Goal: Obtain resource: Obtain resource

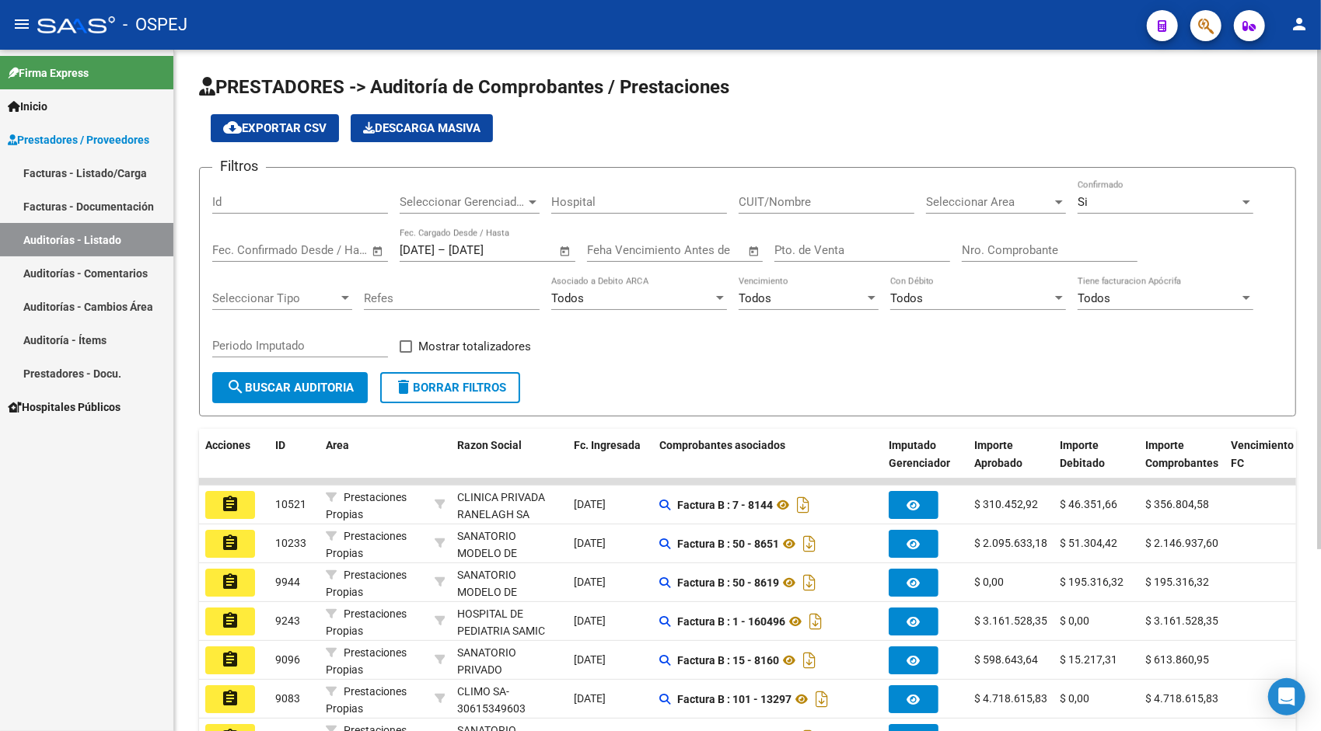
click at [261, 207] on input "Id" at bounding box center [300, 202] width 176 height 14
paste input "9365"
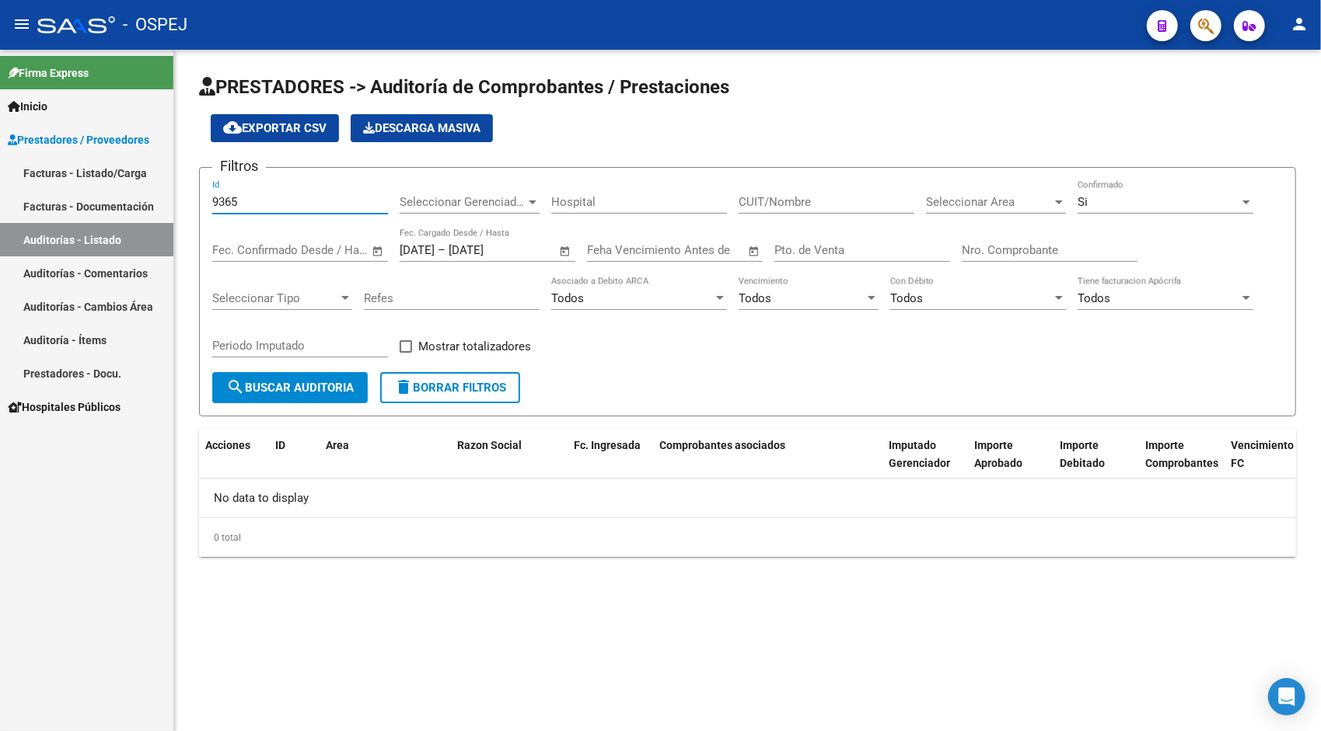
type input "9365"
click at [1133, 201] on div "Si" at bounding box center [1158, 202] width 162 height 14
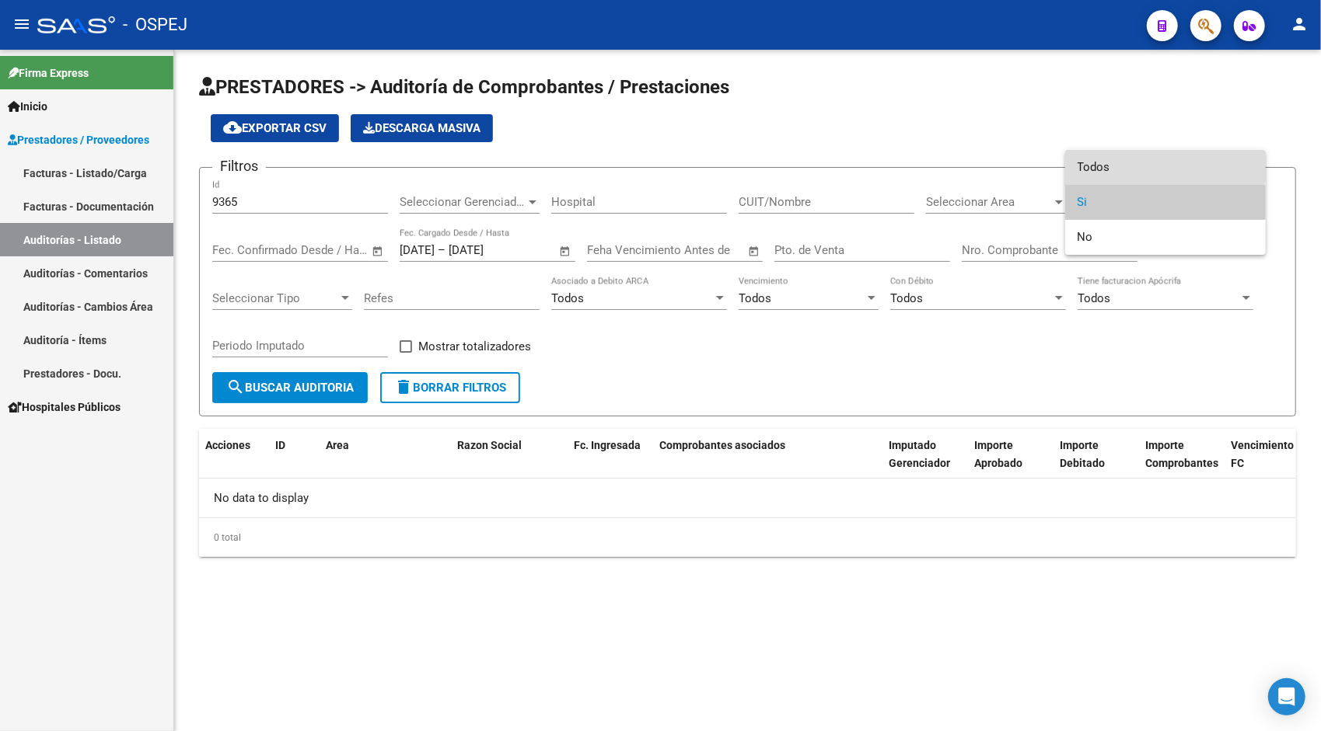
click at [1116, 160] on span "Todos" at bounding box center [1165, 167] width 176 height 35
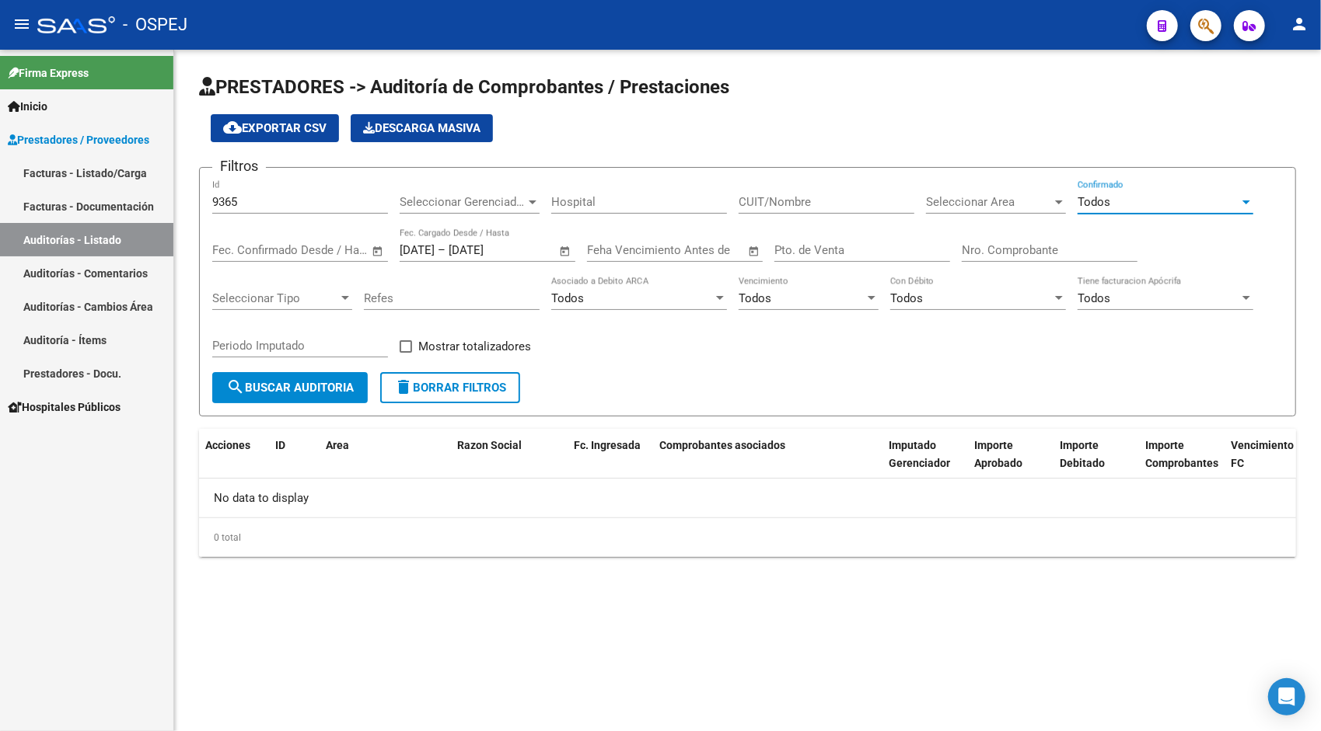
click at [314, 386] on span "search Buscar Auditoria" at bounding box center [289, 388] width 127 height 14
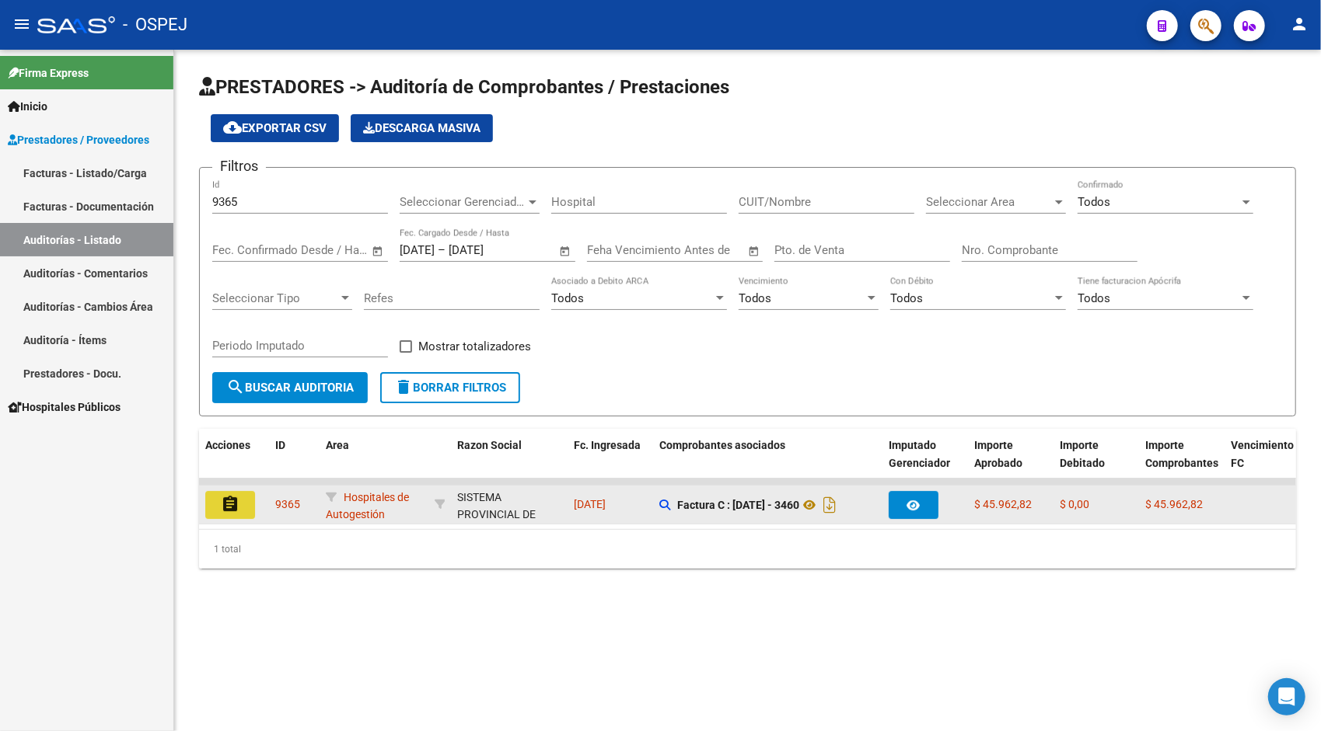
click at [222, 512] on mat-icon "assignment" at bounding box center [230, 504] width 19 height 19
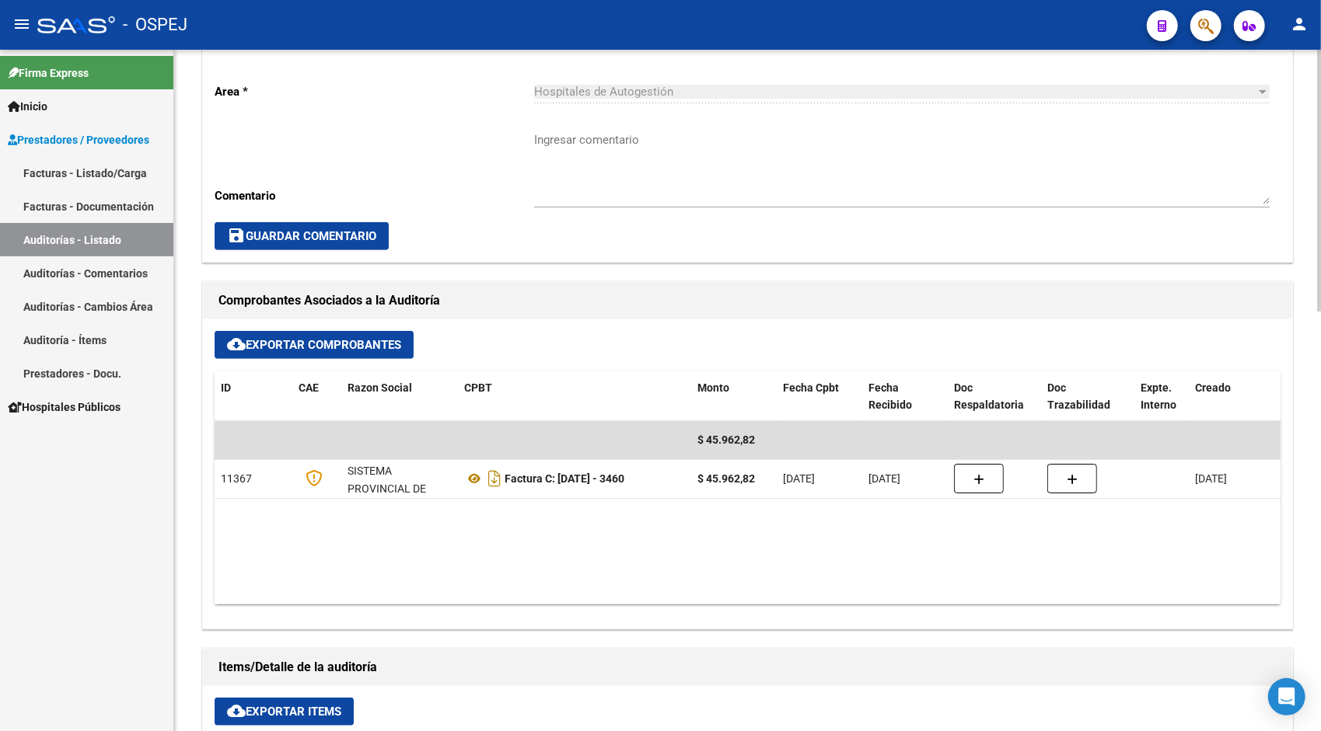
scroll to position [529, 0]
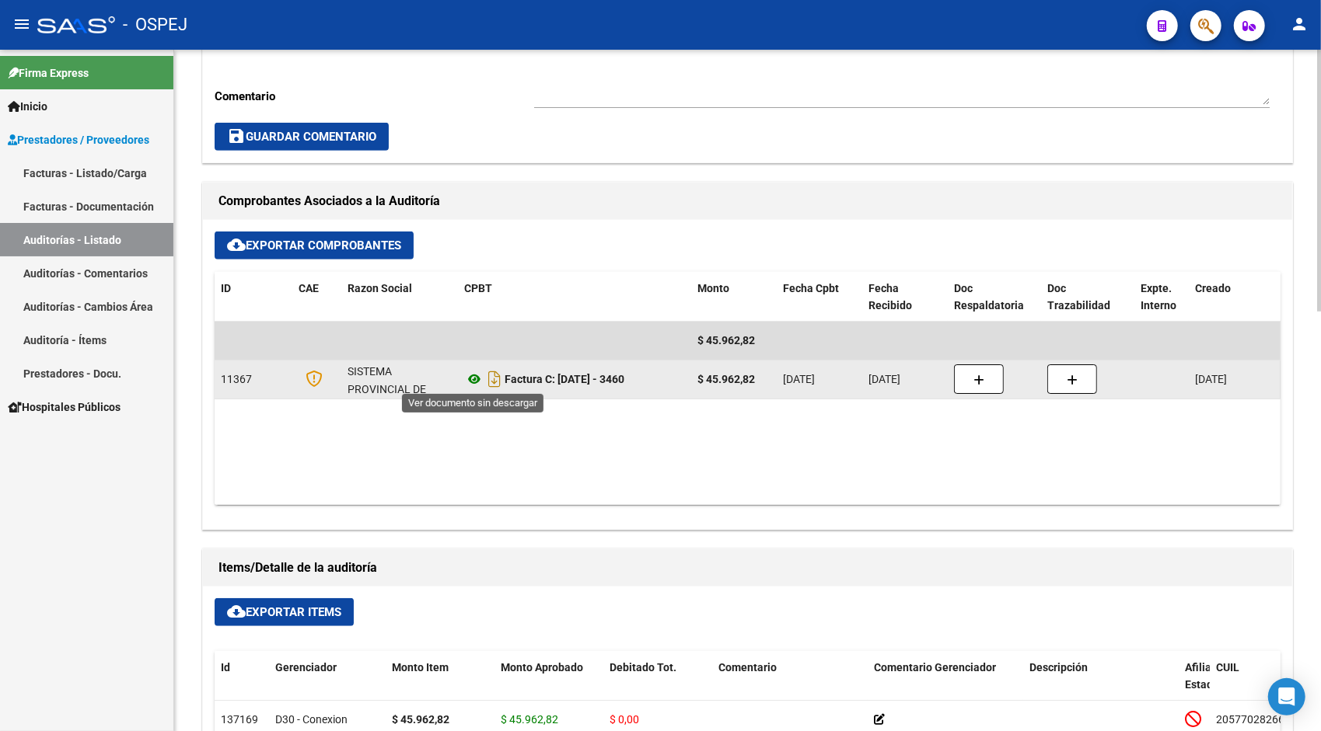
click at [473, 382] on icon at bounding box center [474, 379] width 20 height 19
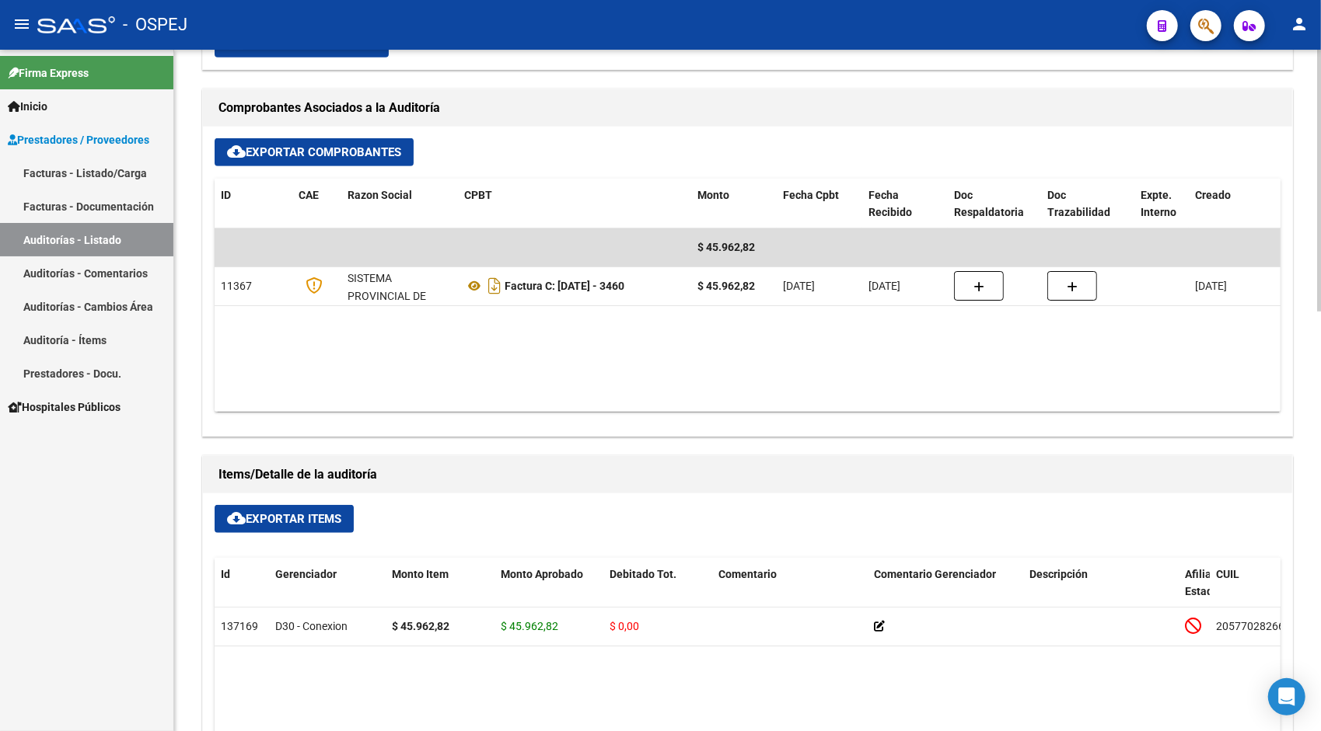
scroll to position [653, 0]
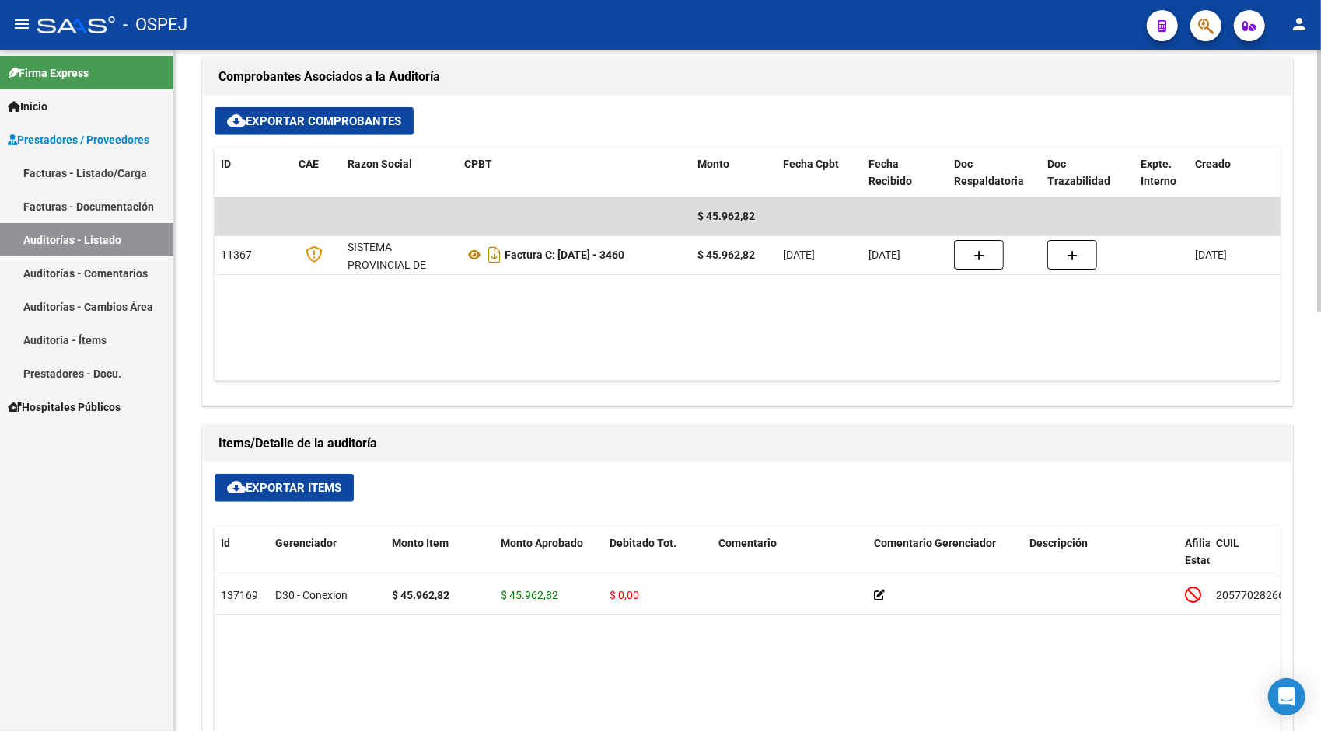
click at [260, 487] on span "cloud_download Exportar Items" at bounding box center [284, 488] width 114 height 14
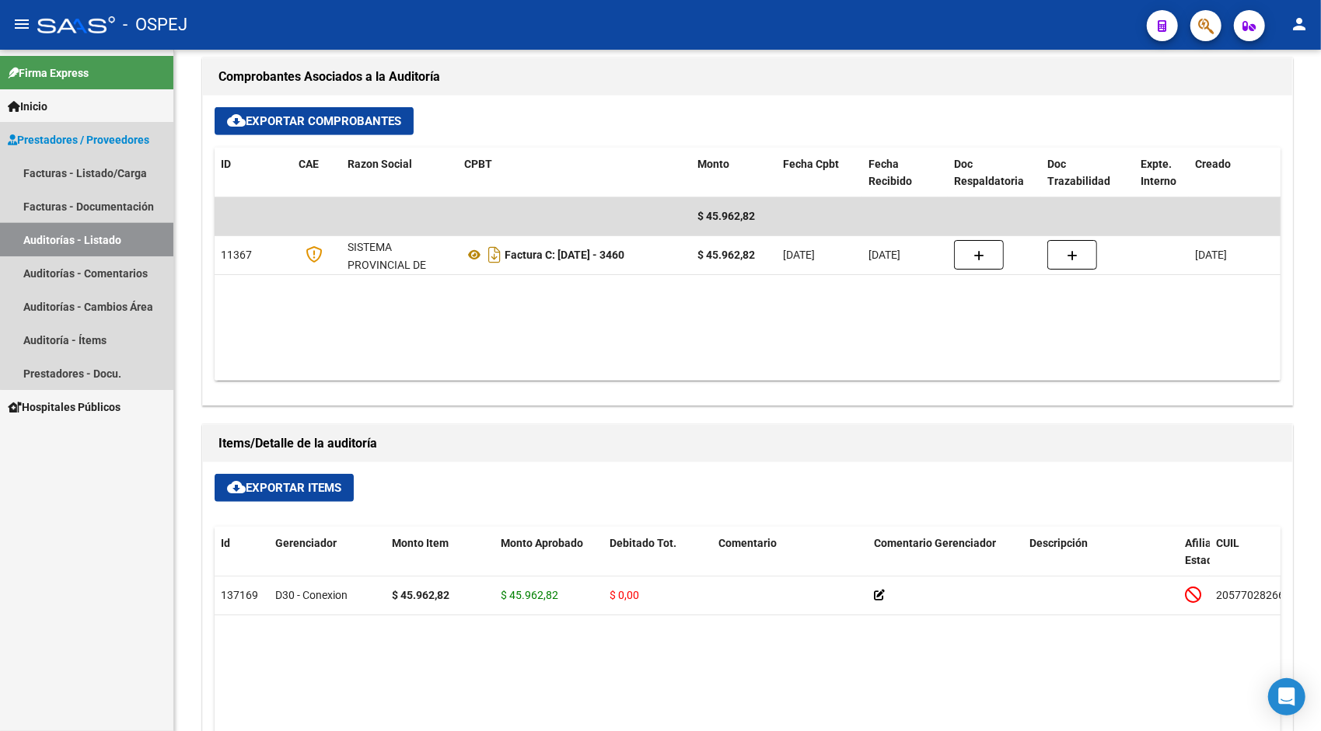
click at [92, 234] on link "Auditorías - Listado" at bounding box center [86, 239] width 173 height 33
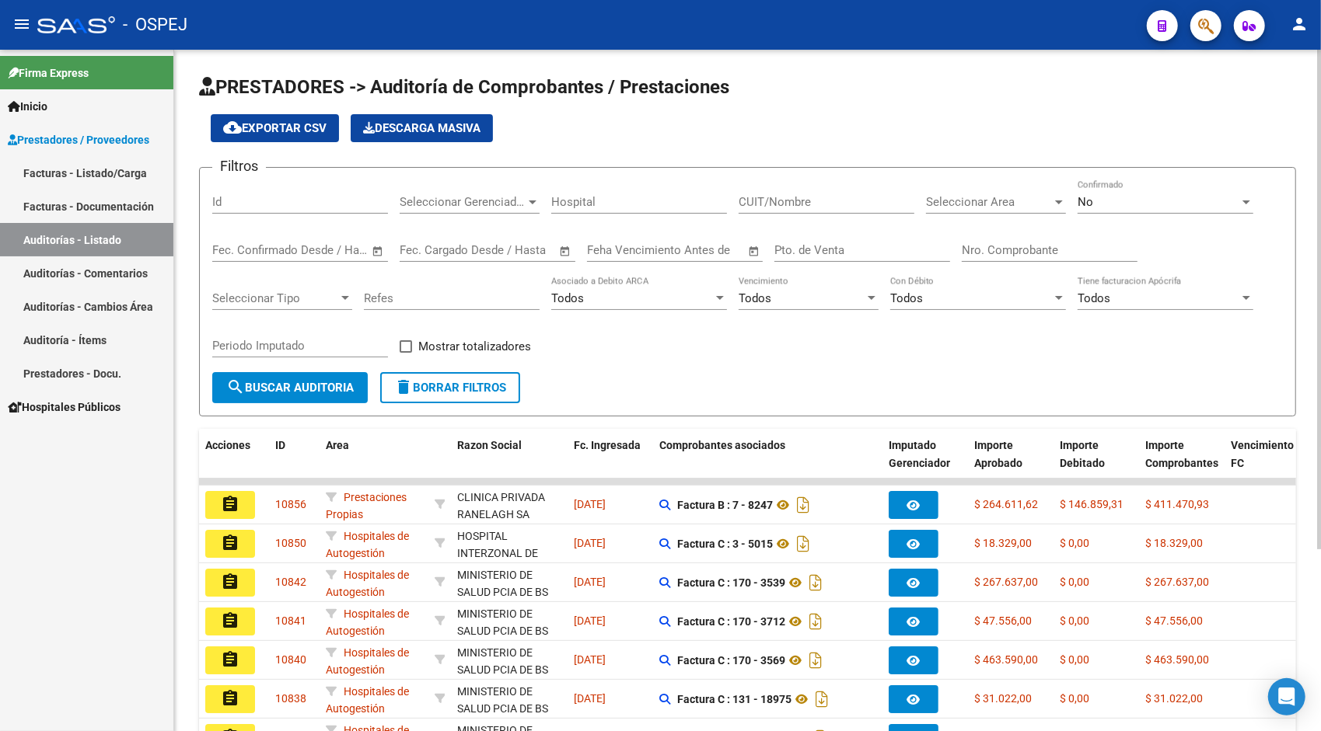
click at [257, 193] on div "Id" at bounding box center [300, 196] width 176 height 33
paste input "9414"
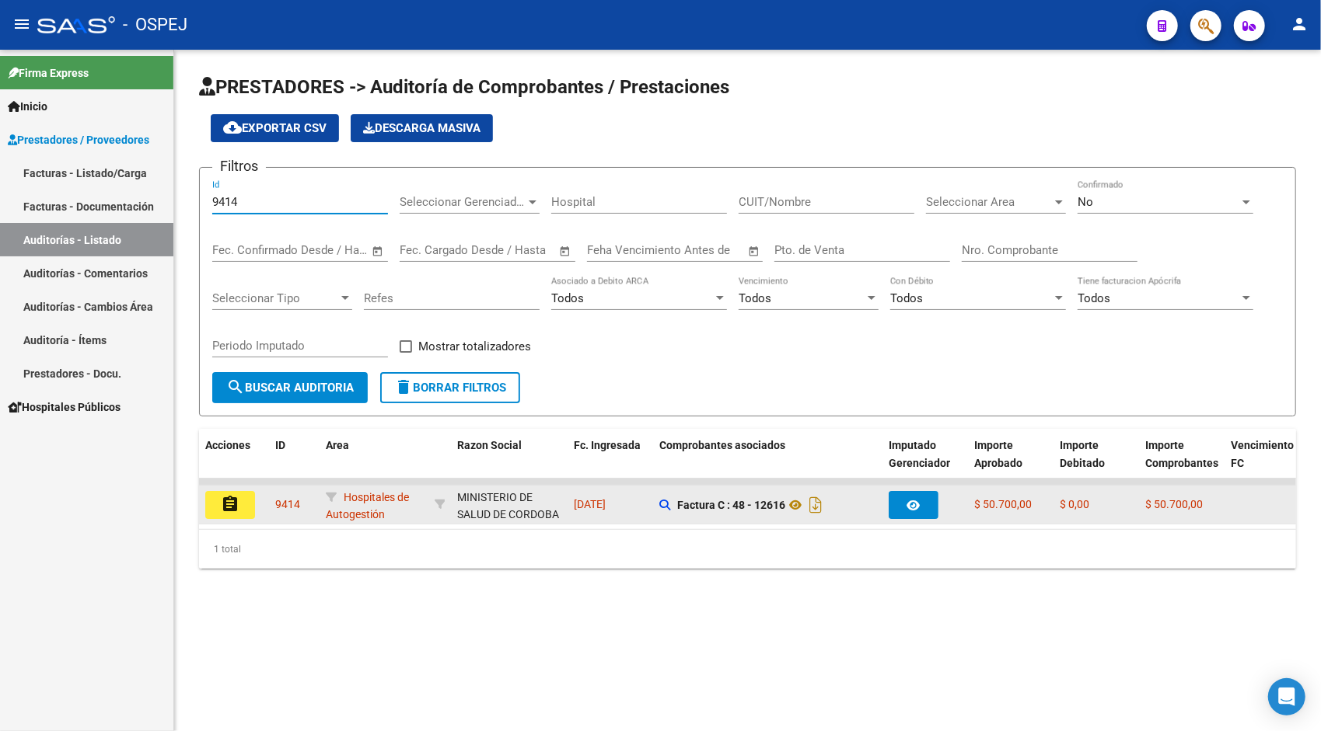
type input "9414"
click at [235, 506] on mat-icon "assignment" at bounding box center [230, 504] width 19 height 19
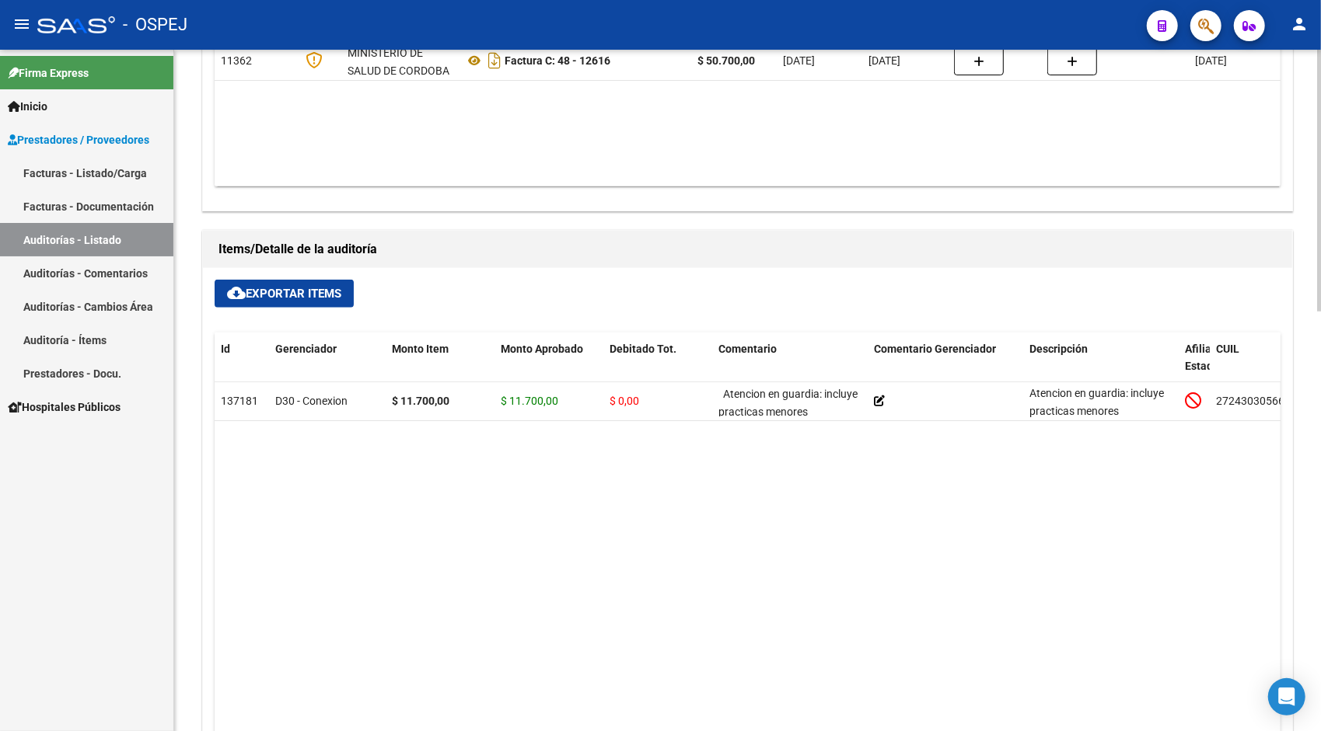
scroll to position [871, 0]
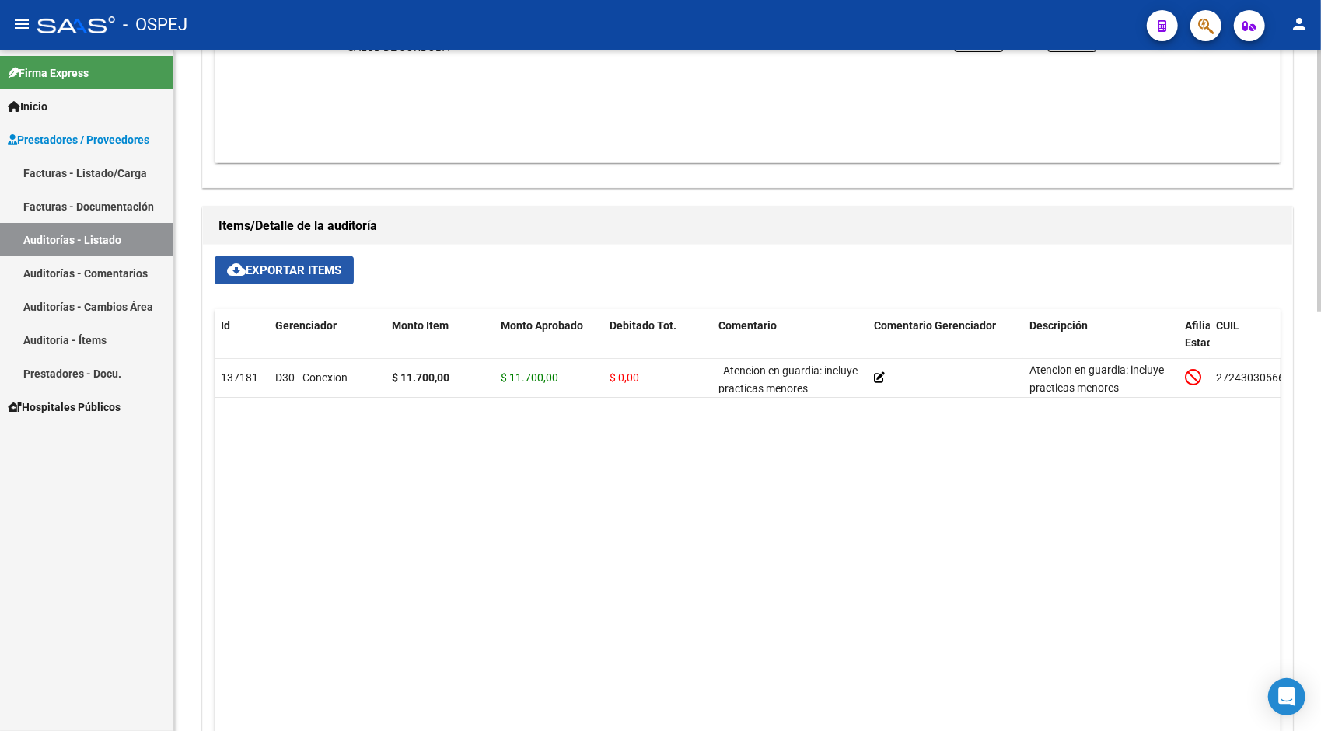
click at [309, 258] on button "cloud_download Exportar Items" at bounding box center [284, 271] width 139 height 28
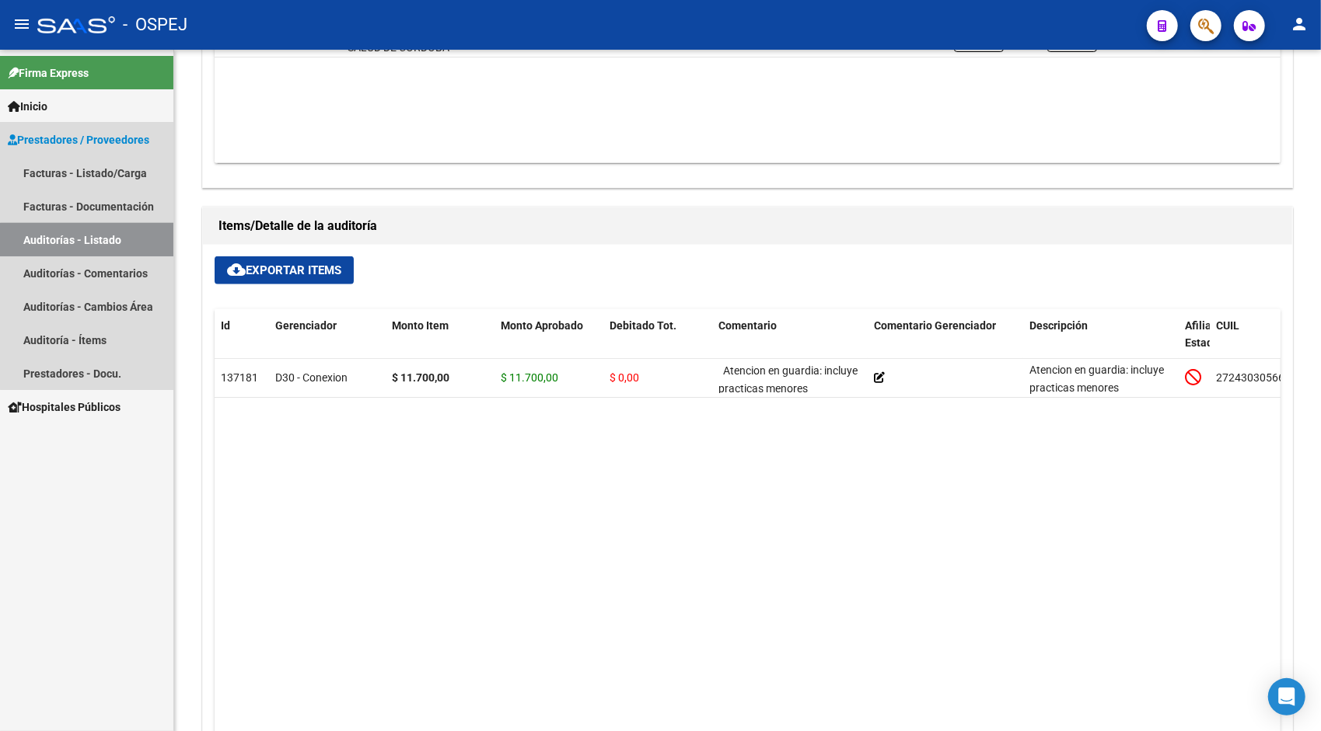
click at [133, 243] on link "Auditorías - Listado" at bounding box center [86, 239] width 173 height 33
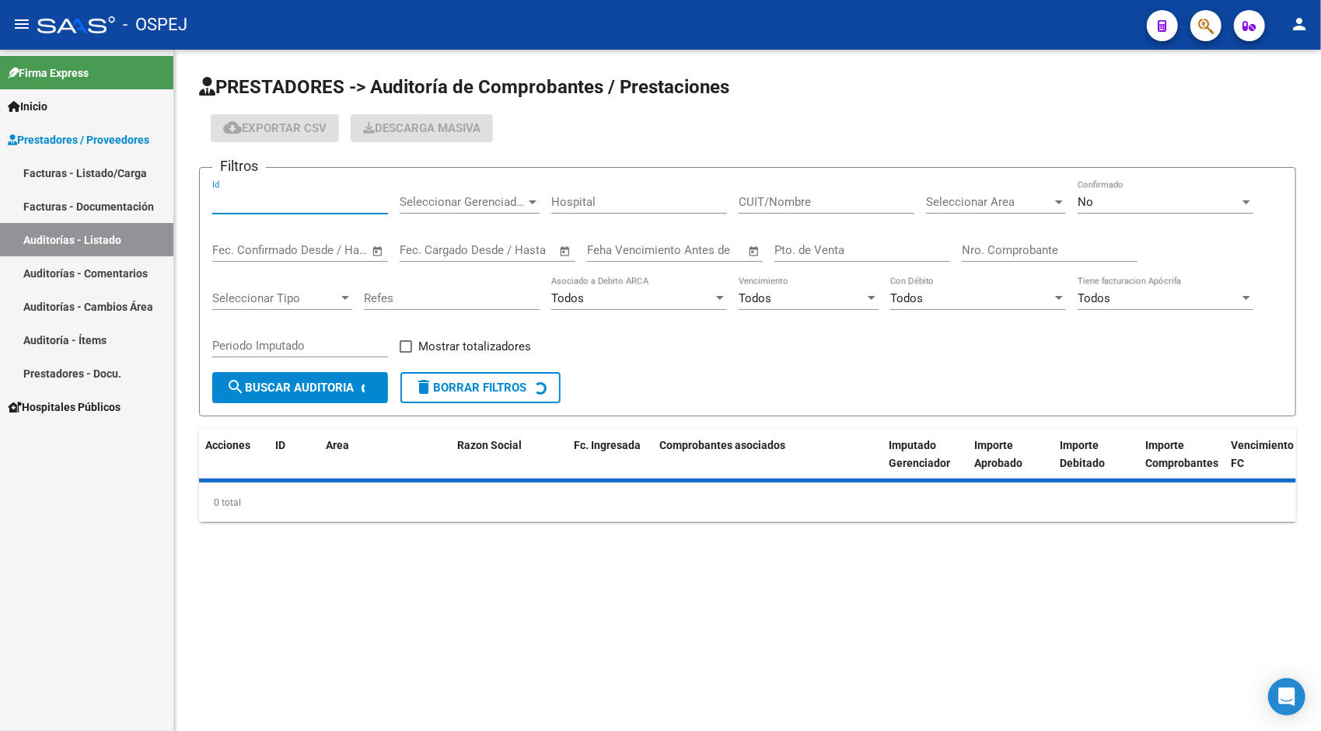
click at [281, 201] on input "Id" at bounding box center [300, 202] width 176 height 14
paste input "10837"
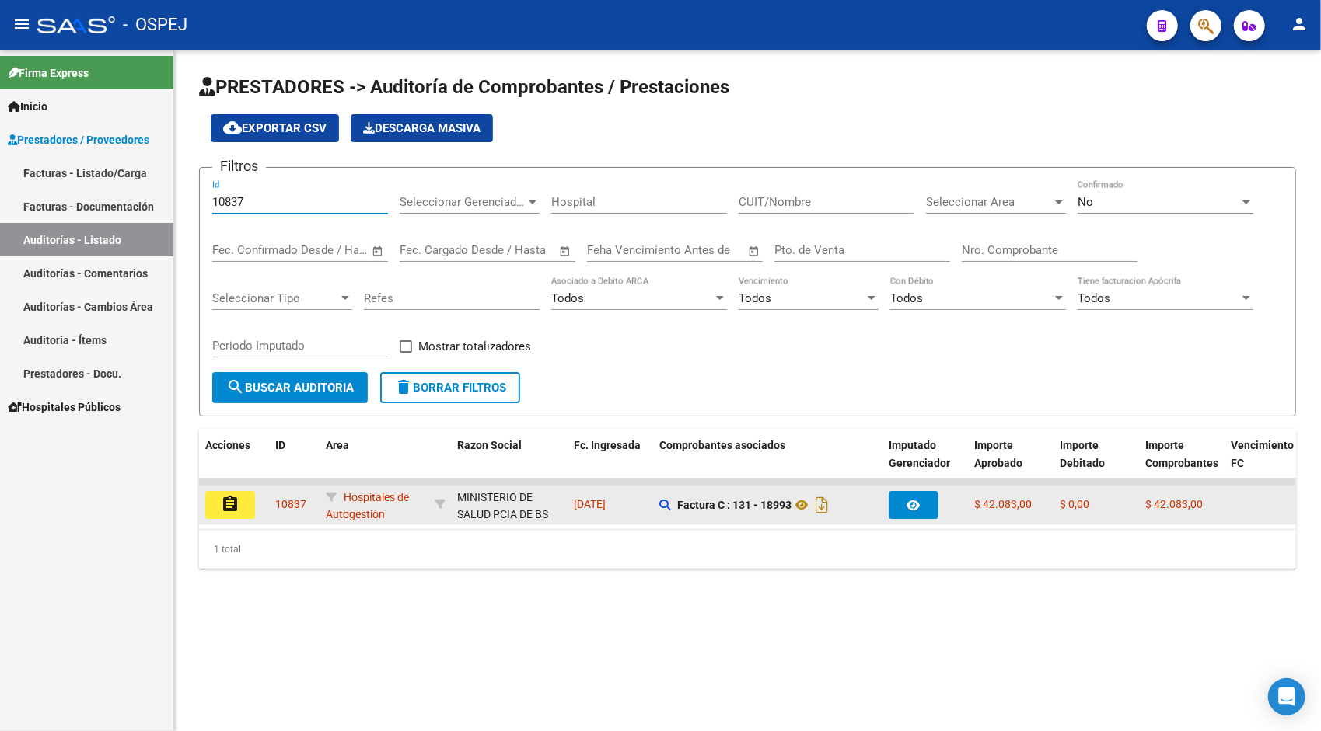
type input "10837"
click at [227, 506] on mat-icon "assignment" at bounding box center [230, 504] width 19 height 19
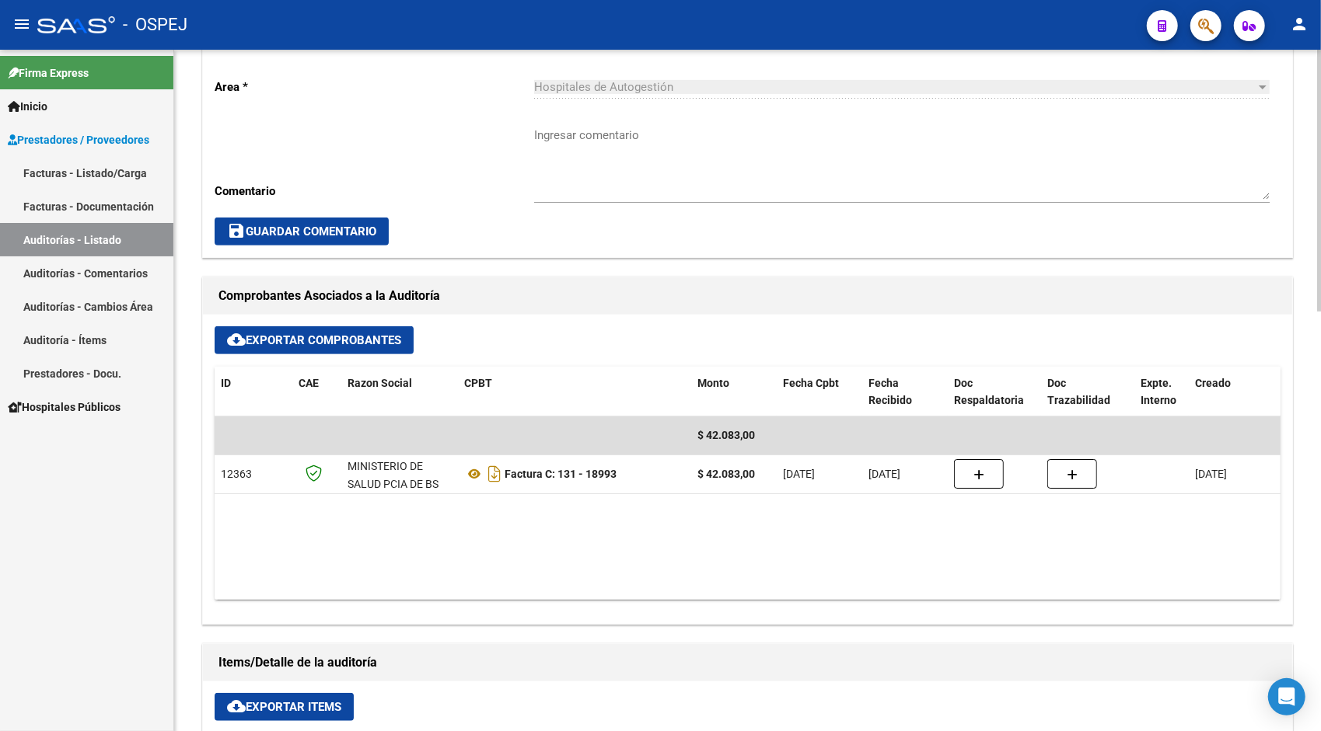
scroll to position [435, 0]
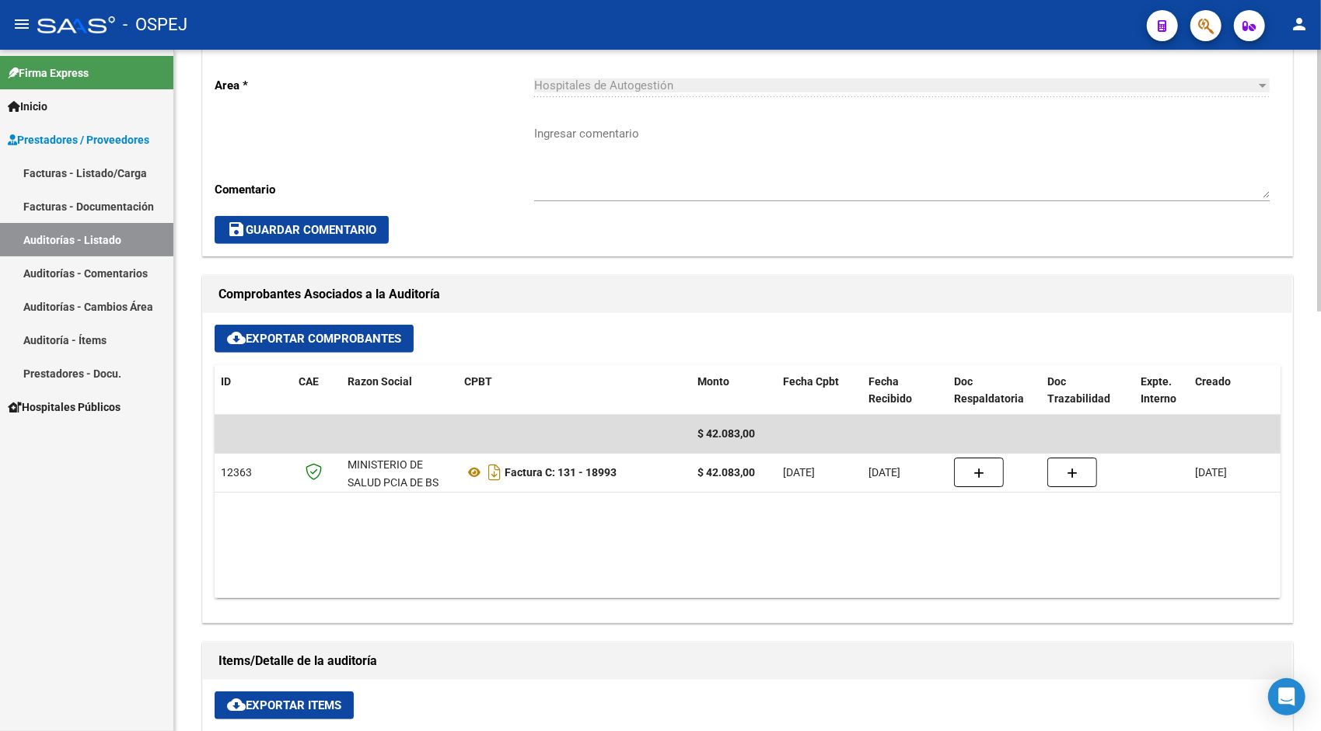
click at [274, 706] on span "cloud_download Exportar Items" at bounding box center [284, 706] width 114 height 14
click at [110, 240] on link "Auditorías - Listado" at bounding box center [86, 239] width 173 height 33
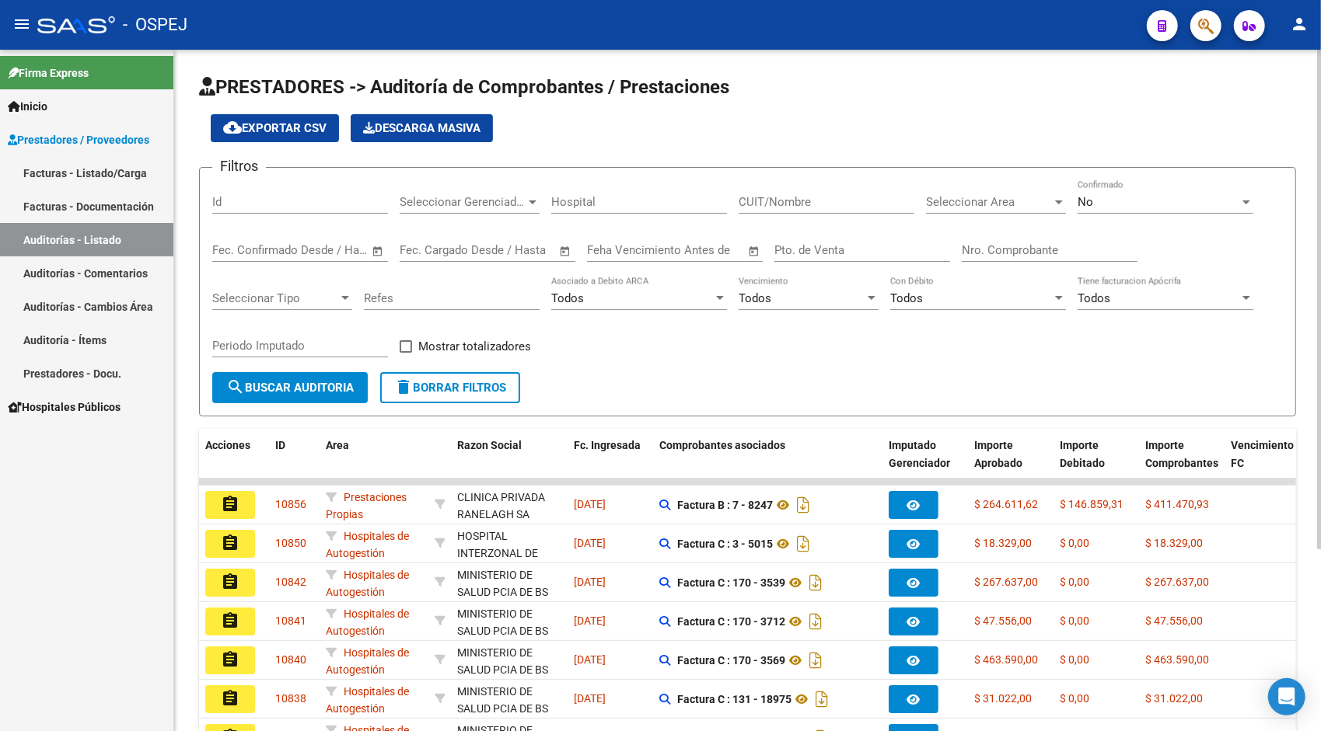
click at [264, 209] on div "Id" at bounding box center [300, 196] width 176 height 33
paste input "10838"
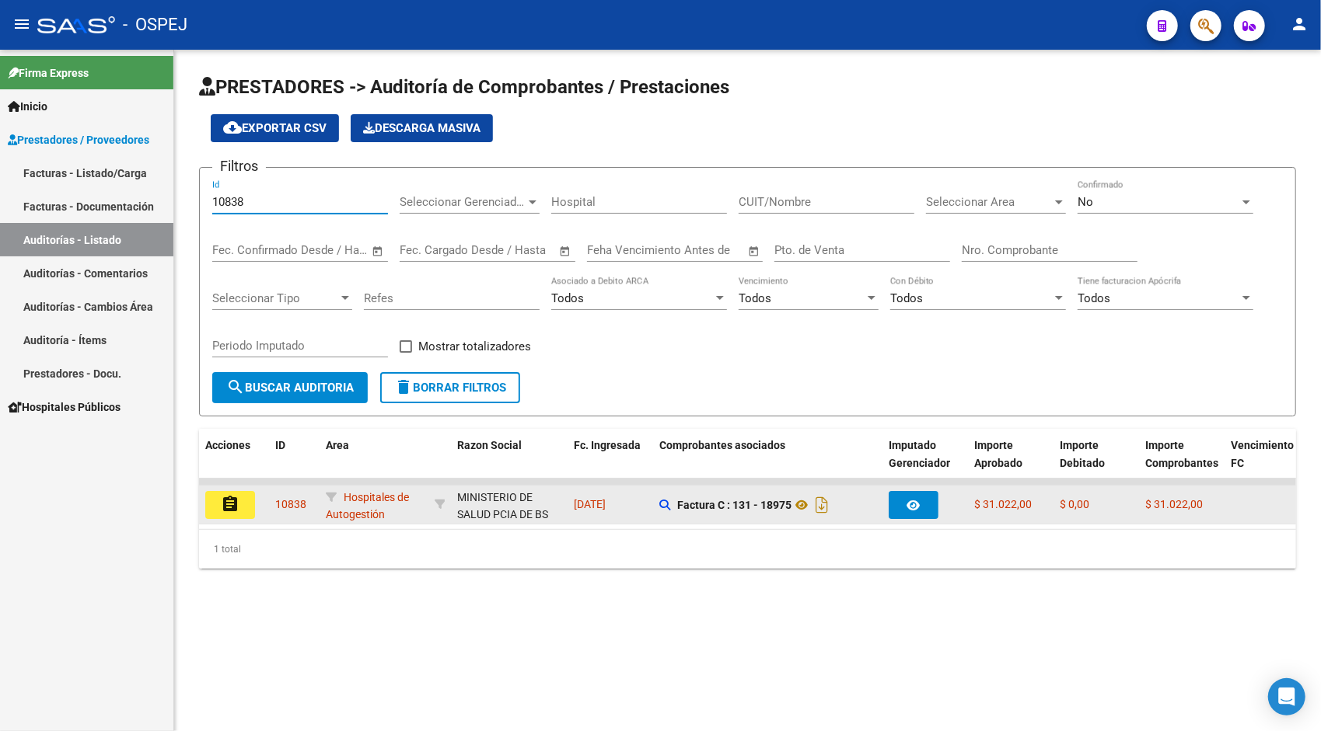
type input "10838"
click at [238, 510] on mat-icon "assignment" at bounding box center [230, 504] width 19 height 19
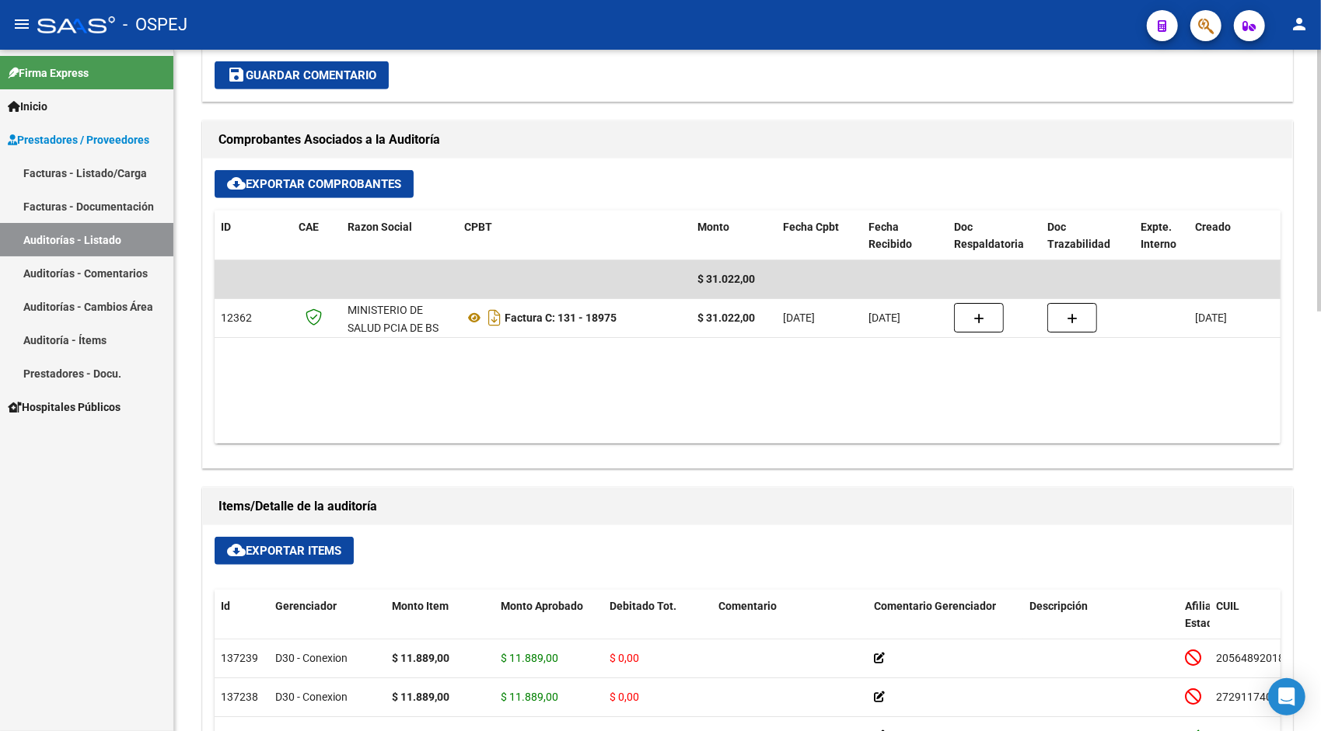
scroll to position [591, 0]
click at [306, 537] on button "cloud_download Exportar Items" at bounding box center [284, 550] width 139 height 28
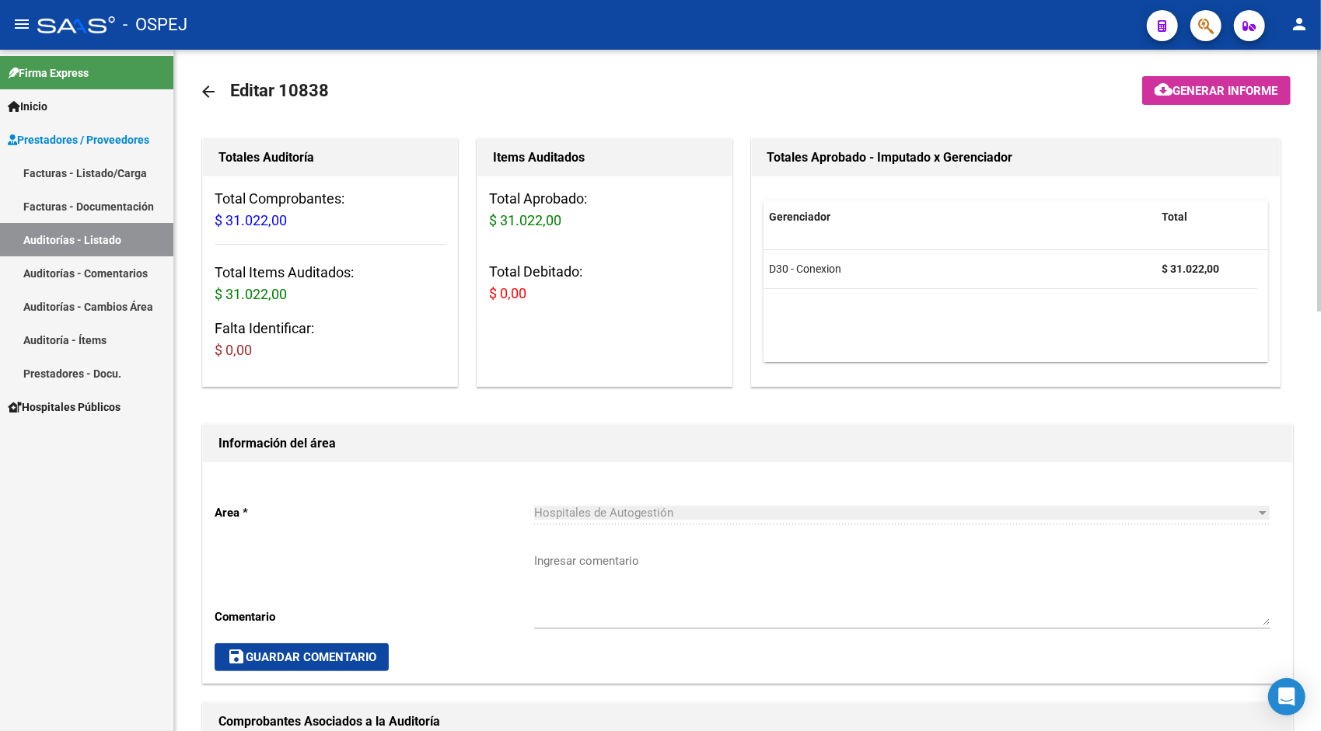
scroll to position [0, 0]
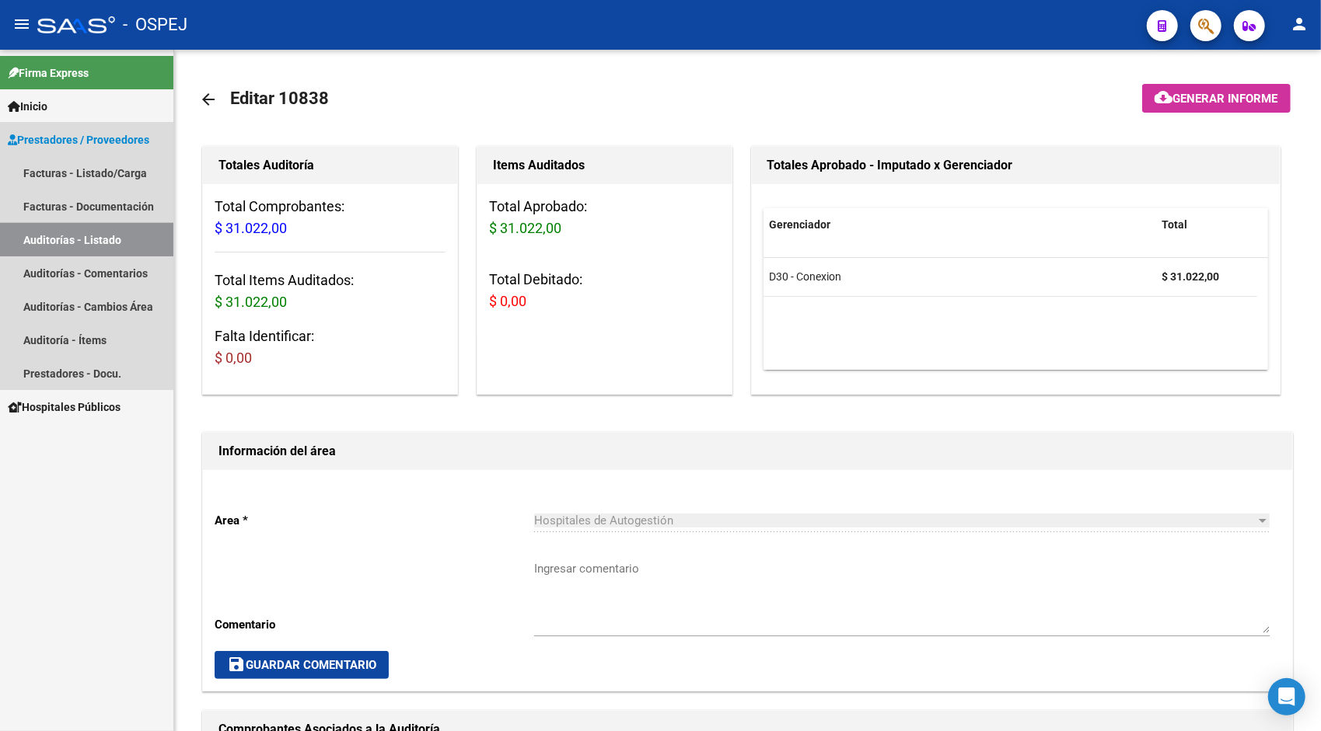
click at [72, 239] on link "Auditorías - Listado" at bounding box center [86, 239] width 173 height 33
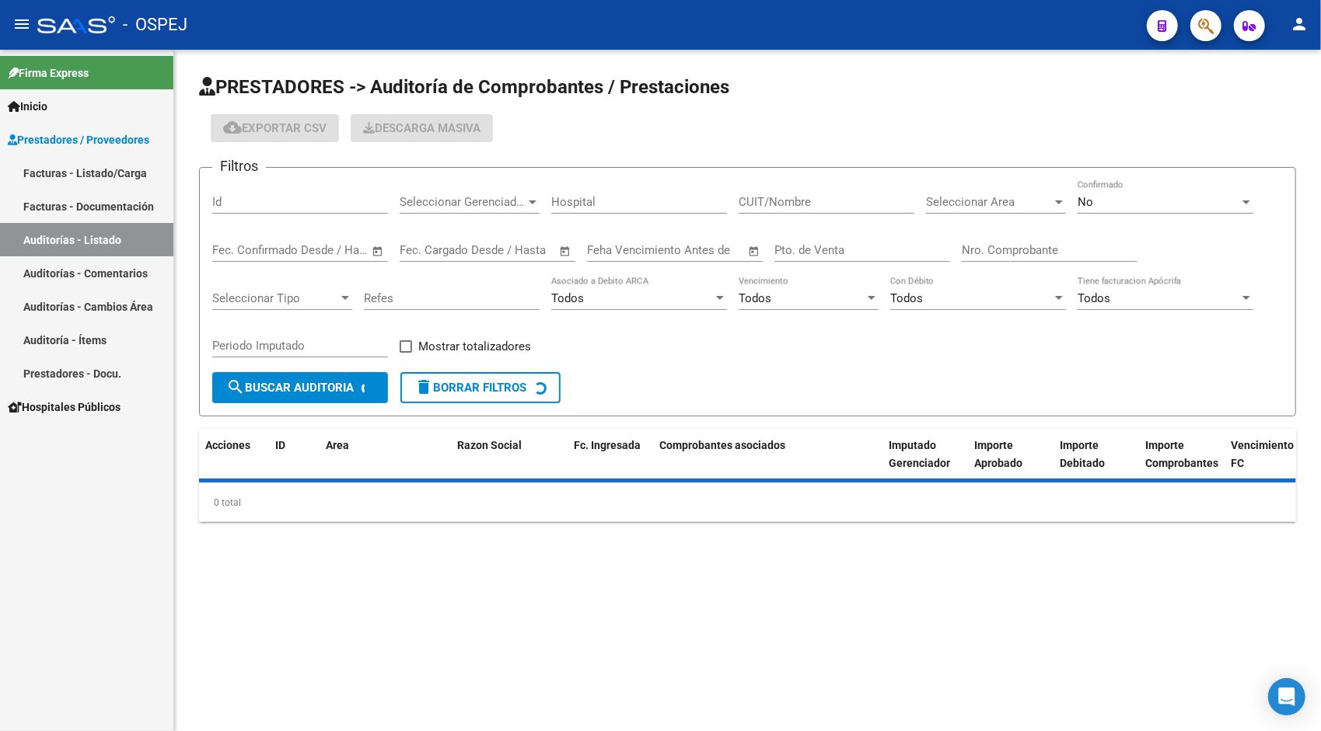
click at [299, 206] on input "Id" at bounding box center [300, 202] width 176 height 14
paste input "10840"
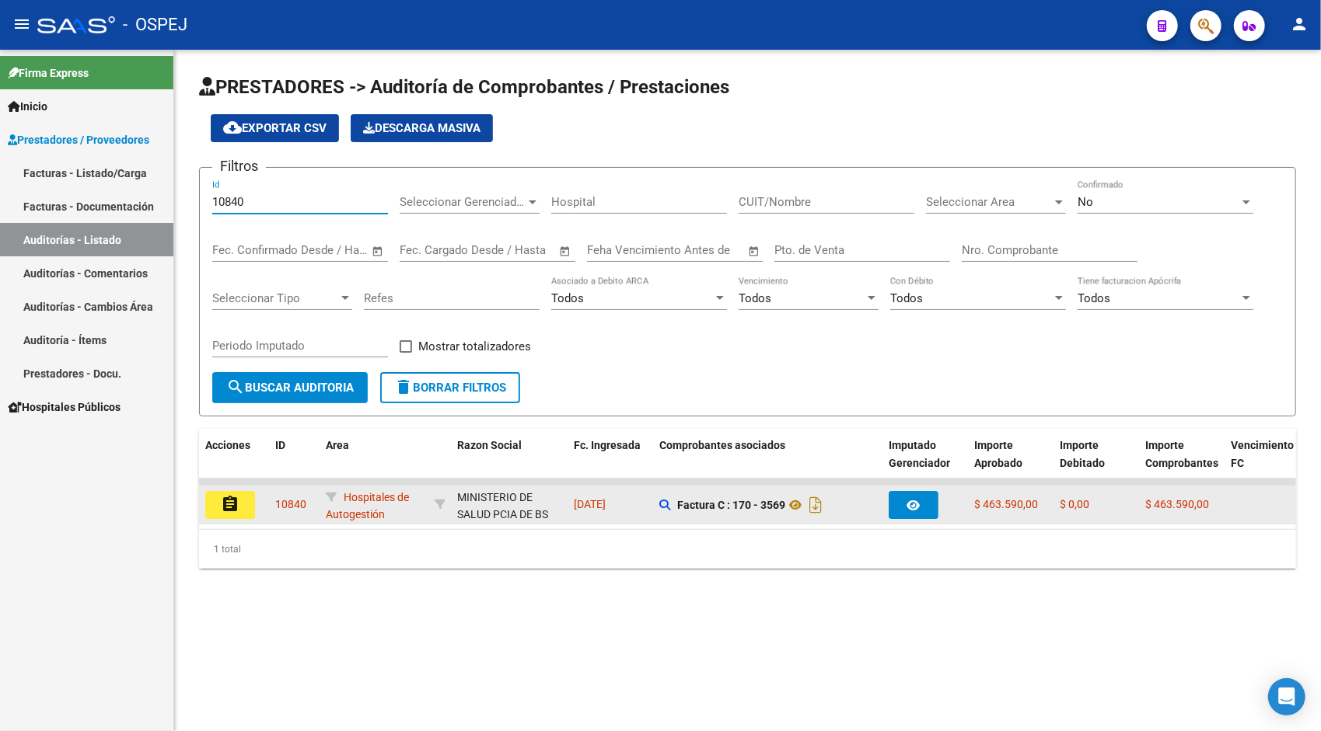
type input "10840"
click at [239, 507] on button "assignment" at bounding box center [230, 505] width 50 height 28
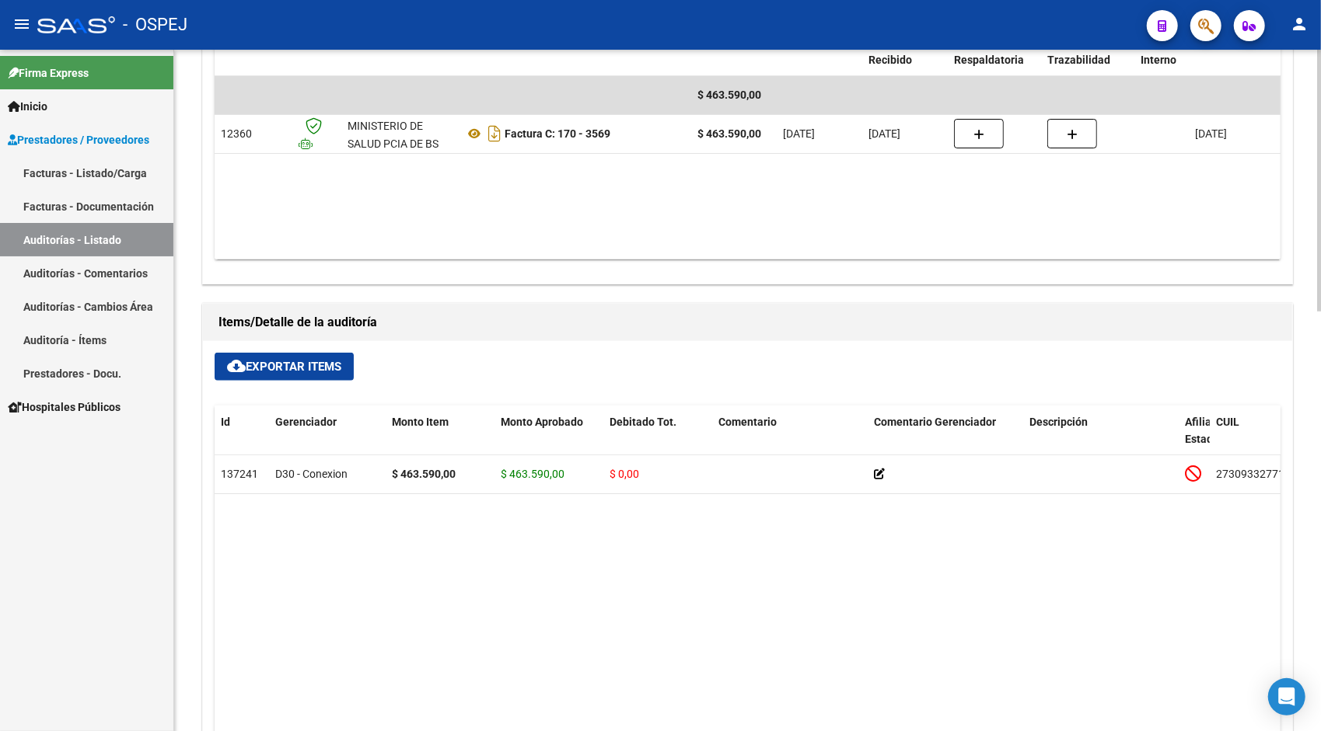
scroll to position [777, 0]
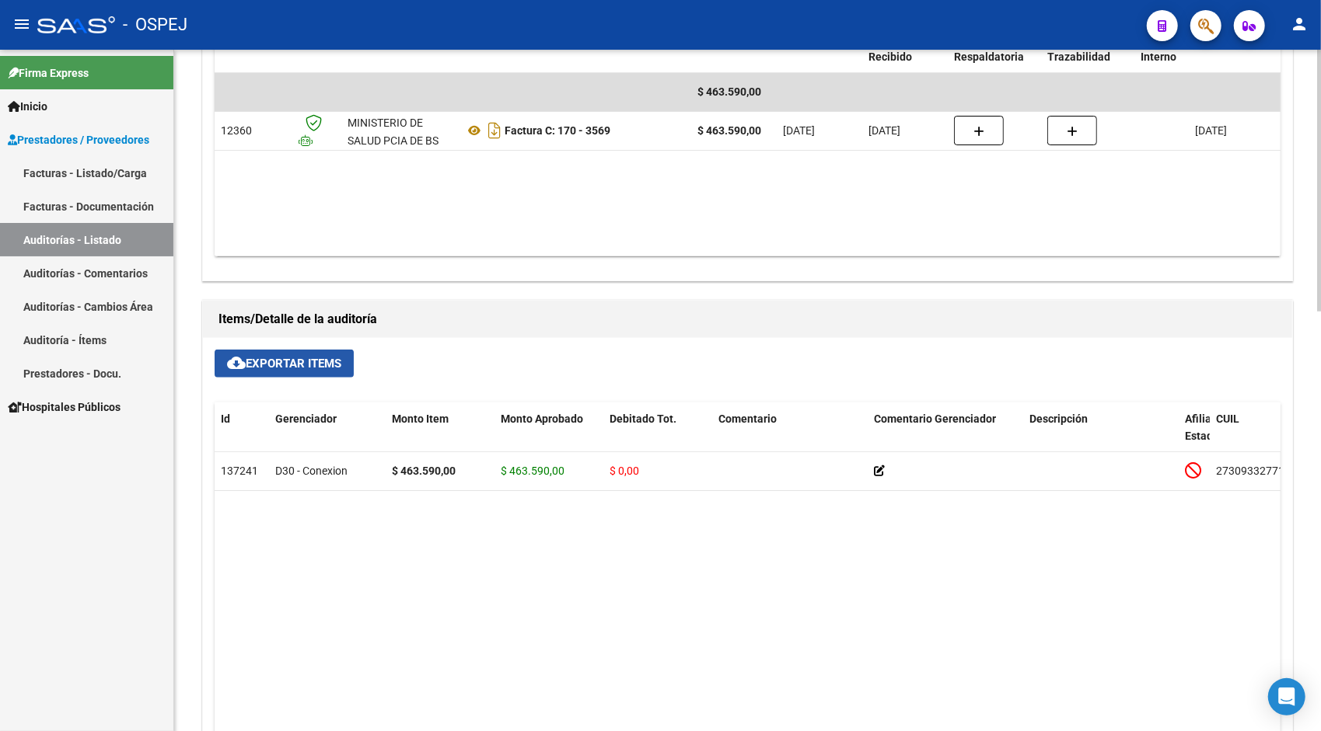
click at [294, 375] on button "cloud_download Exportar Items" at bounding box center [284, 364] width 139 height 28
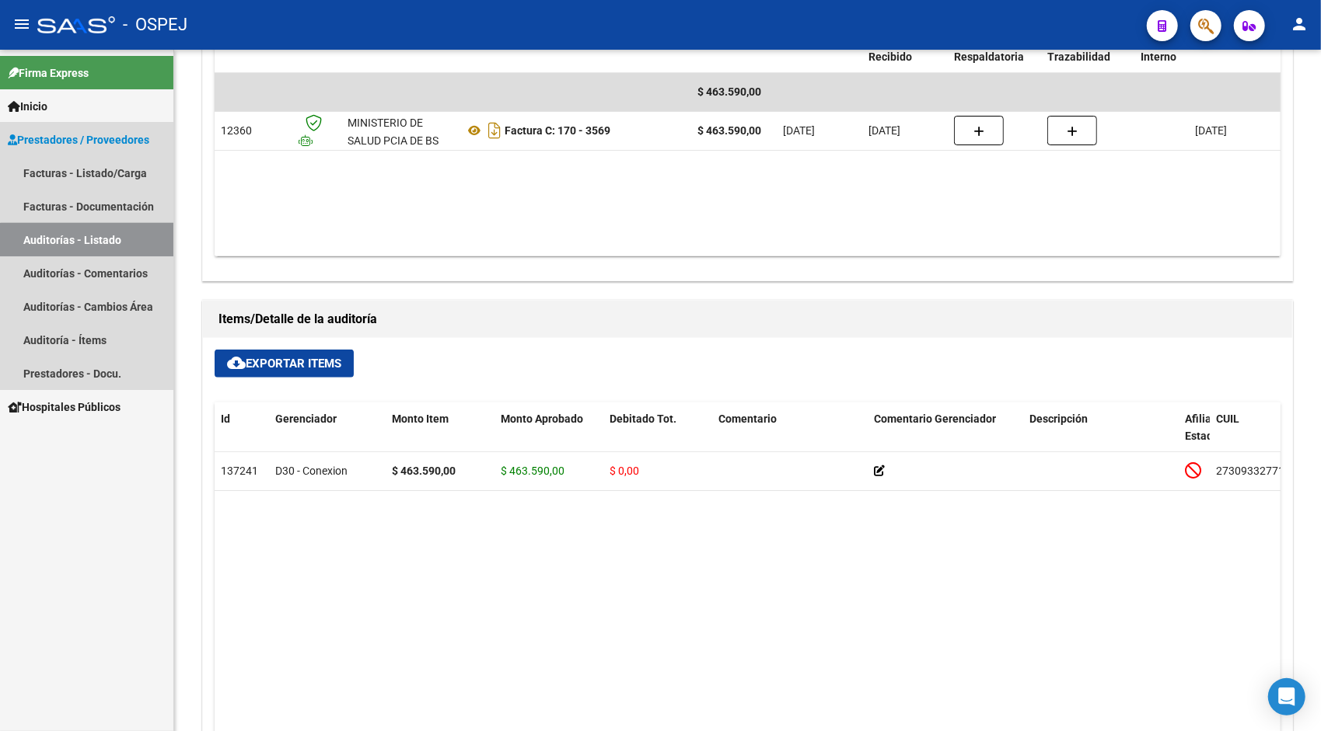
click at [96, 241] on link "Auditorías - Listado" at bounding box center [86, 239] width 173 height 33
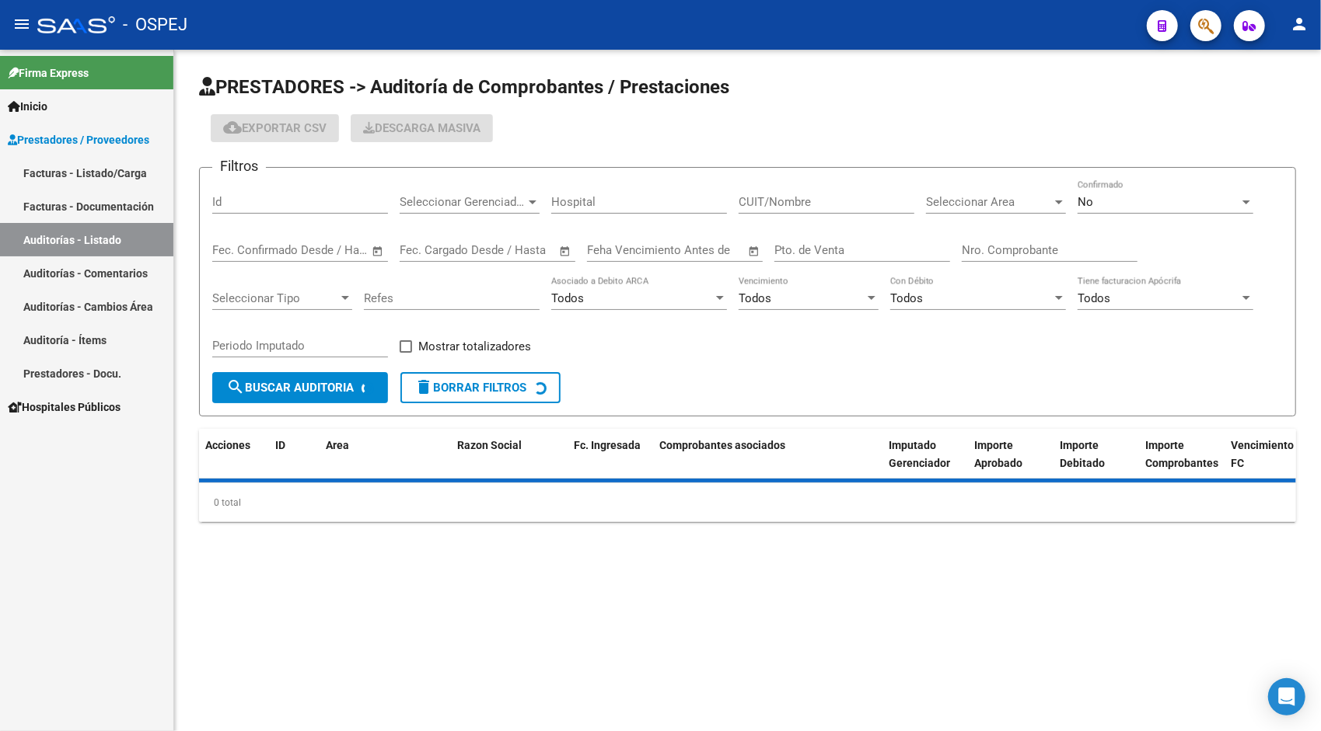
click at [278, 196] on input "Id" at bounding box center [300, 202] width 176 height 14
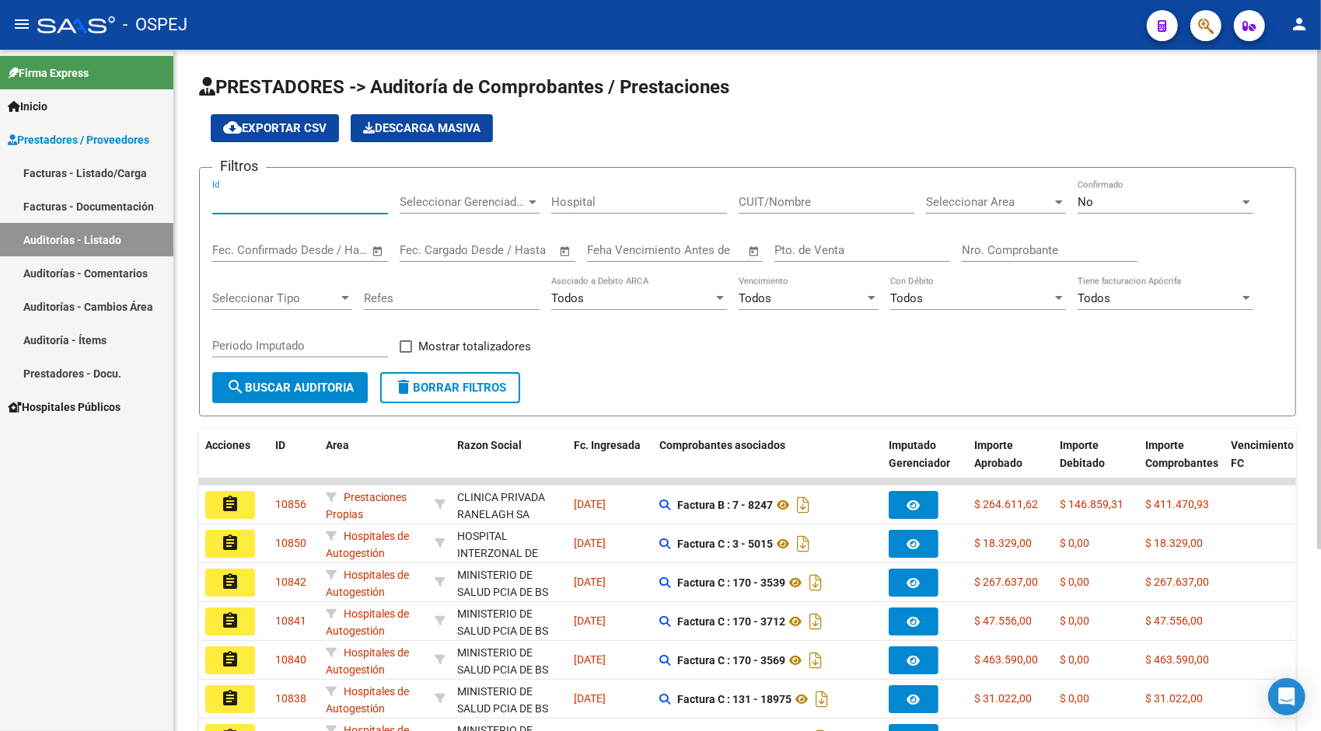
paste input "10841"
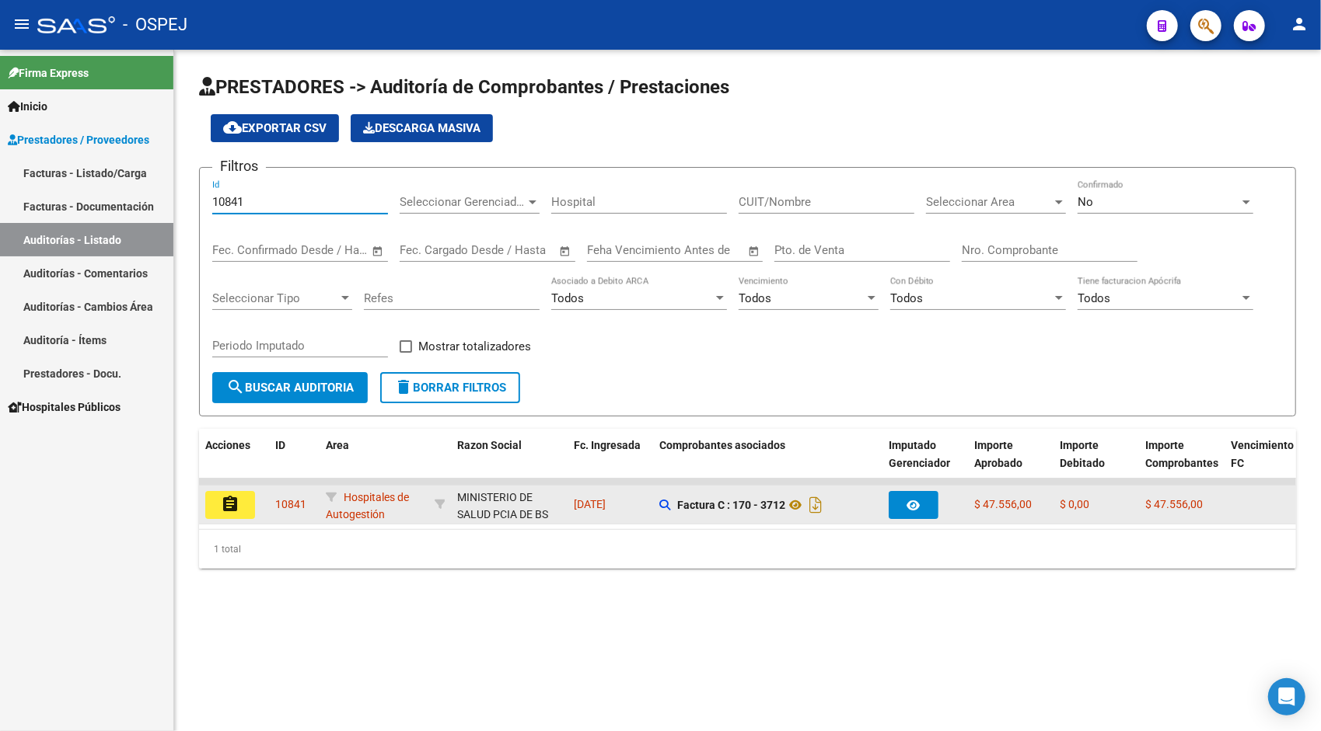
type input "10841"
click at [236, 515] on button "assignment" at bounding box center [230, 505] width 50 height 28
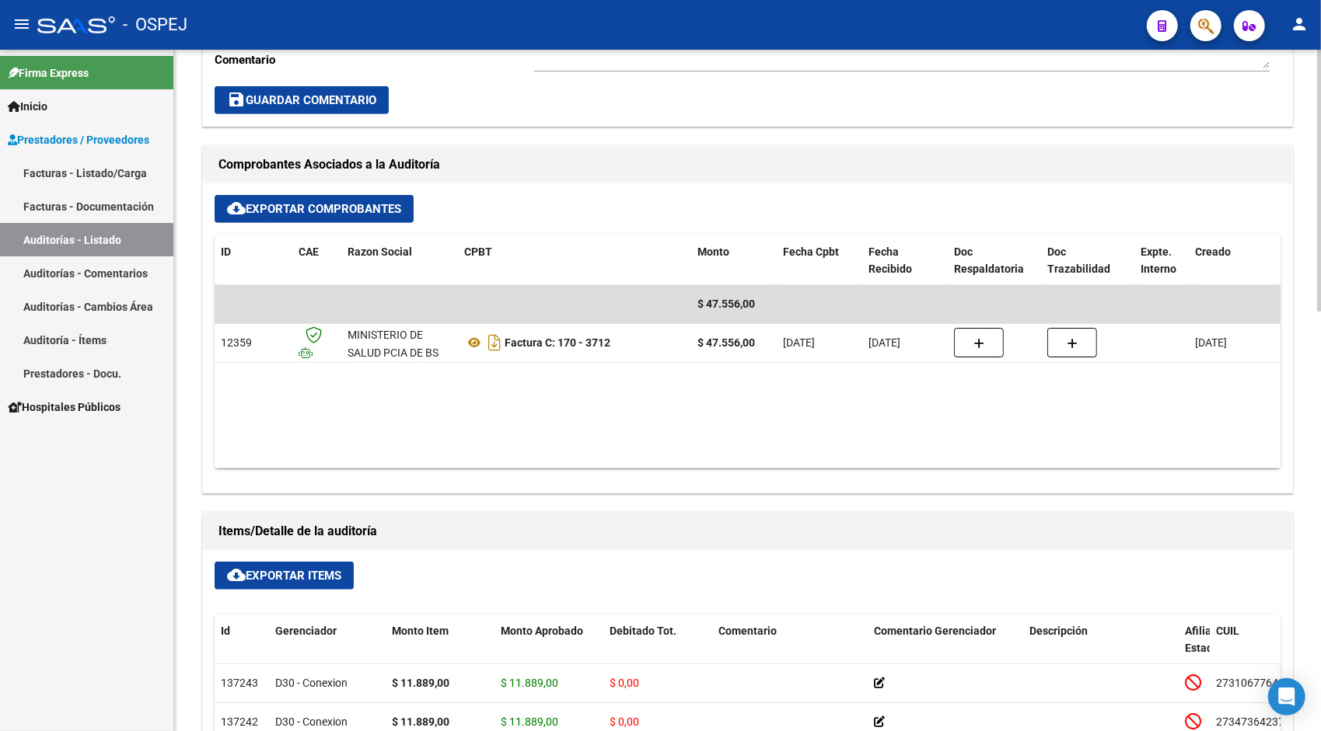
scroll to position [591, 0]
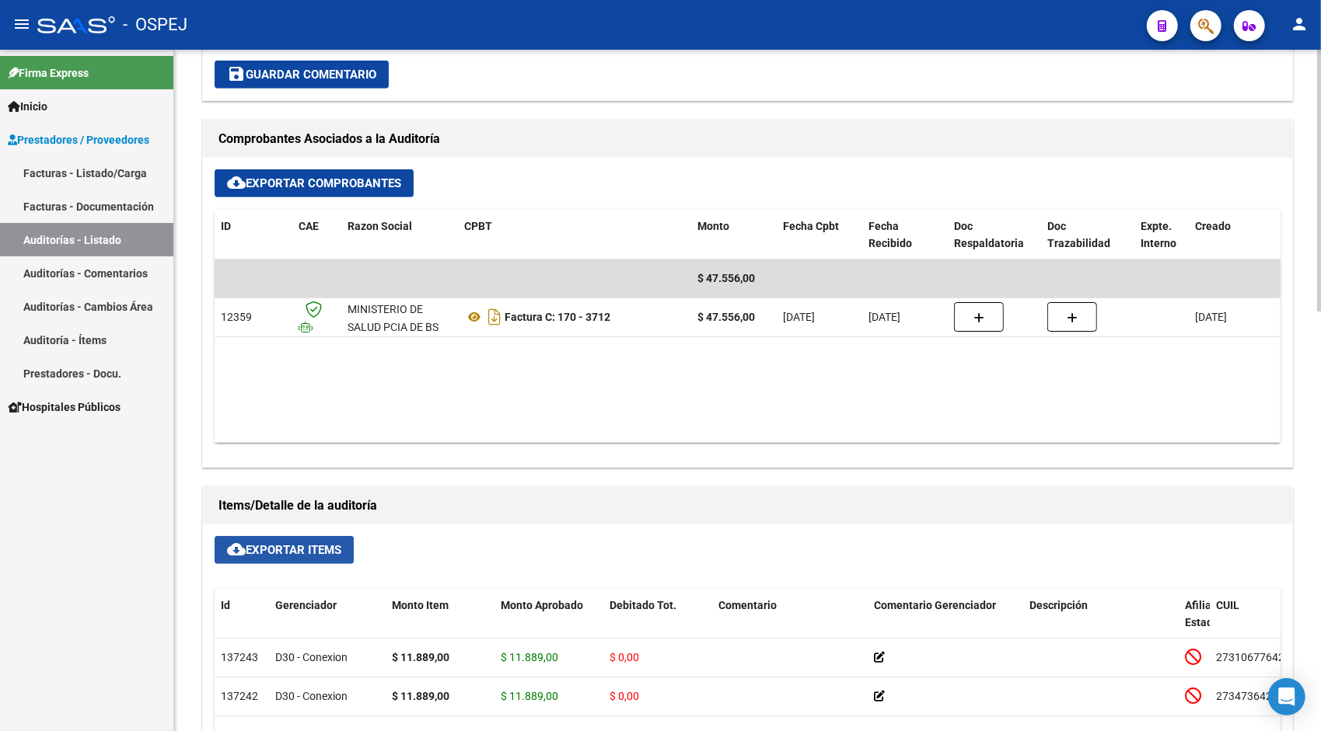
click at [282, 553] on span "cloud_download Exportar Items" at bounding box center [284, 550] width 114 height 14
click at [102, 244] on link "Auditorías - Listado" at bounding box center [86, 239] width 173 height 33
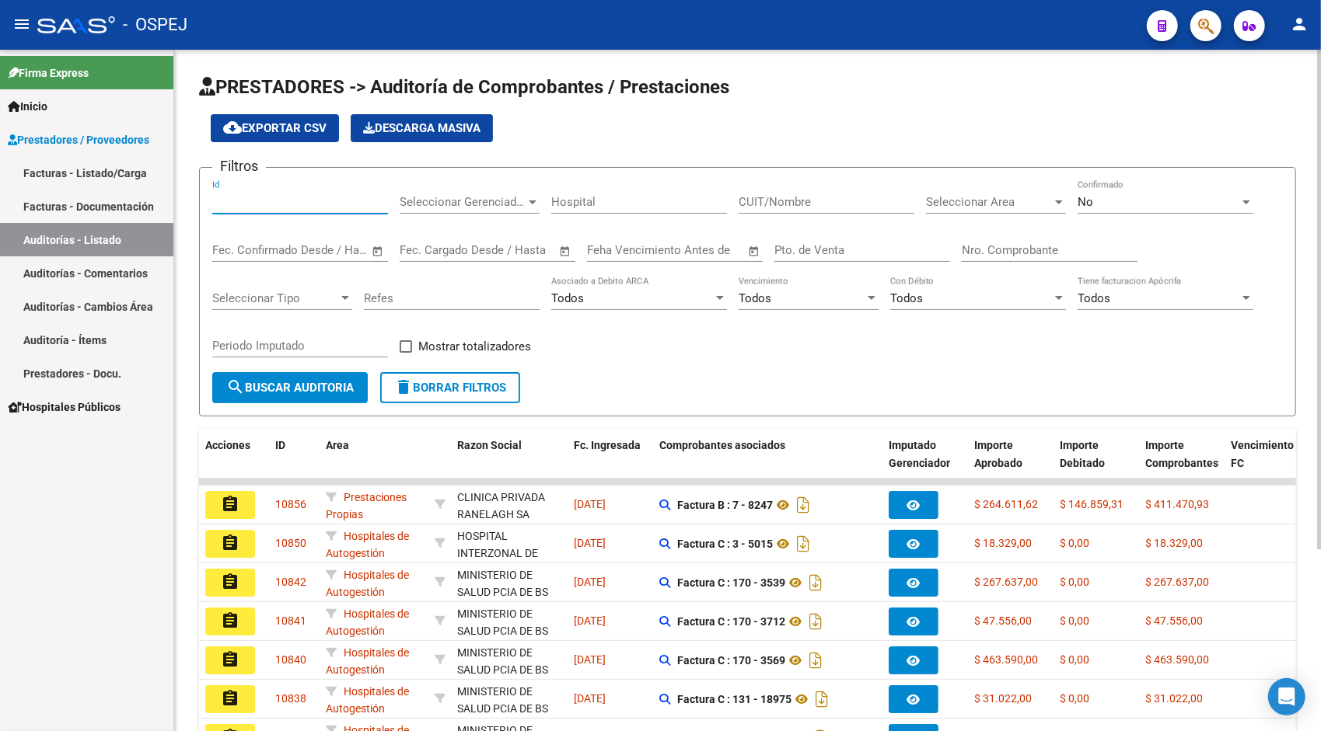
paste input "10842"
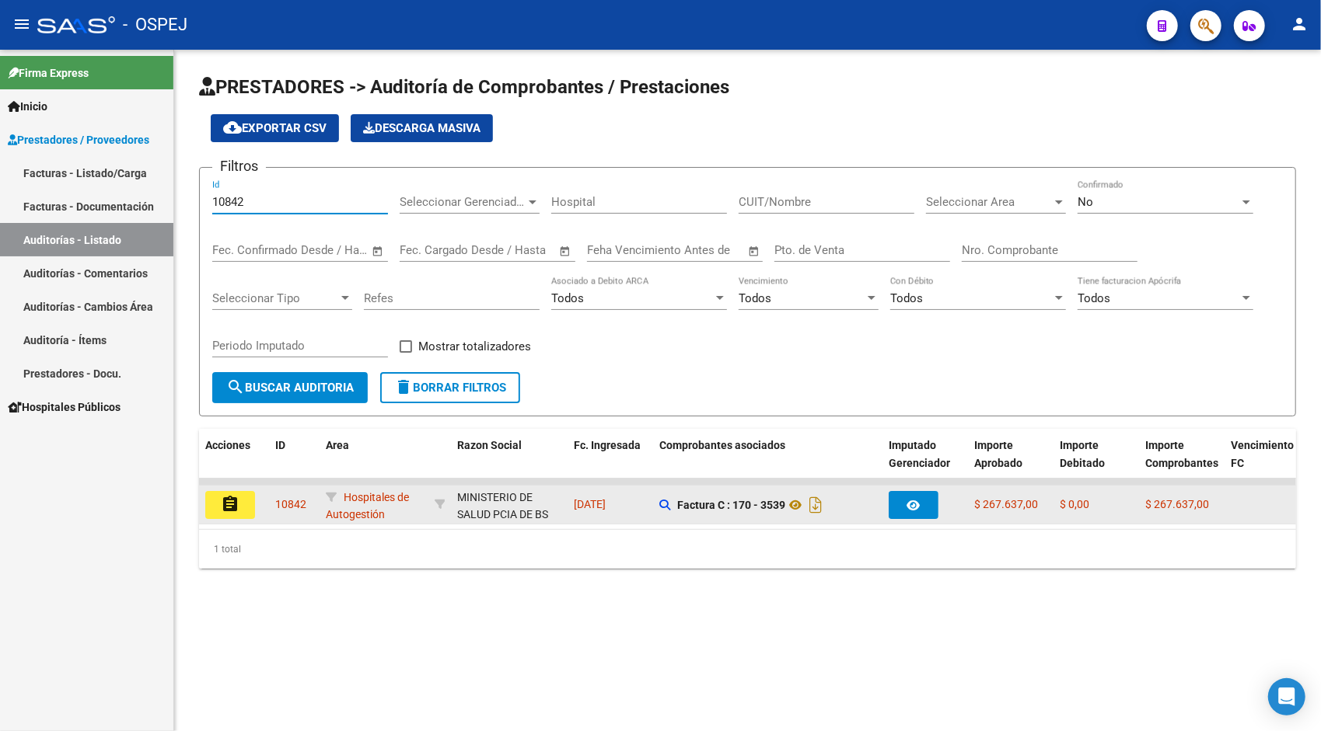
type input "10842"
click at [239, 507] on mat-icon "assignment" at bounding box center [230, 504] width 19 height 19
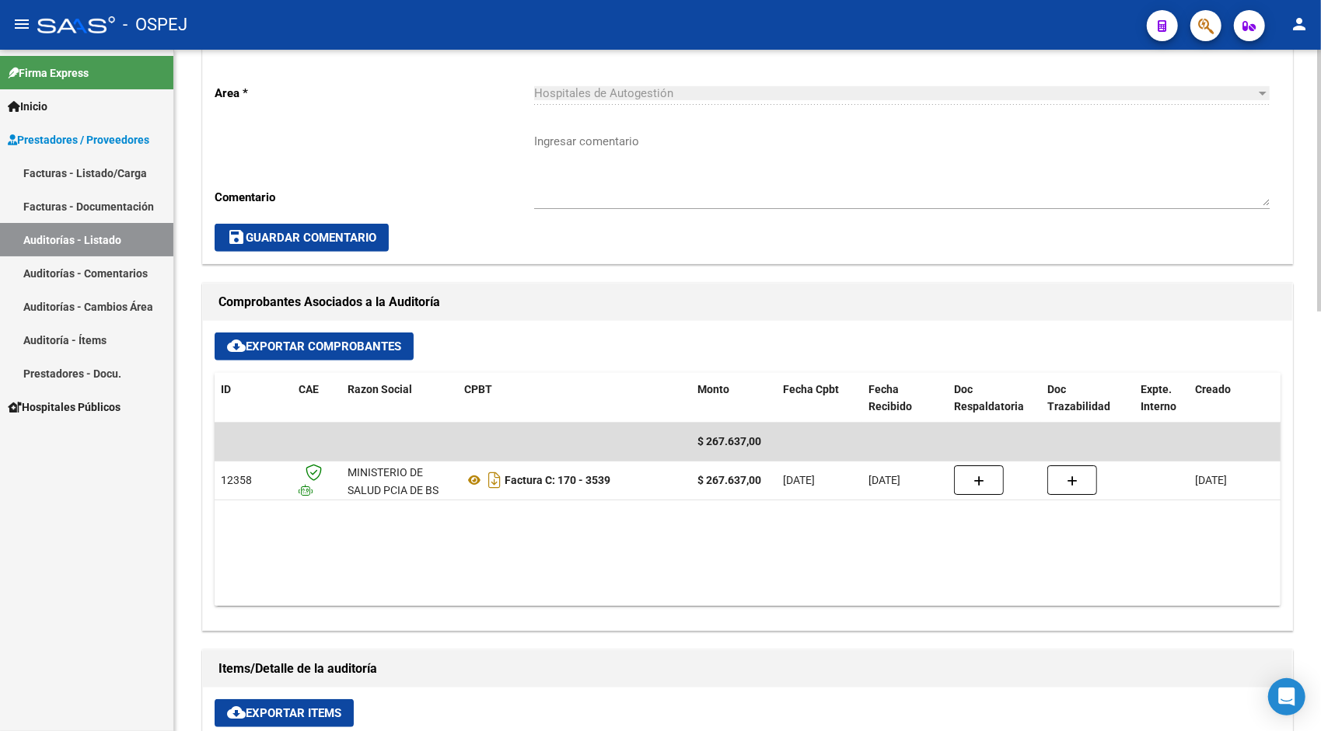
scroll to position [435, 0]
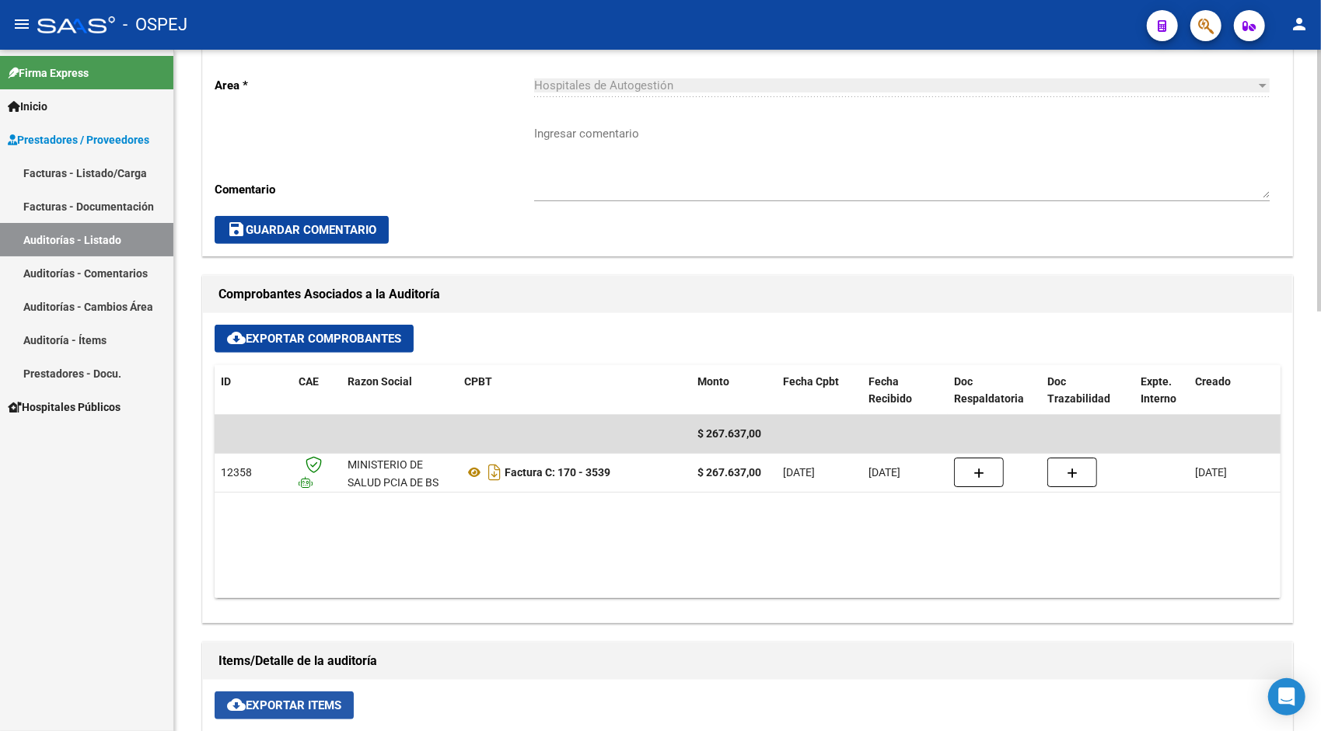
click at [336, 715] on button "cloud_download Exportar Items" at bounding box center [284, 706] width 139 height 28
click at [86, 241] on link "Auditorías - Listado" at bounding box center [86, 239] width 173 height 33
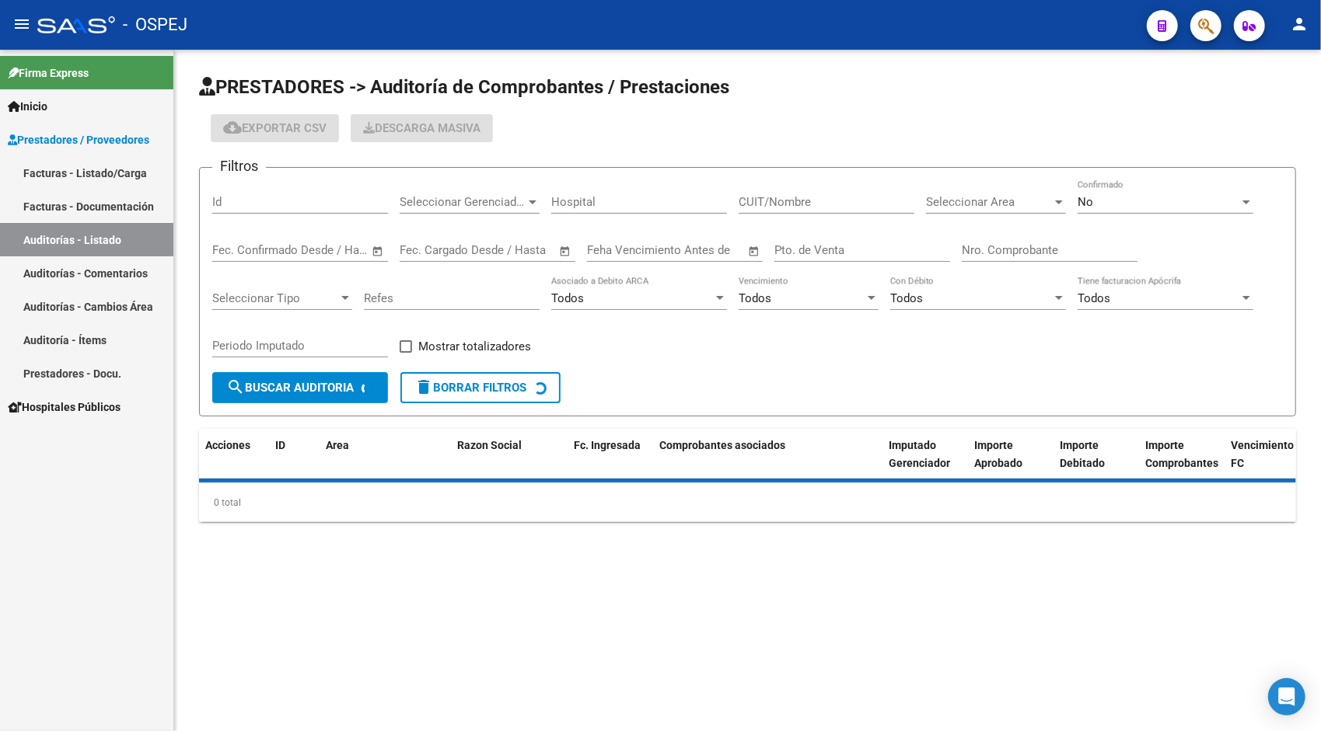
click at [263, 194] on div "Id" at bounding box center [300, 196] width 176 height 33
paste input "10850"
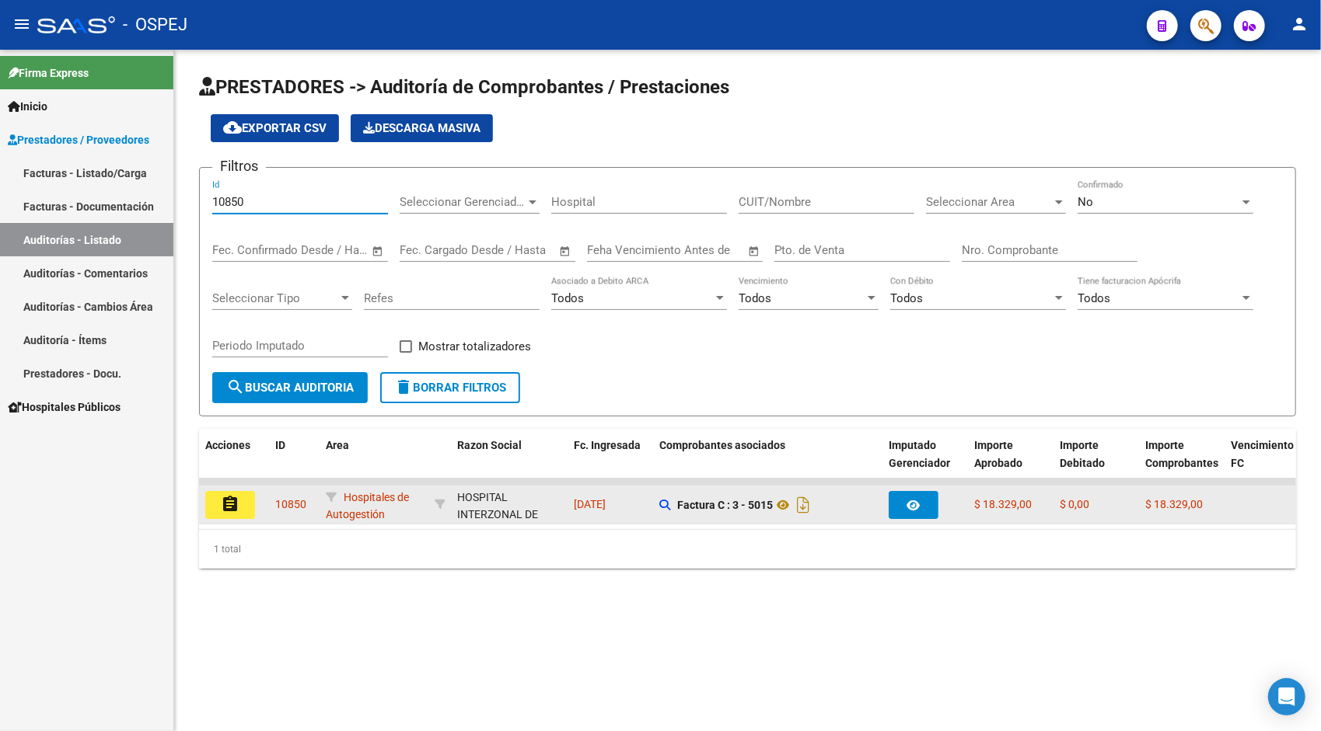
type input "10850"
click at [232, 515] on button "assignment" at bounding box center [230, 505] width 50 height 28
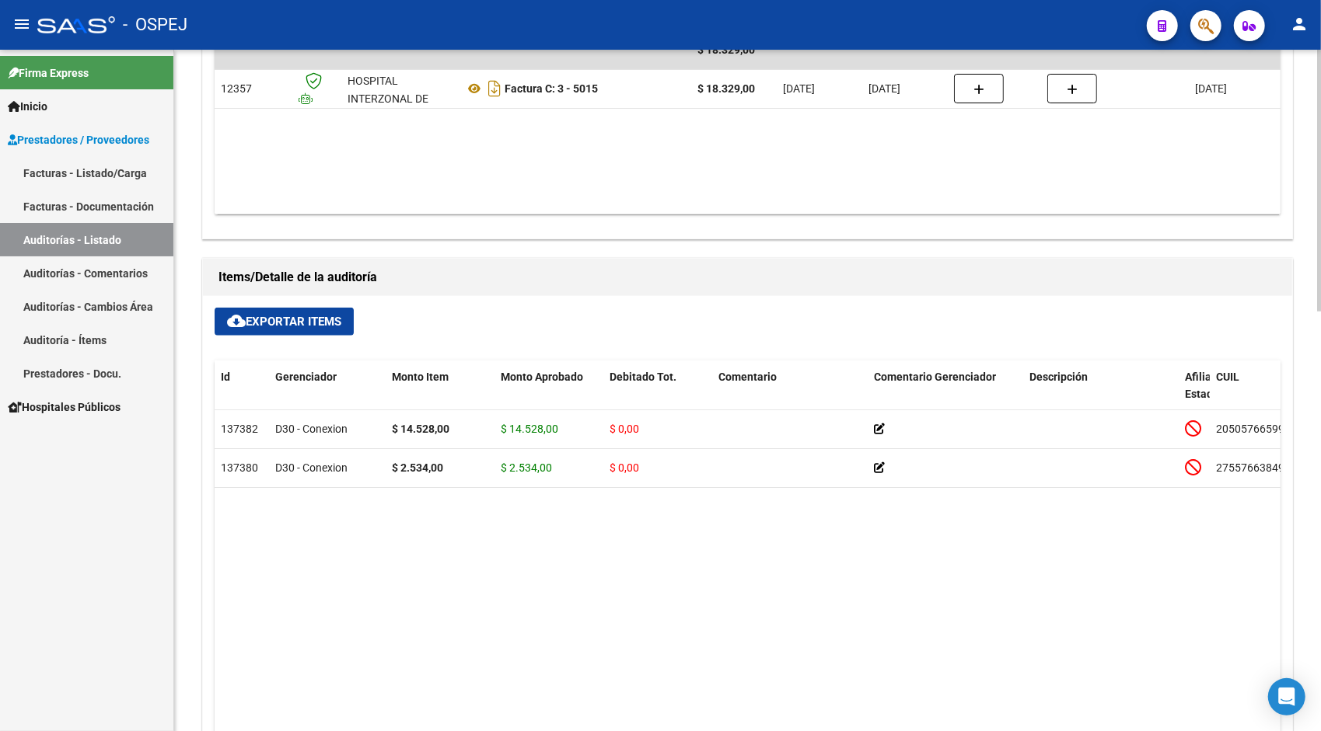
scroll to position [902, 0]
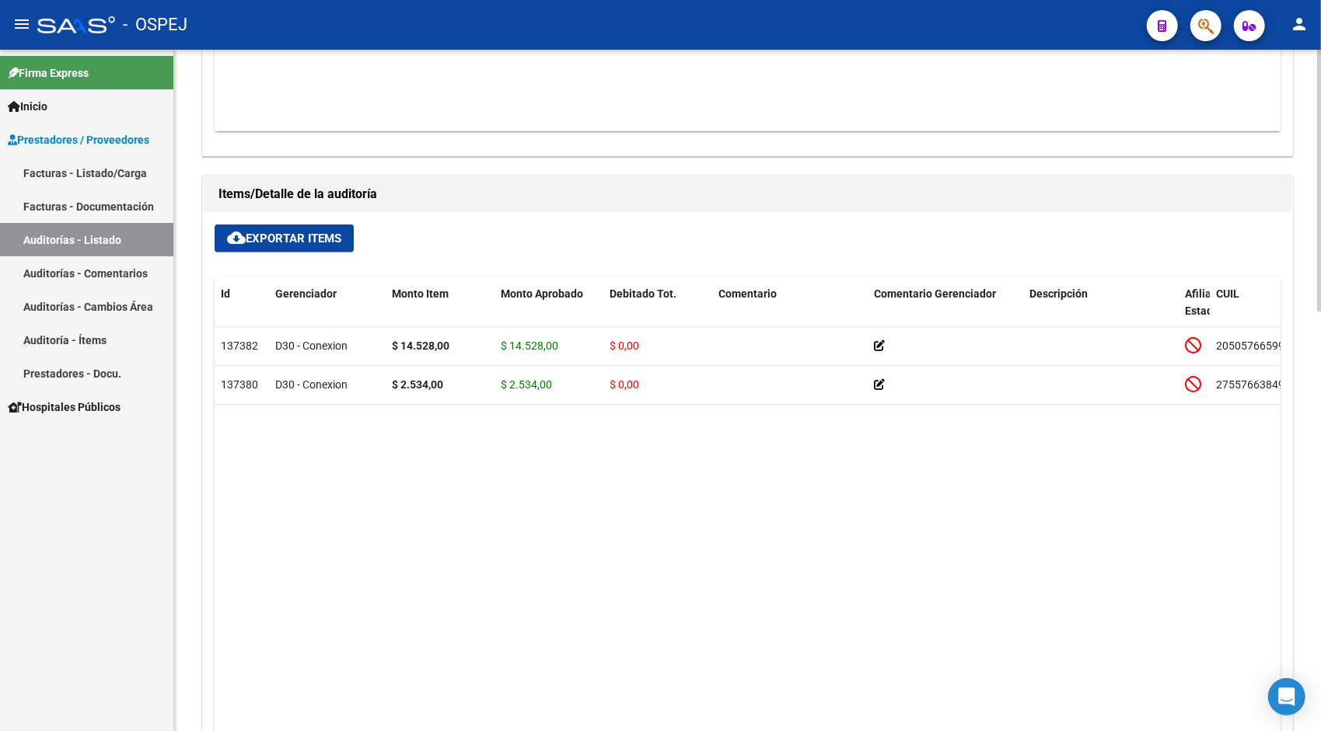
click at [324, 227] on button "cloud_download Exportar Items" at bounding box center [284, 239] width 139 height 28
click at [92, 240] on link "Auditorías - Listado" at bounding box center [86, 239] width 173 height 33
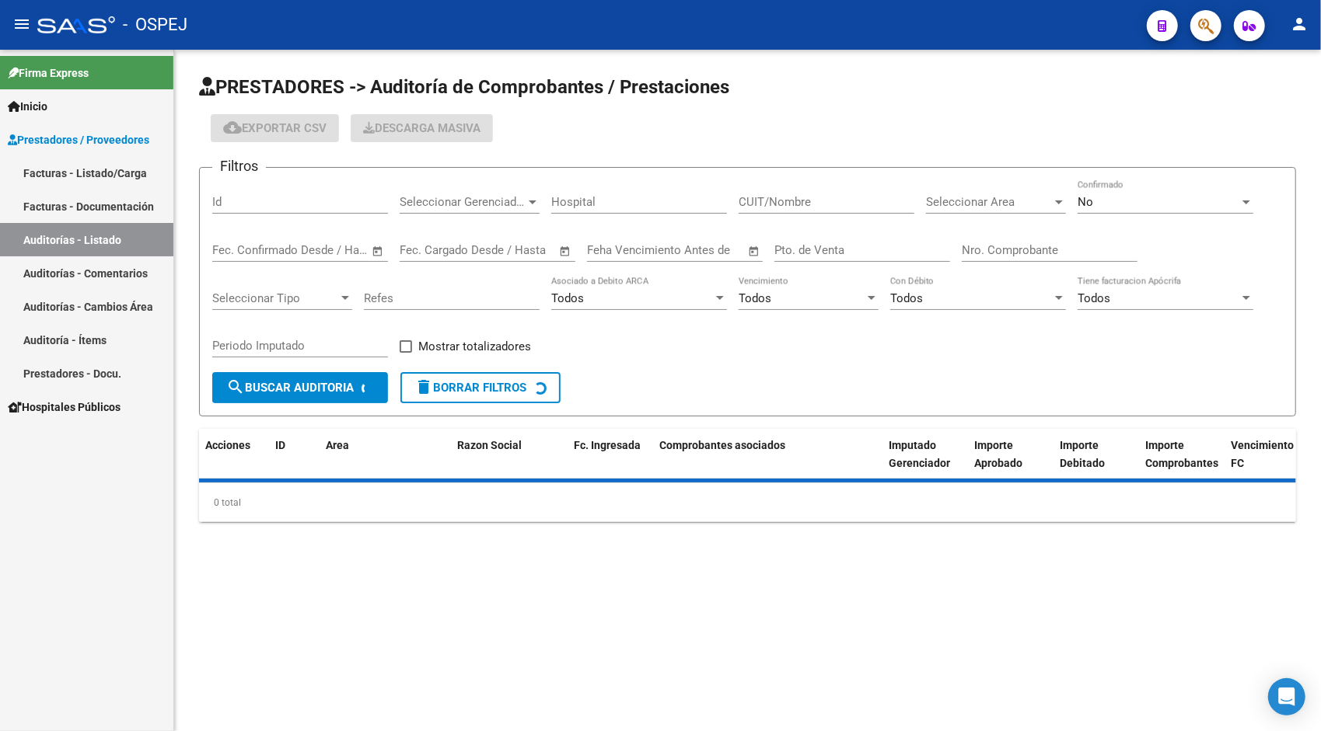
click at [271, 205] on input "Id" at bounding box center [300, 202] width 176 height 14
paste input "10856"
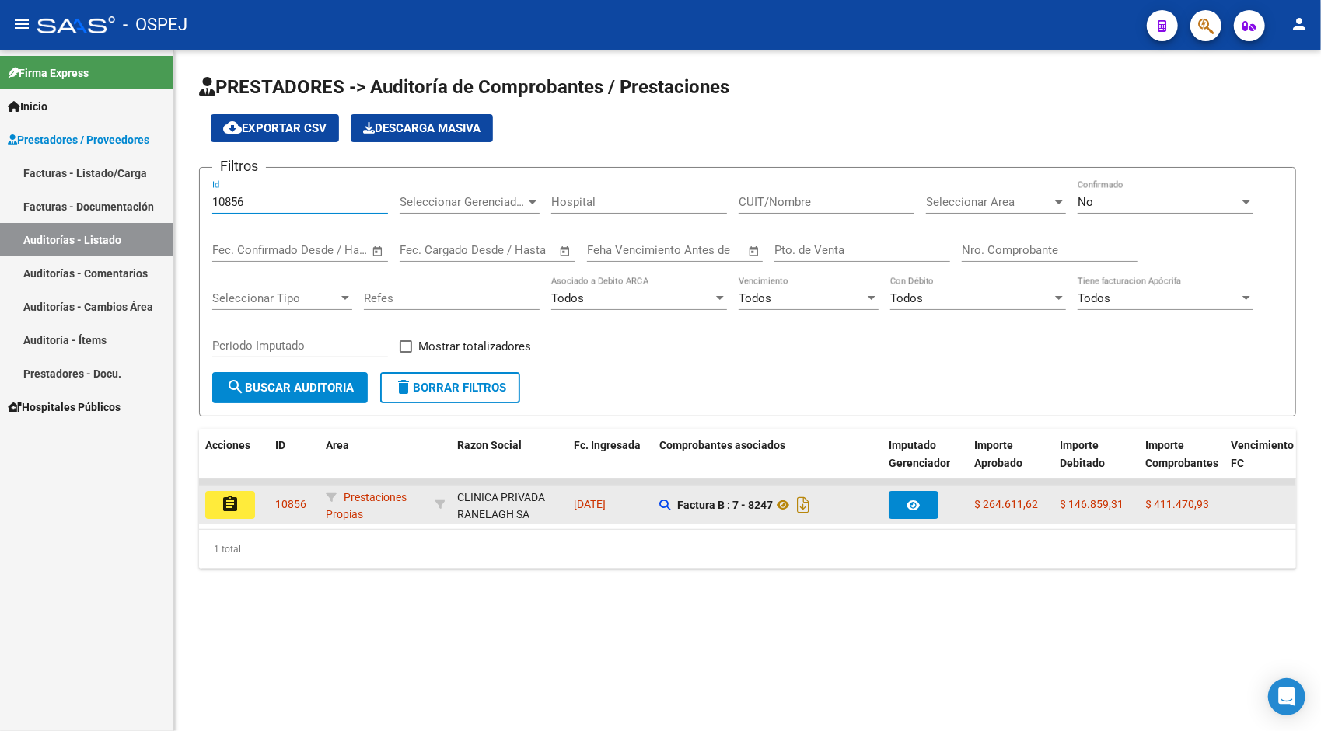
type input "10856"
click at [233, 500] on mat-icon "assignment" at bounding box center [230, 504] width 19 height 19
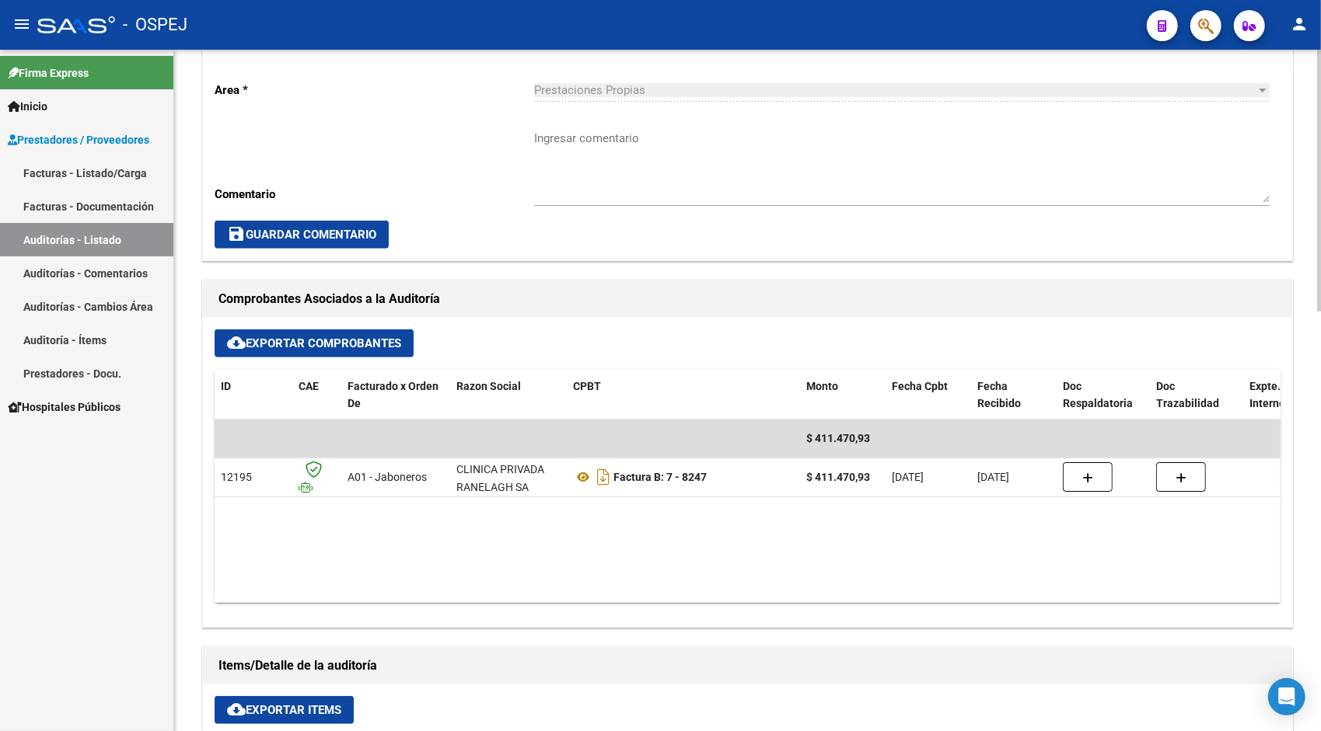
scroll to position [466, 0]
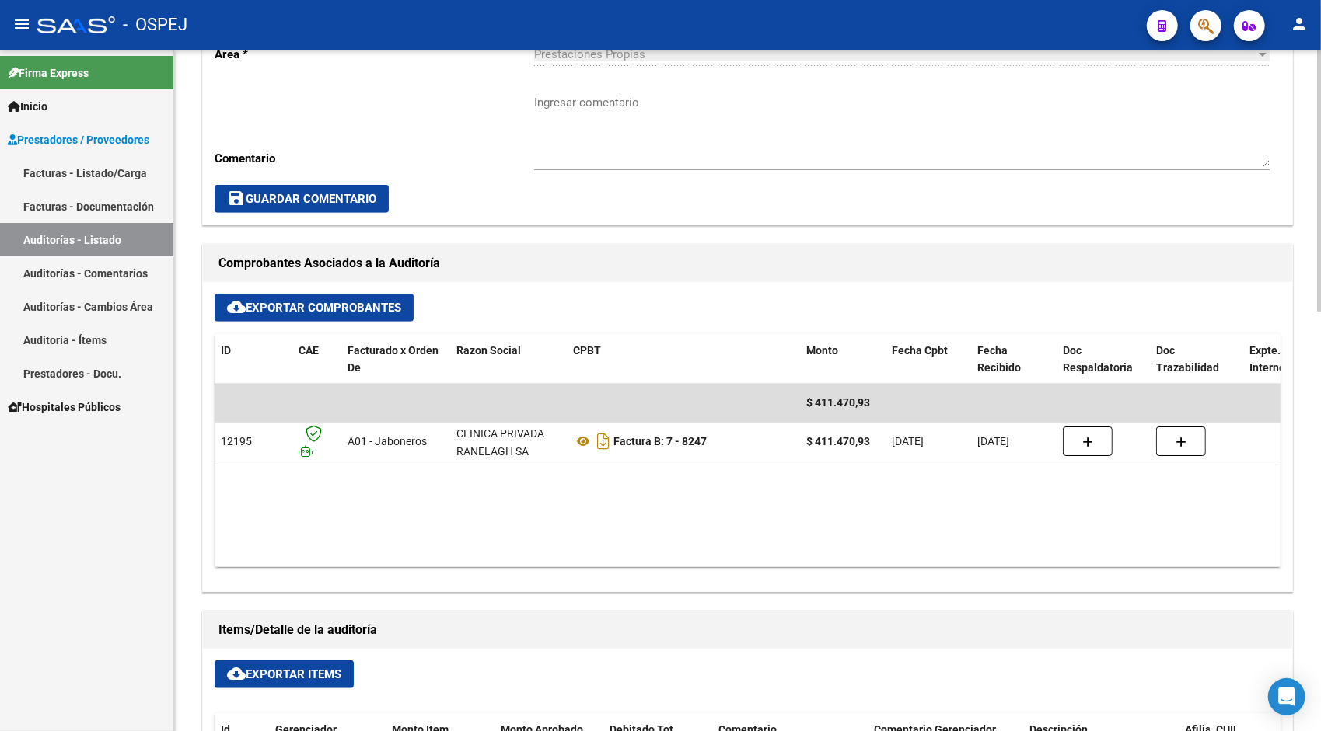
click at [291, 682] on button "cloud_download Exportar Items" at bounding box center [284, 675] width 139 height 28
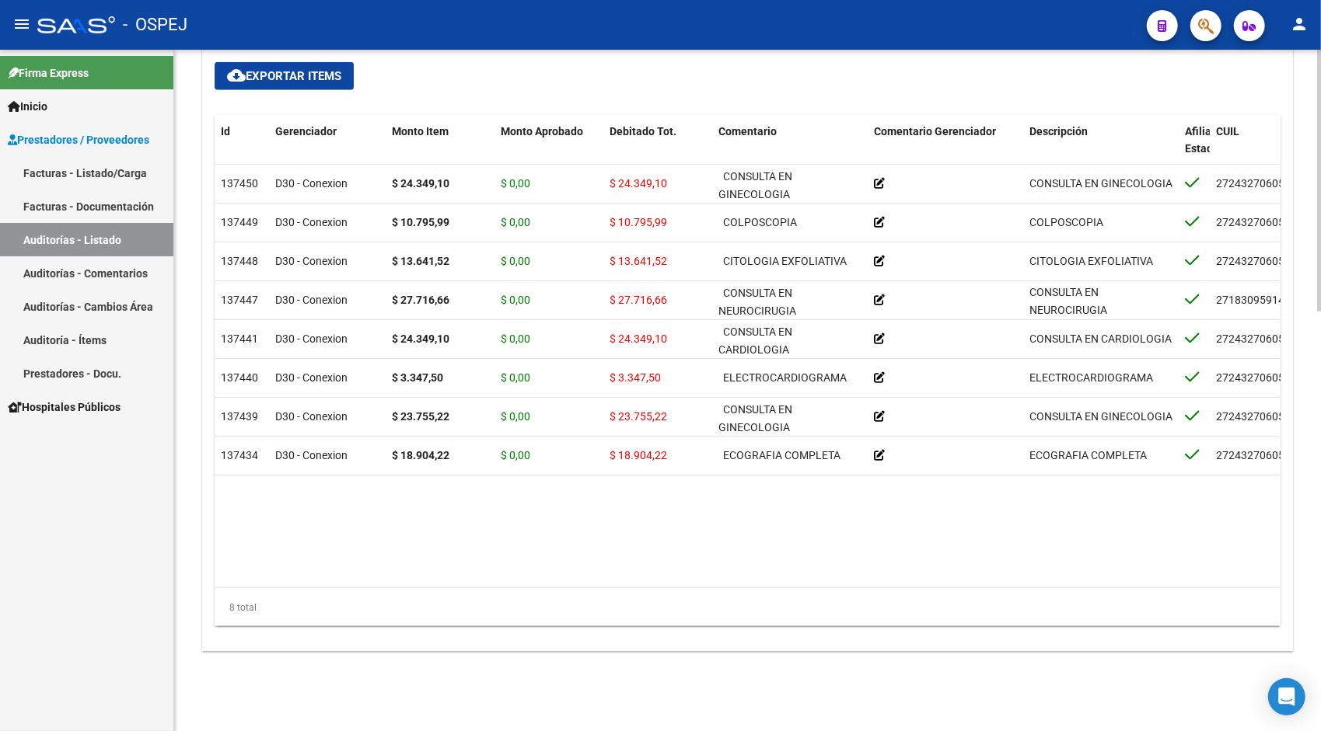
scroll to position [1094, 0]
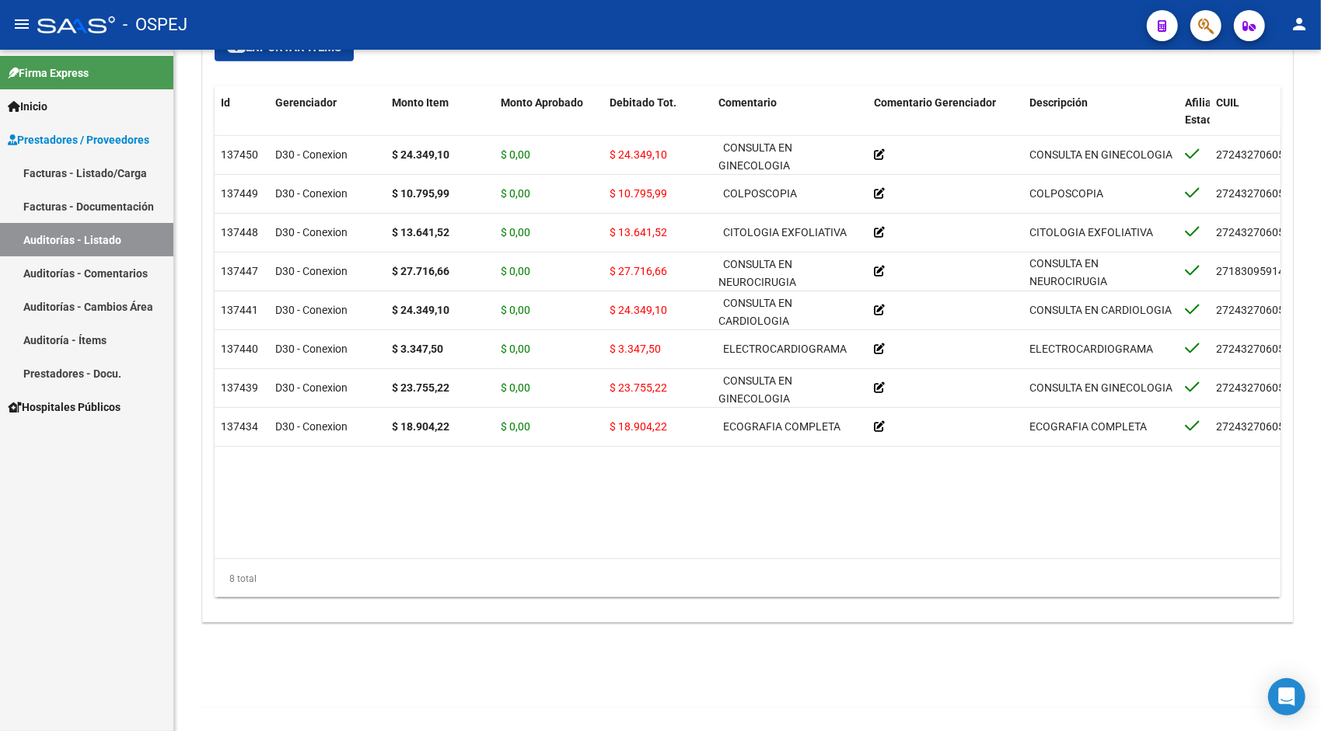
click at [106, 246] on link "Auditorías - Listado" at bounding box center [86, 239] width 173 height 33
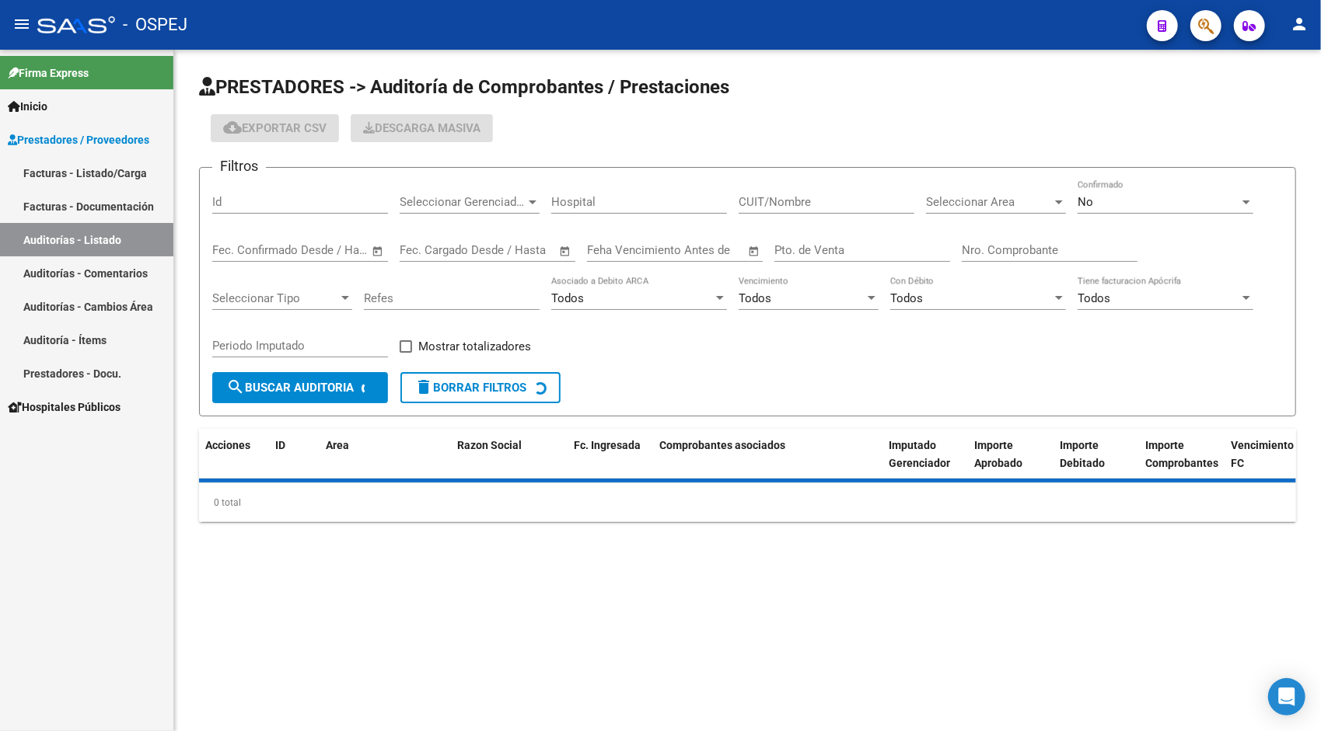
click at [276, 214] on div "Id" at bounding box center [300, 204] width 176 height 48
click at [236, 197] on input "Id" at bounding box center [300, 202] width 176 height 14
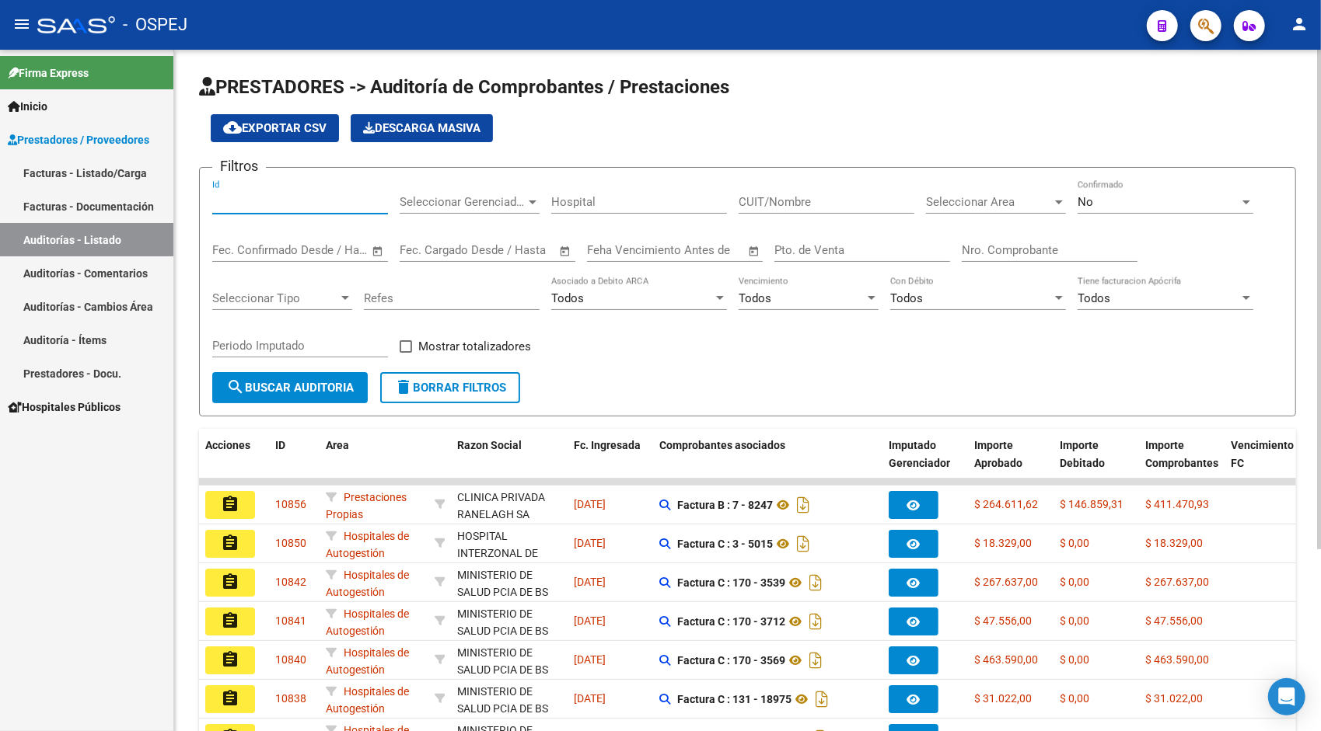
paste input "8819"
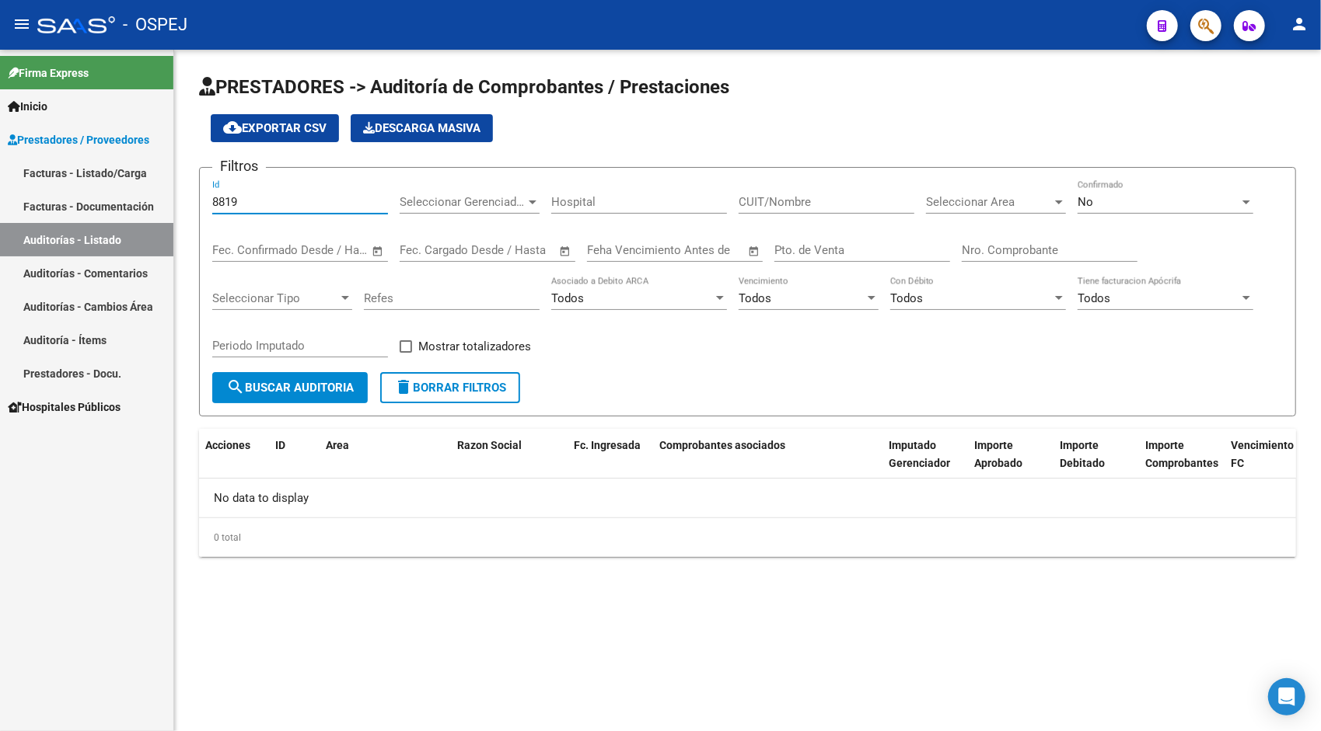
type input "8819"
click at [1094, 203] on div "No" at bounding box center [1158, 202] width 162 height 14
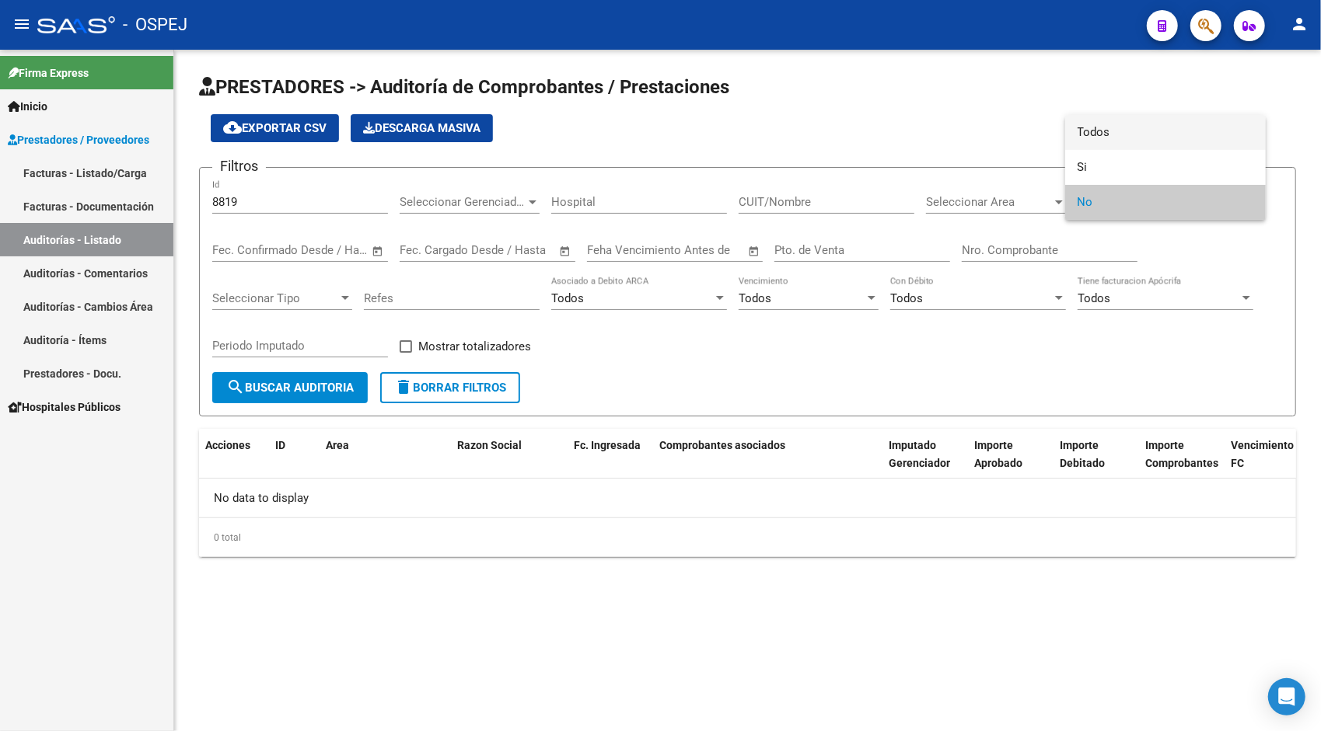
click at [1107, 124] on span "Todos" at bounding box center [1165, 132] width 176 height 35
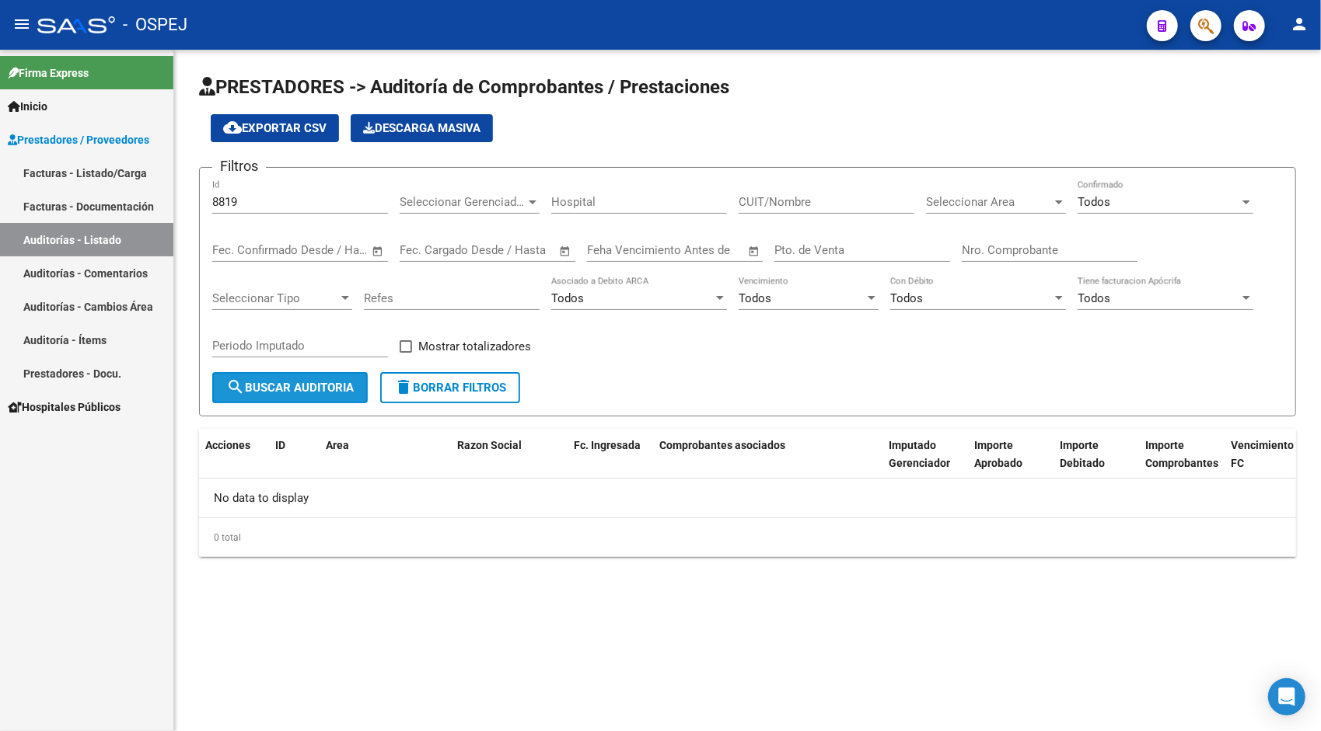
click at [300, 386] on span "search Buscar Auditoria" at bounding box center [289, 388] width 127 height 14
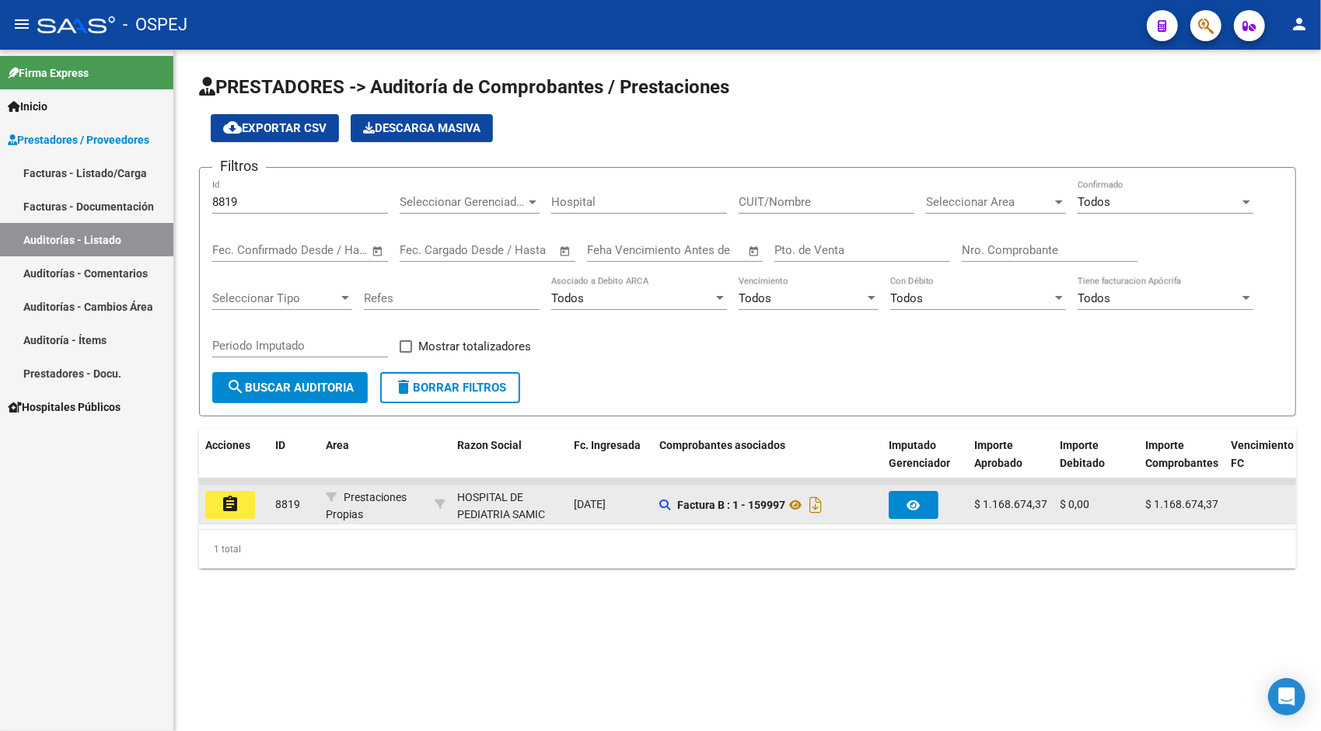
click at [218, 504] on button "assignment" at bounding box center [230, 505] width 50 height 28
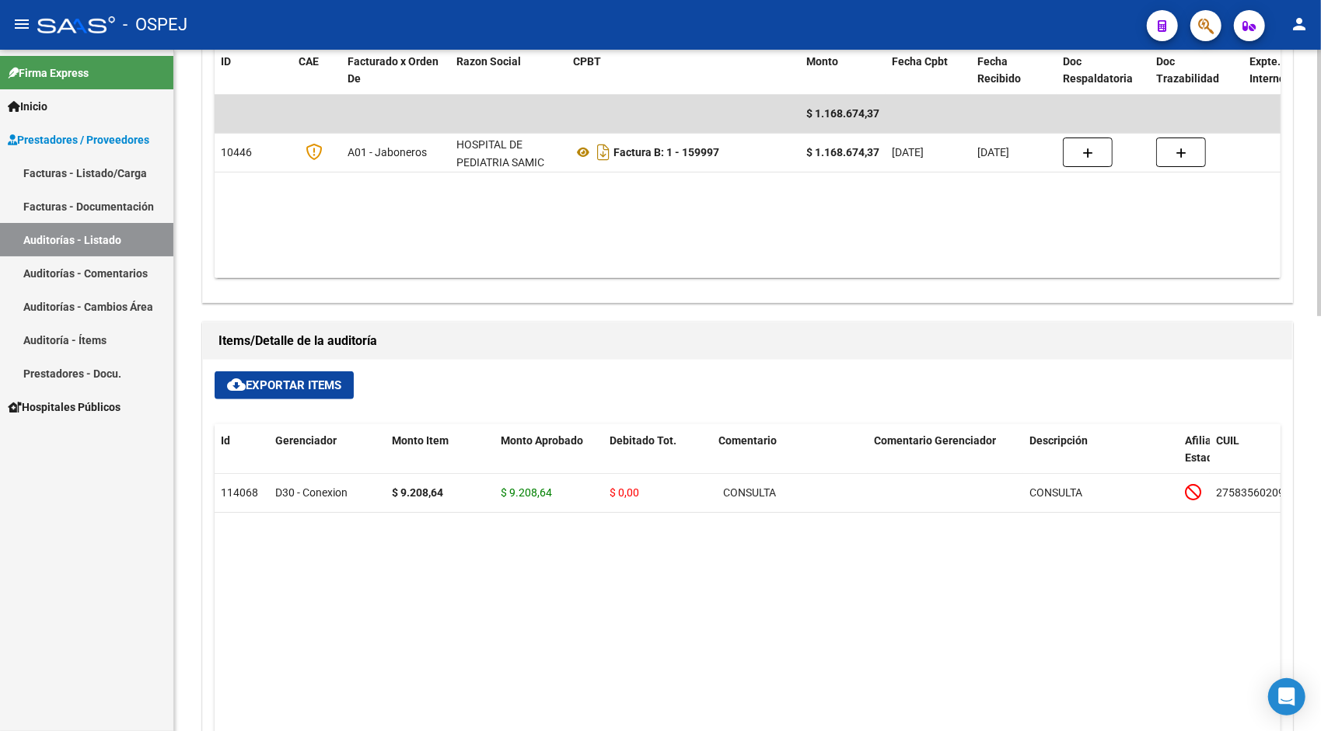
scroll to position [721, 0]
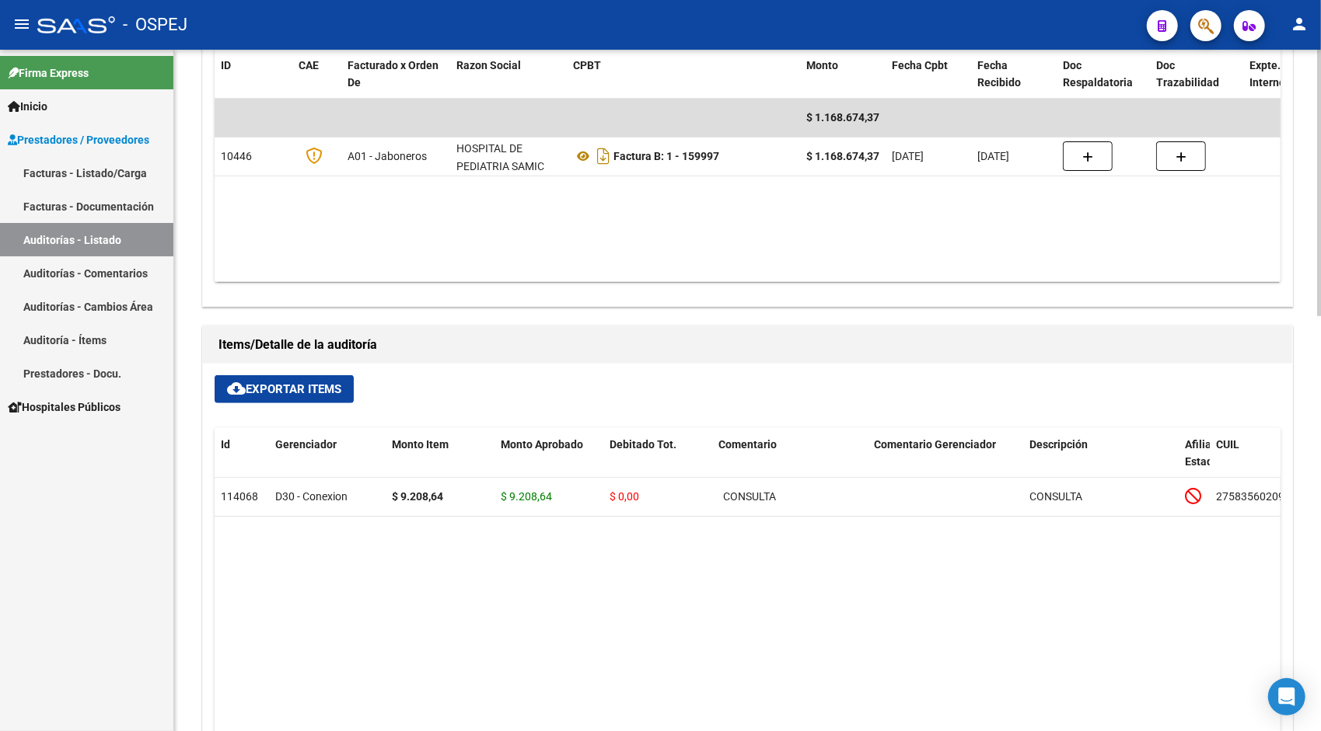
click at [285, 403] on div "cloud_download Exportar Items Id Gerenciador Monto Item Monto Aprobado Debitado…" at bounding box center [747, 664] width 1089 height 601
click at [286, 382] on span "cloud_download Exportar Items" at bounding box center [284, 389] width 114 height 14
click at [106, 236] on link "Auditorías - Listado" at bounding box center [86, 239] width 173 height 33
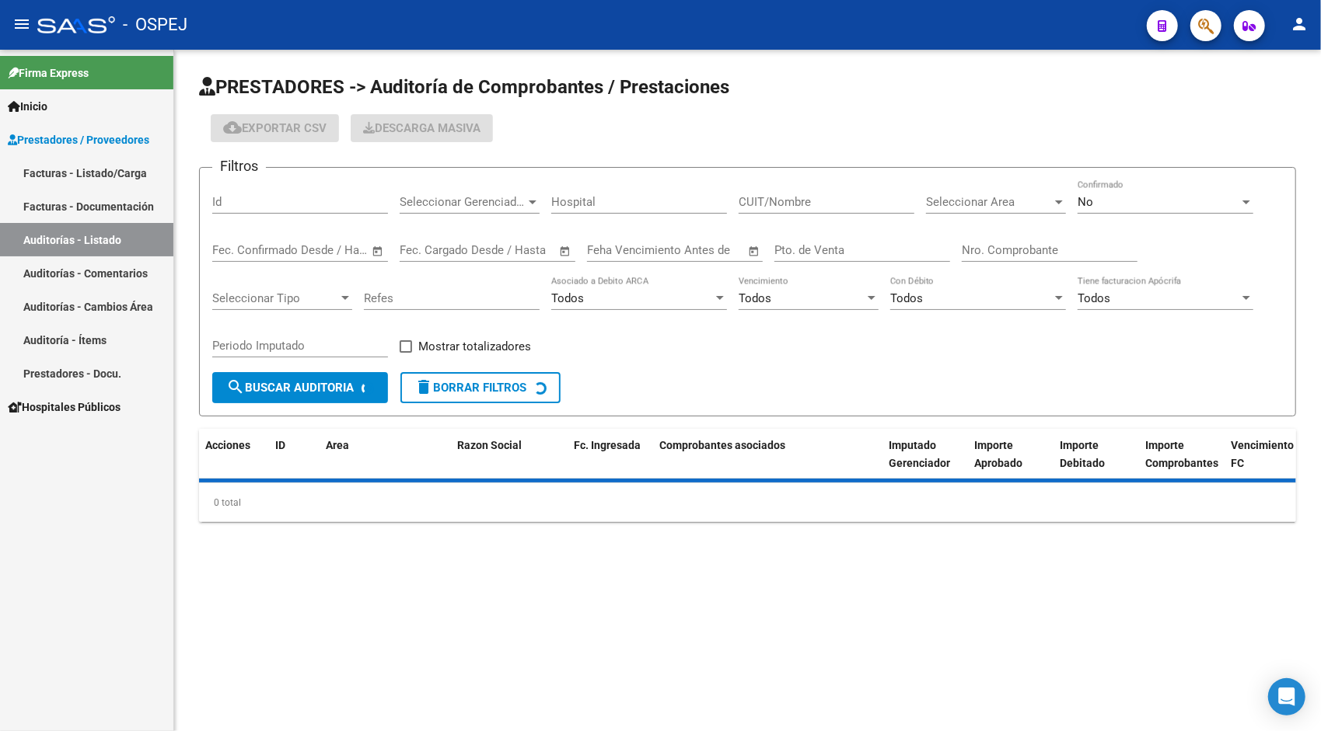
click at [280, 207] on input "Id" at bounding box center [300, 202] width 176 height 14
paste input "8828"
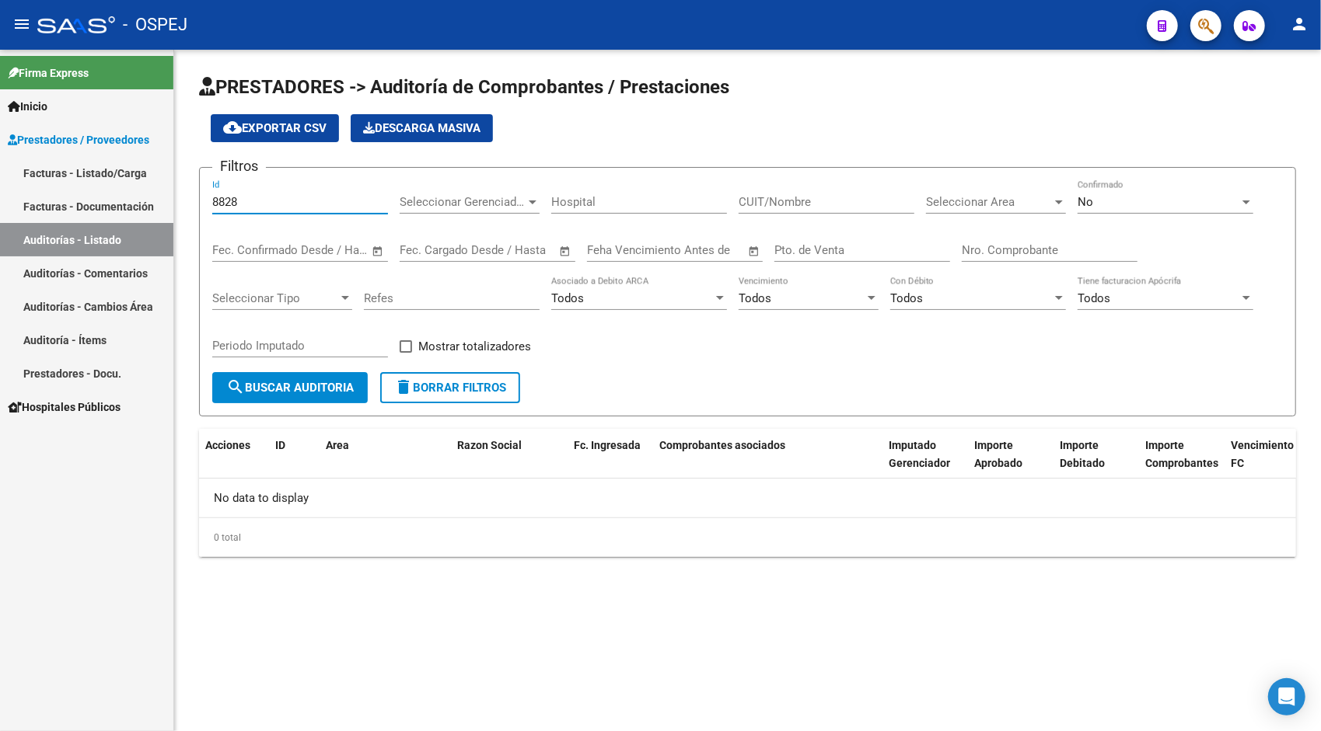
type input "8828"
click at [1136, 204] on div "No" at bounding box center [1158, 202] width 162 height 14
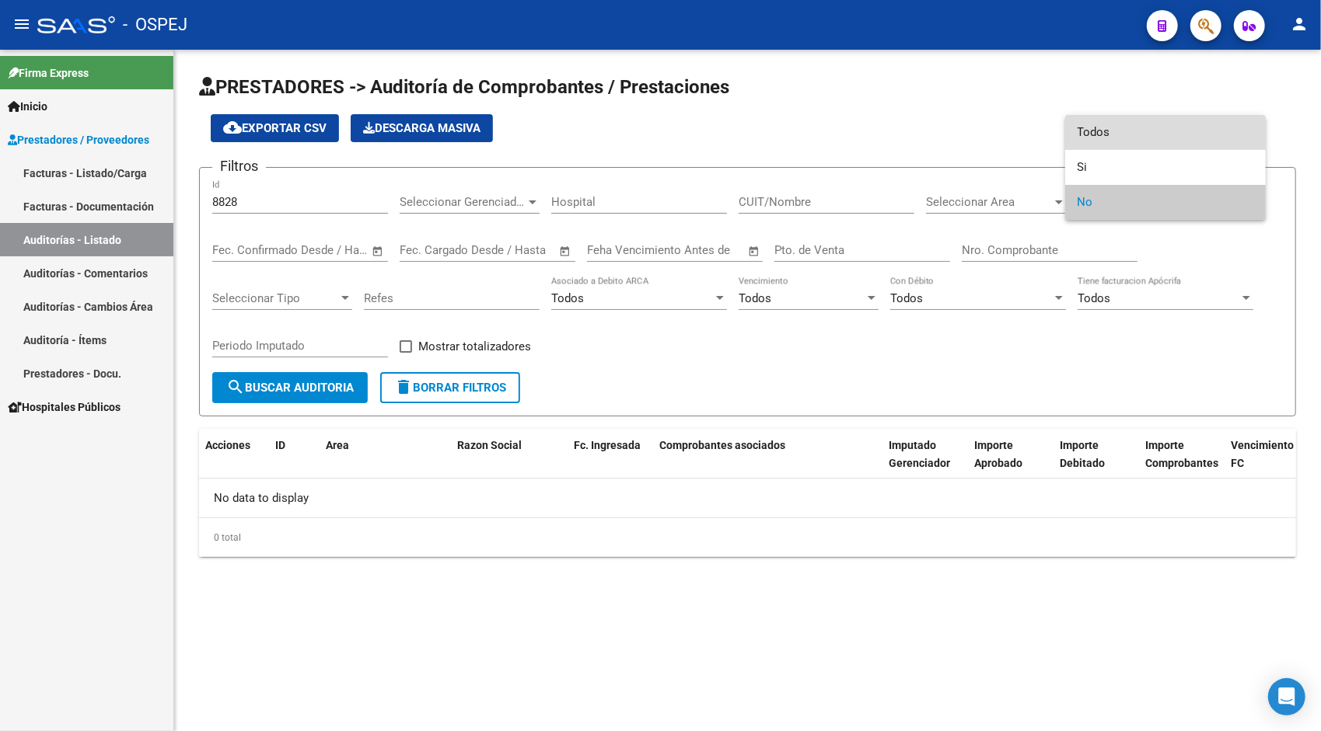
click at [1098, 131] on span "Todos" at bounding box center [1165, 132] width 176 height 35
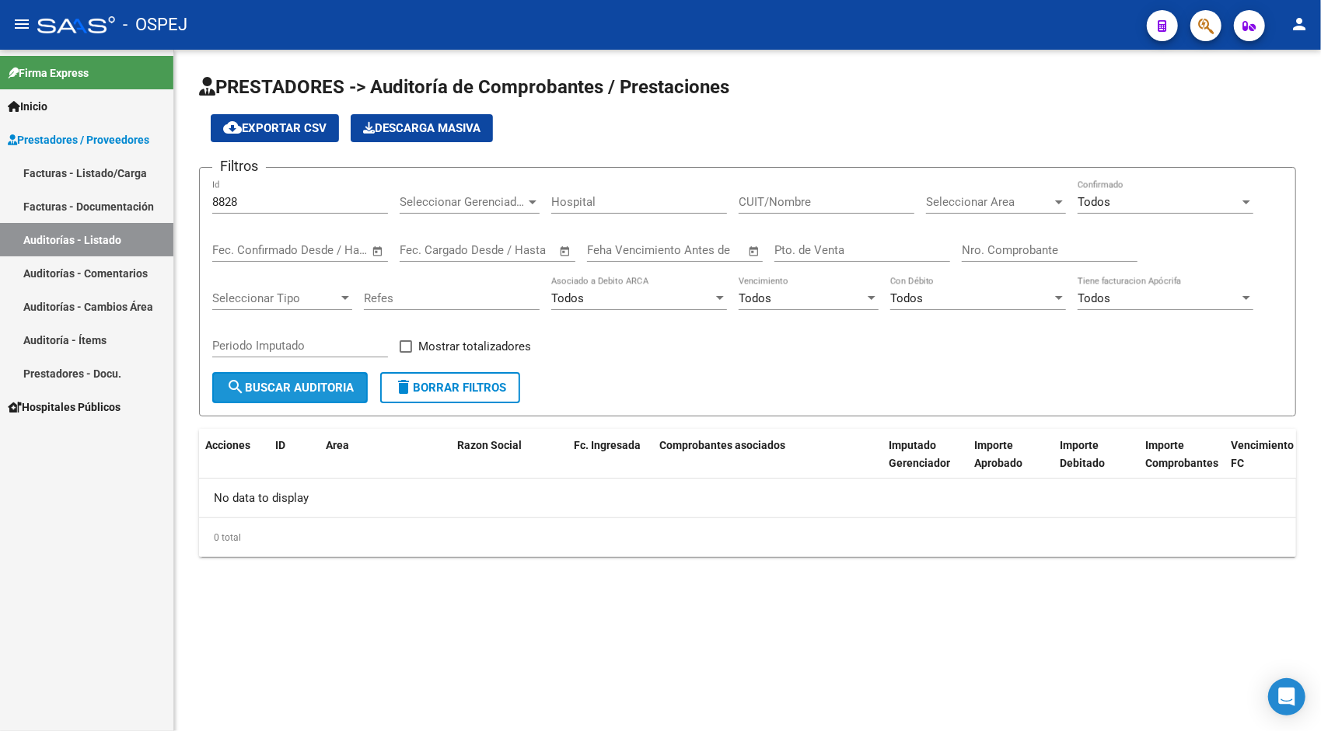
click at [299, 390] on span "search Buscar Auditoria" at bounding box center [289, 388] width 127 height 14
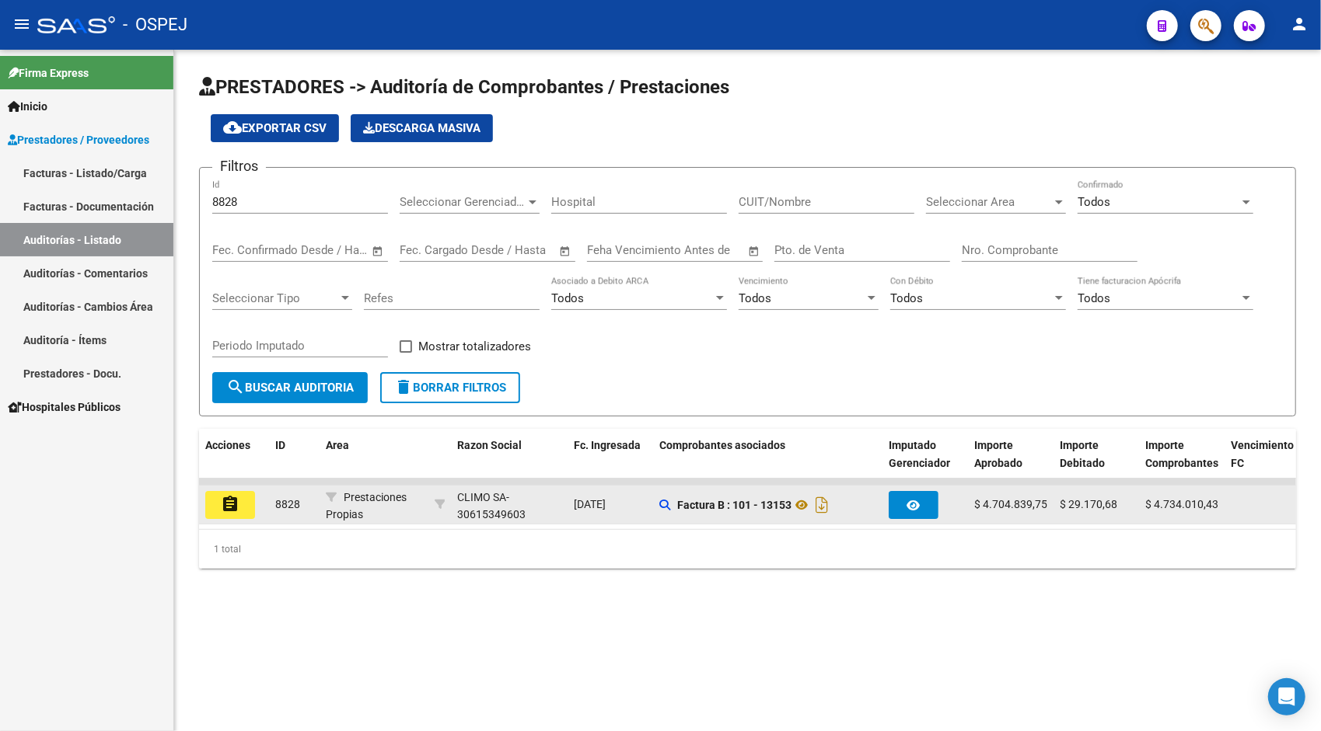
click at [228, 511] on mat-icon "assignment" at bounding box center [230, 504] width 19 height 19
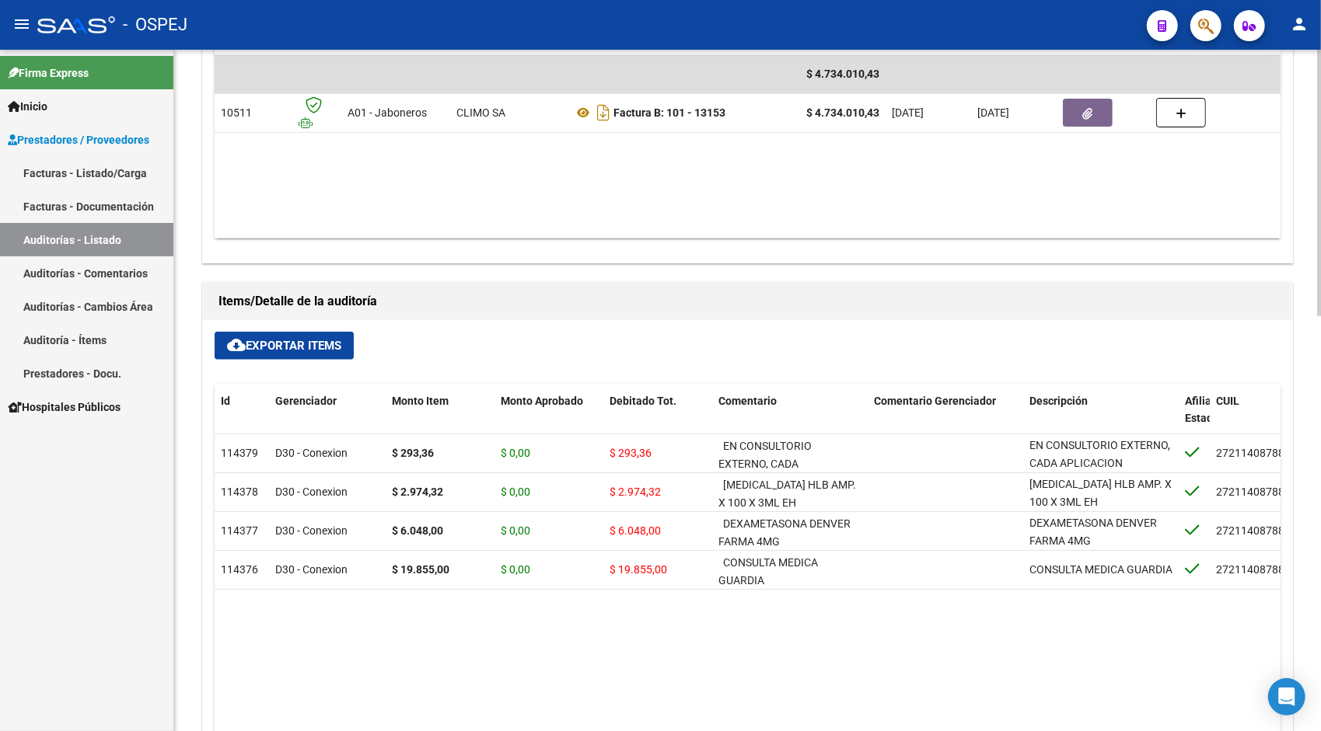
scroll to position [778, 0]
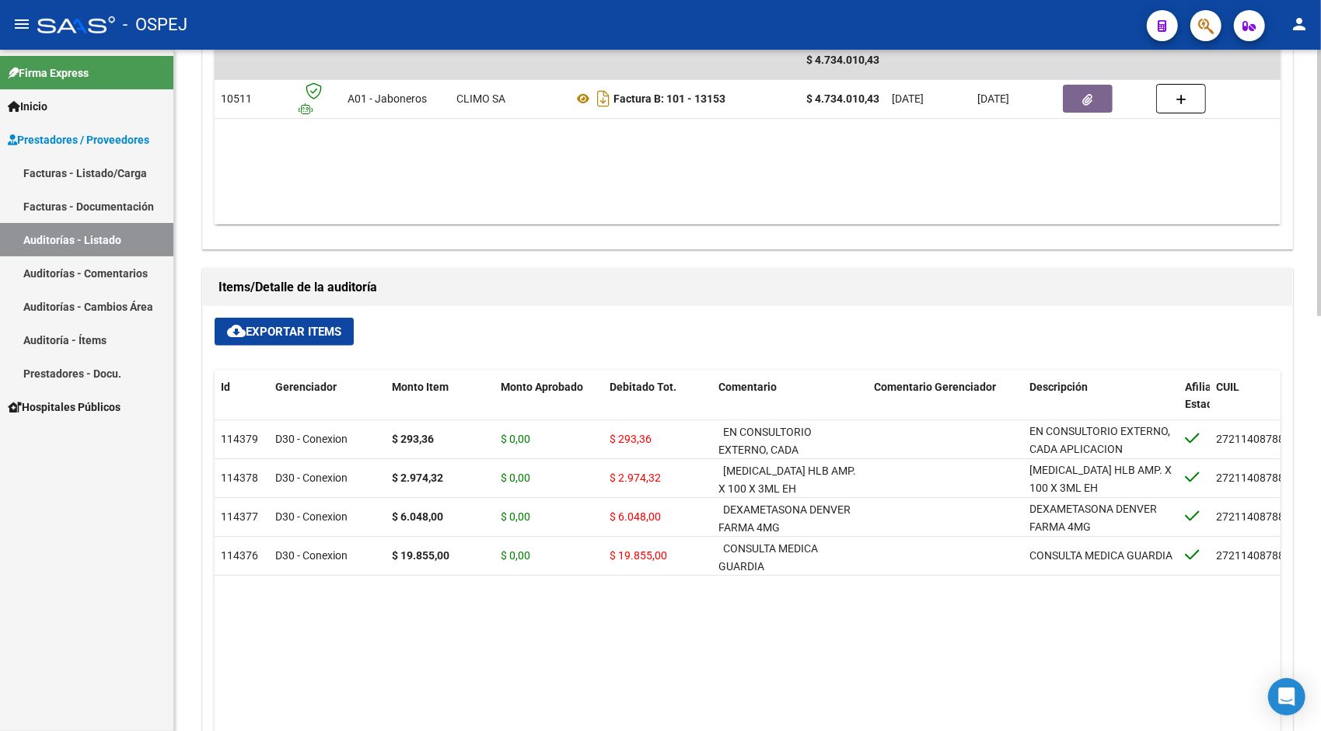
click at [286, 325] on span "cloud_download Exportar Items" at bounding box center [284, 332] width 114 height 14
click at [86, 218] on link "Facturas - Documentación" at bounding box center [86, 206] width 173 height 33
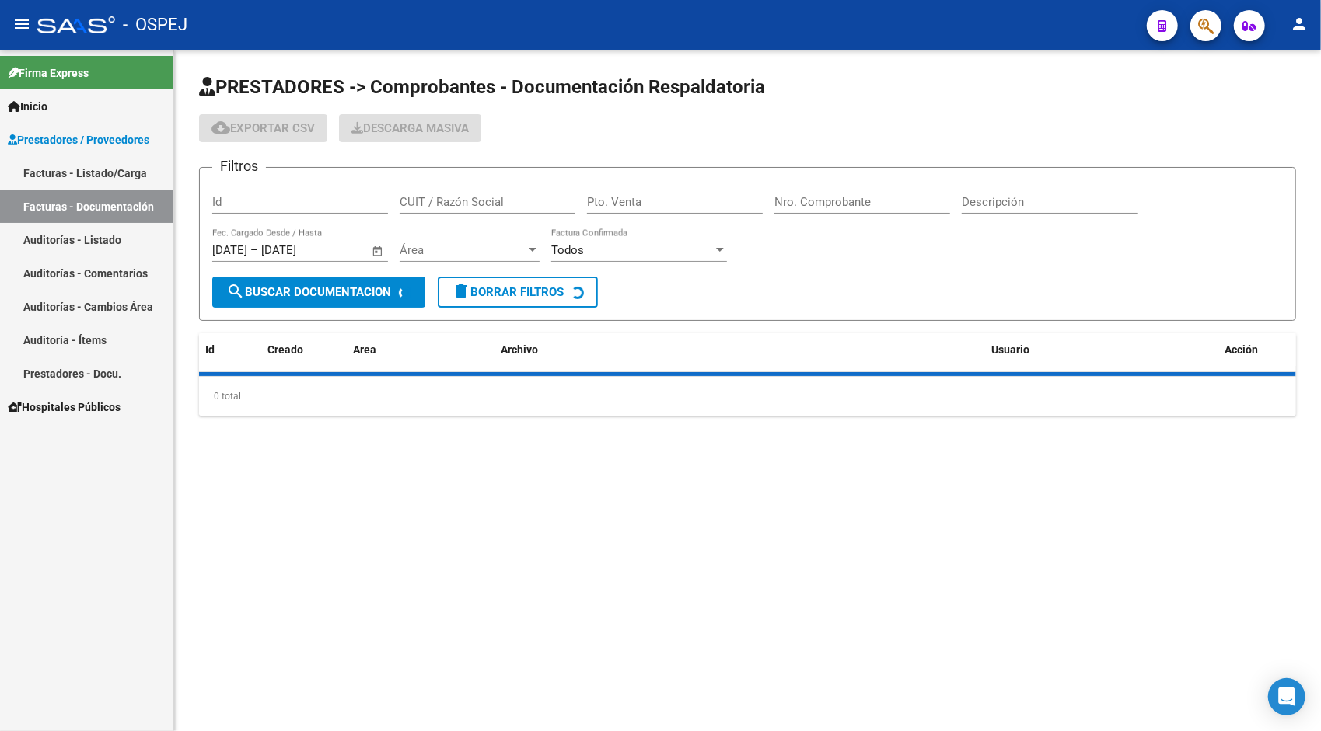
click at [101, 230] on link "Auditorías - Listado" at bounding box center [86, 239] width 173 height 33
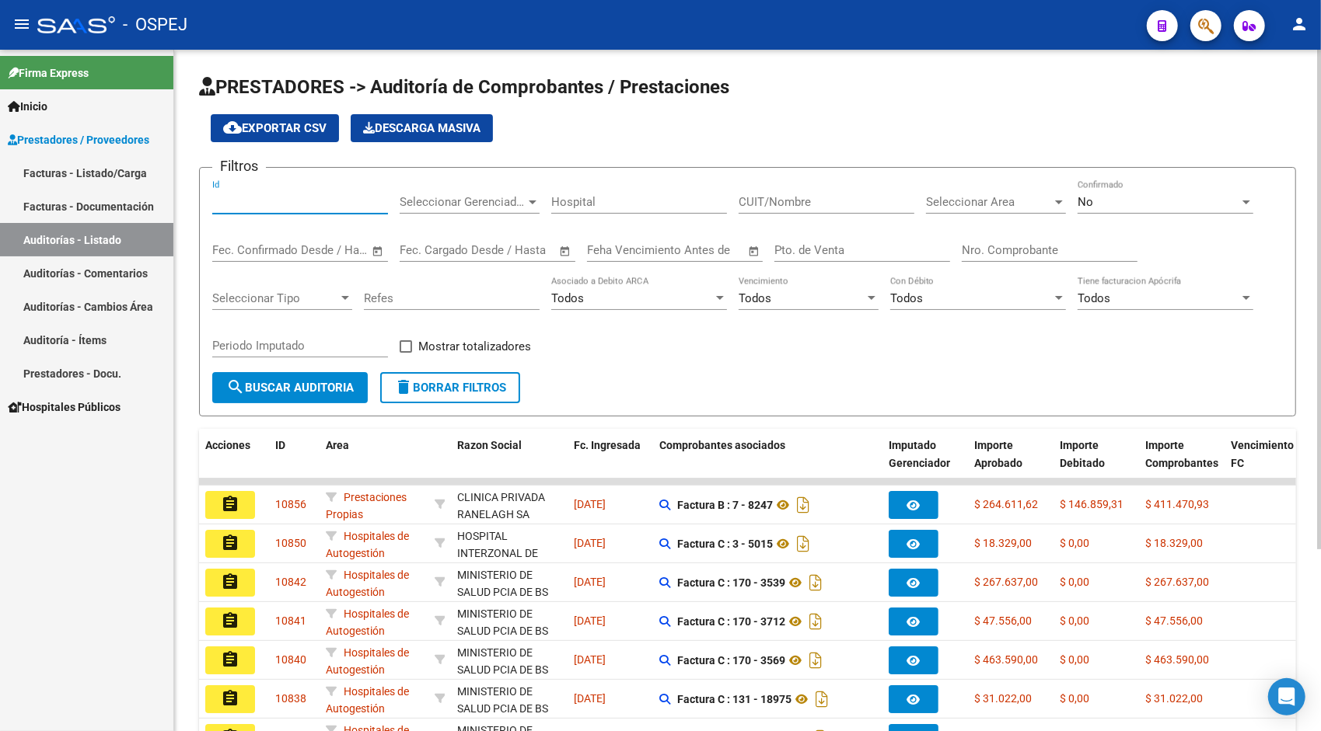
paste input "8833"
type input "8833"
click at [1188, 204] on div "No" at bounding box center [1158, 202] width 162 height 14
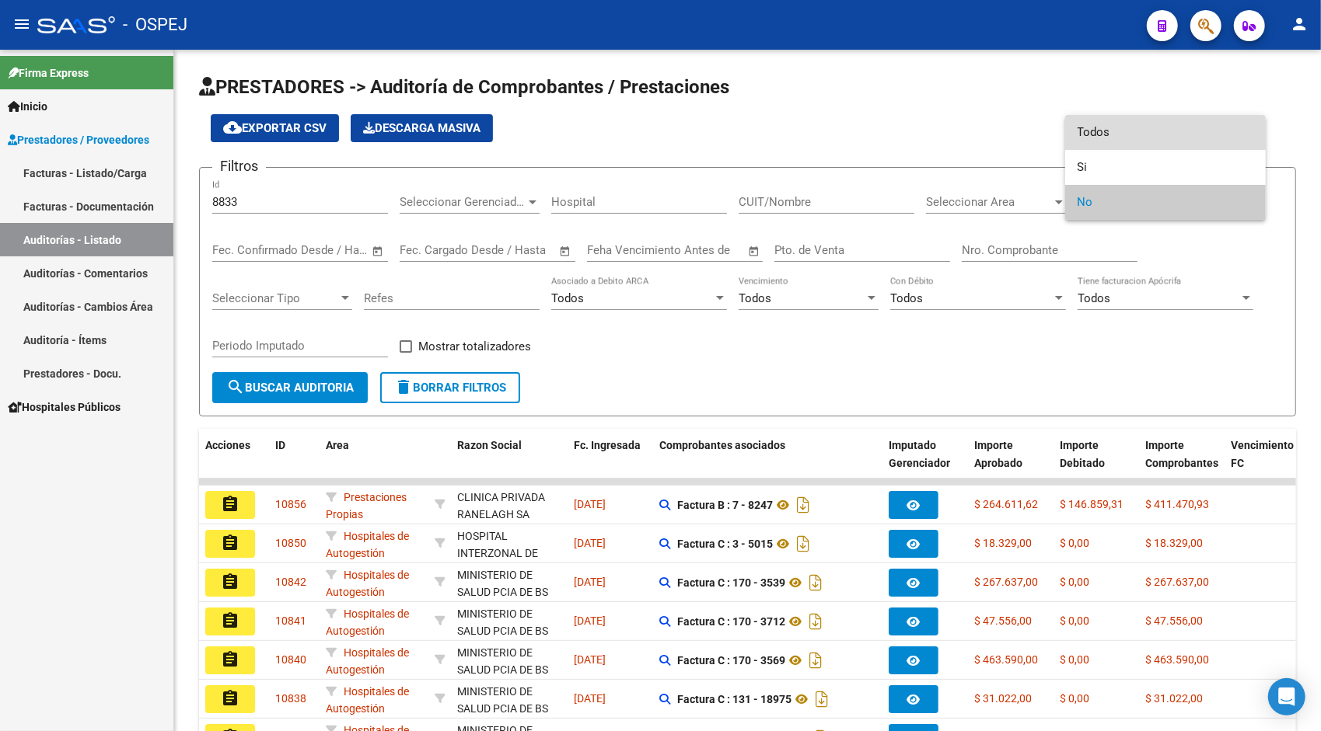
click at [1110, 140] on span "Todos" at bounding box center [1165, 132] width 176 height 35
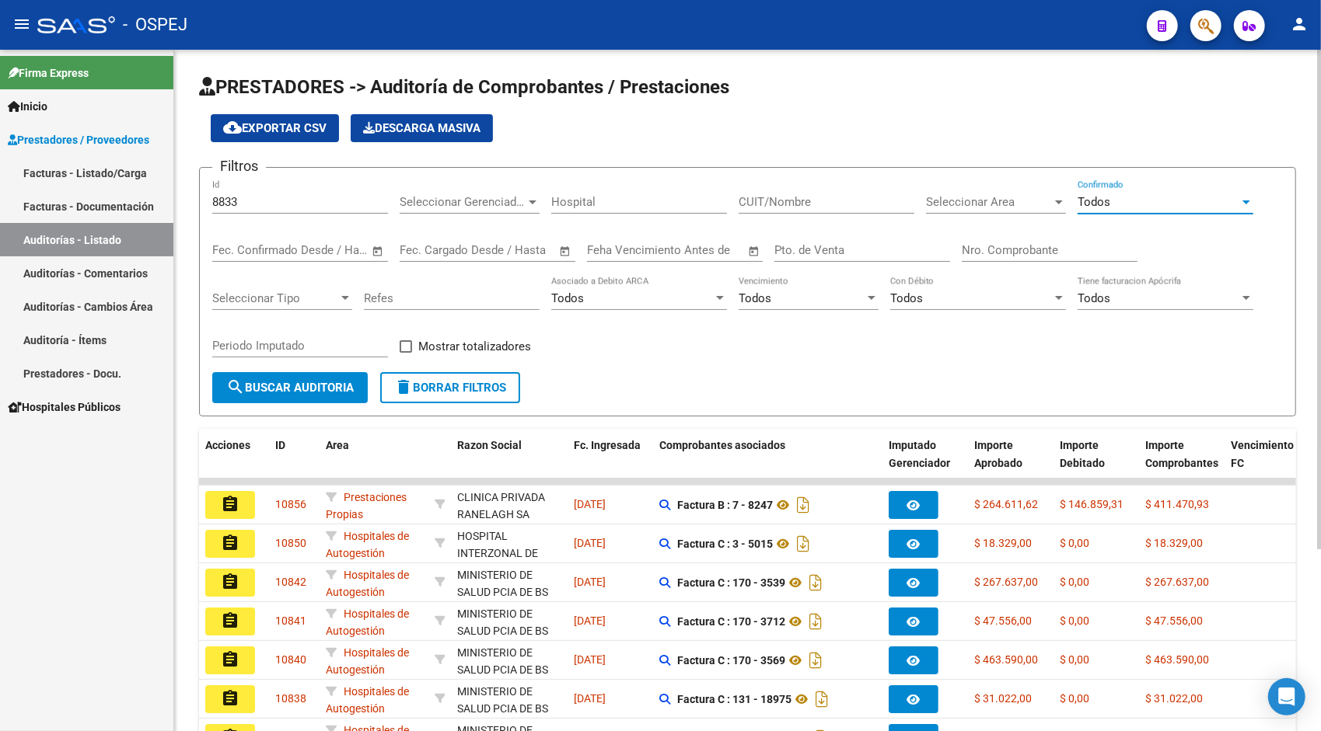
click at [339, 382] on span "search Buscar Auditoria" at bounding box center [289, 388] width 127 height 14
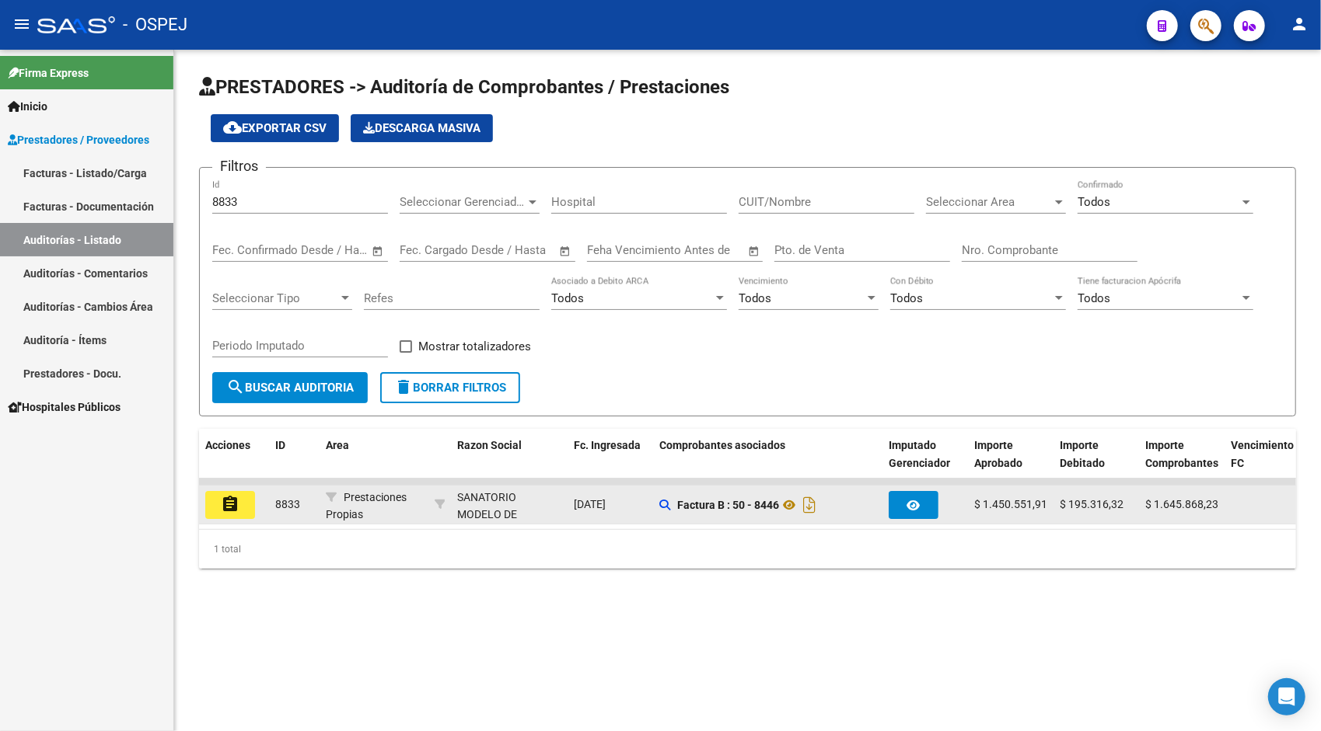
click at [229, 505] on mat-icon "assignment" at bounding box center [230, 504] width 19 height 19
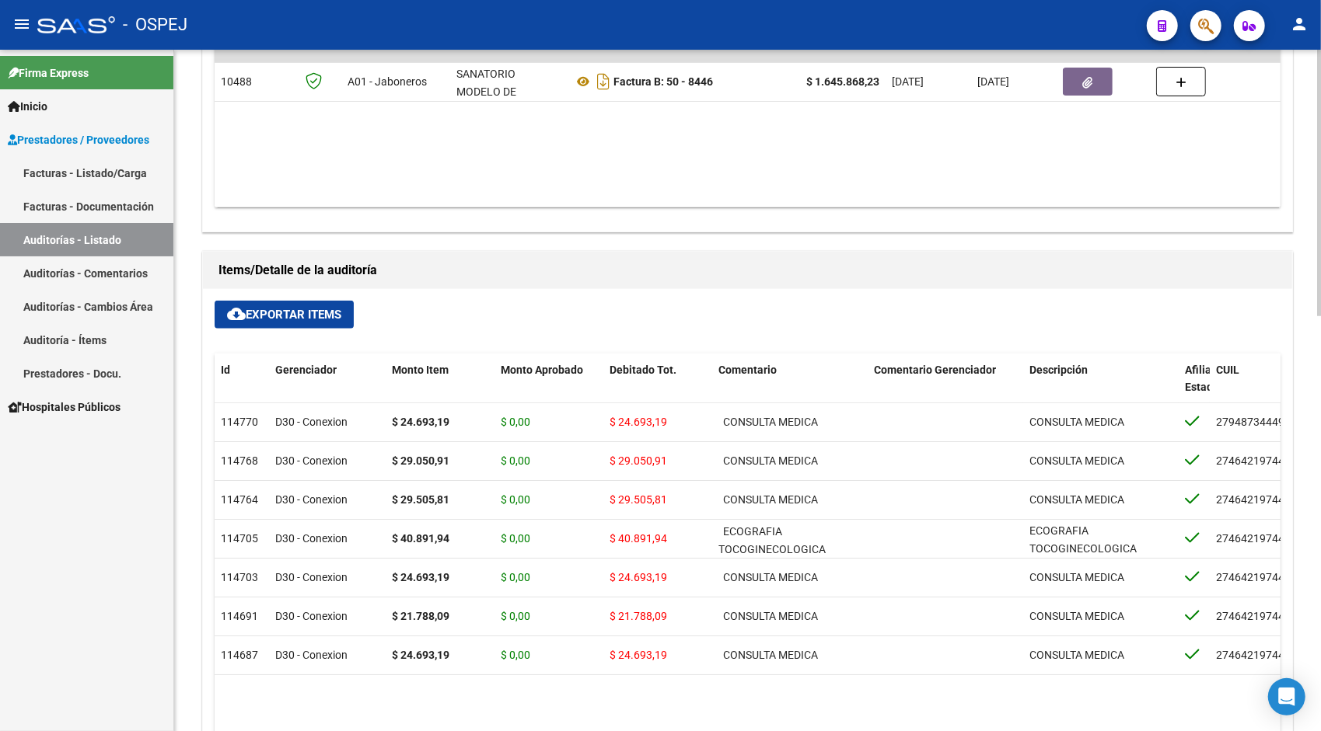
scroll to position [840, 0]
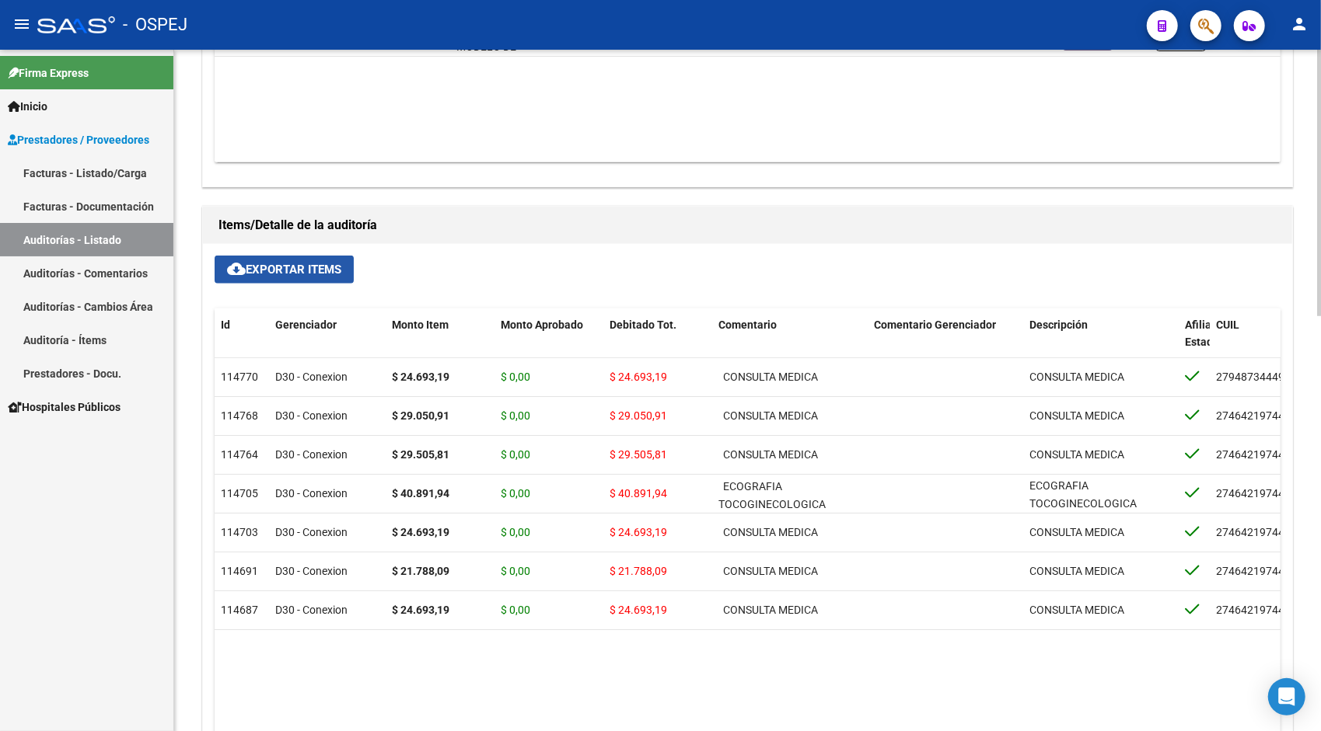
click at [306, 268] on span "cloud_download Exportar Items" at bounding box center [284, 270] width 114 height 14
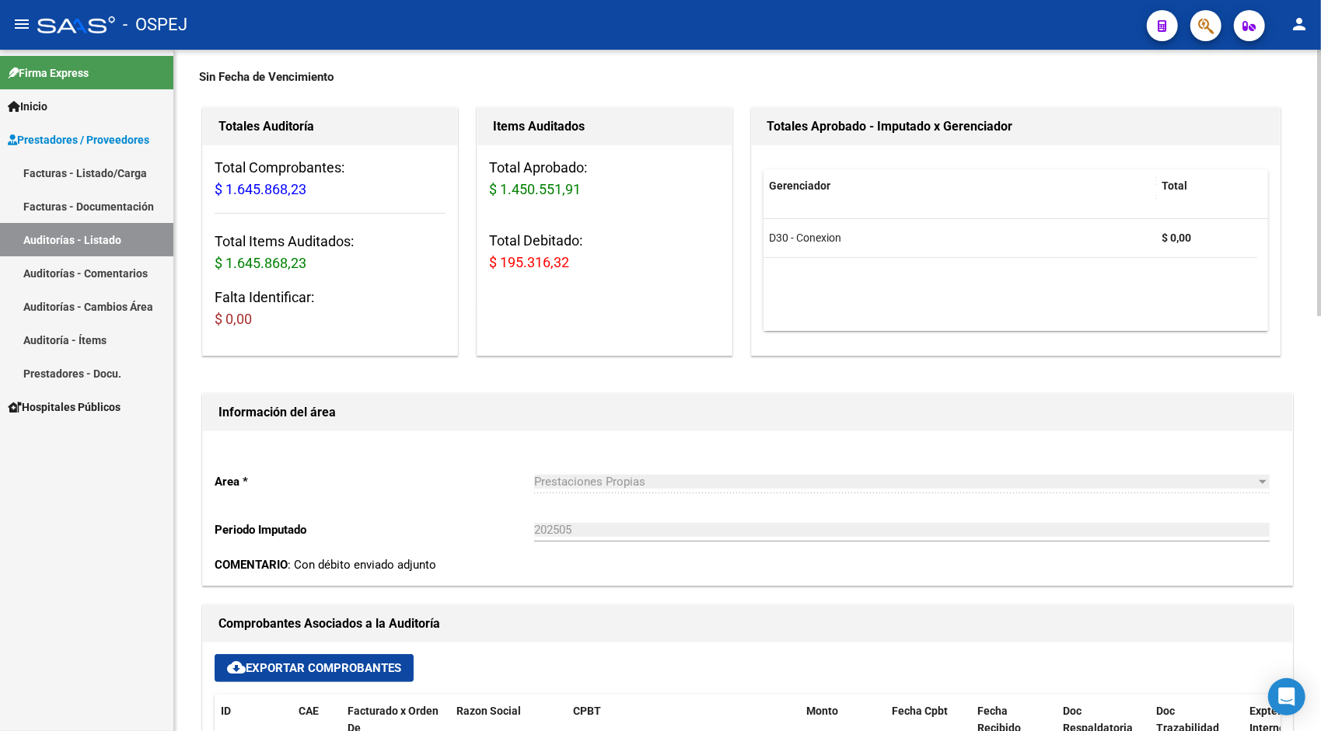
scroll to position [0, 0]
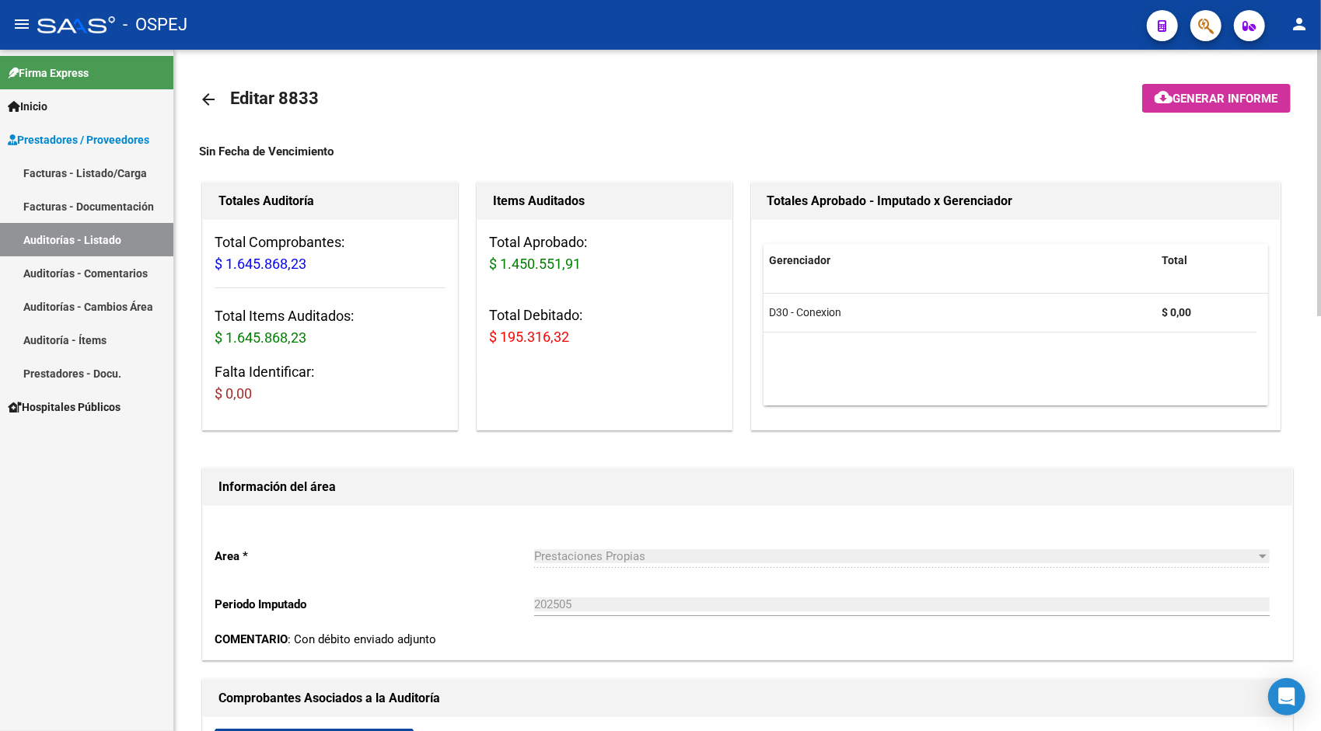
click at [208, 93] on mat-icon "arrow_back" at bounding box center [208, 99] width 19 height 19
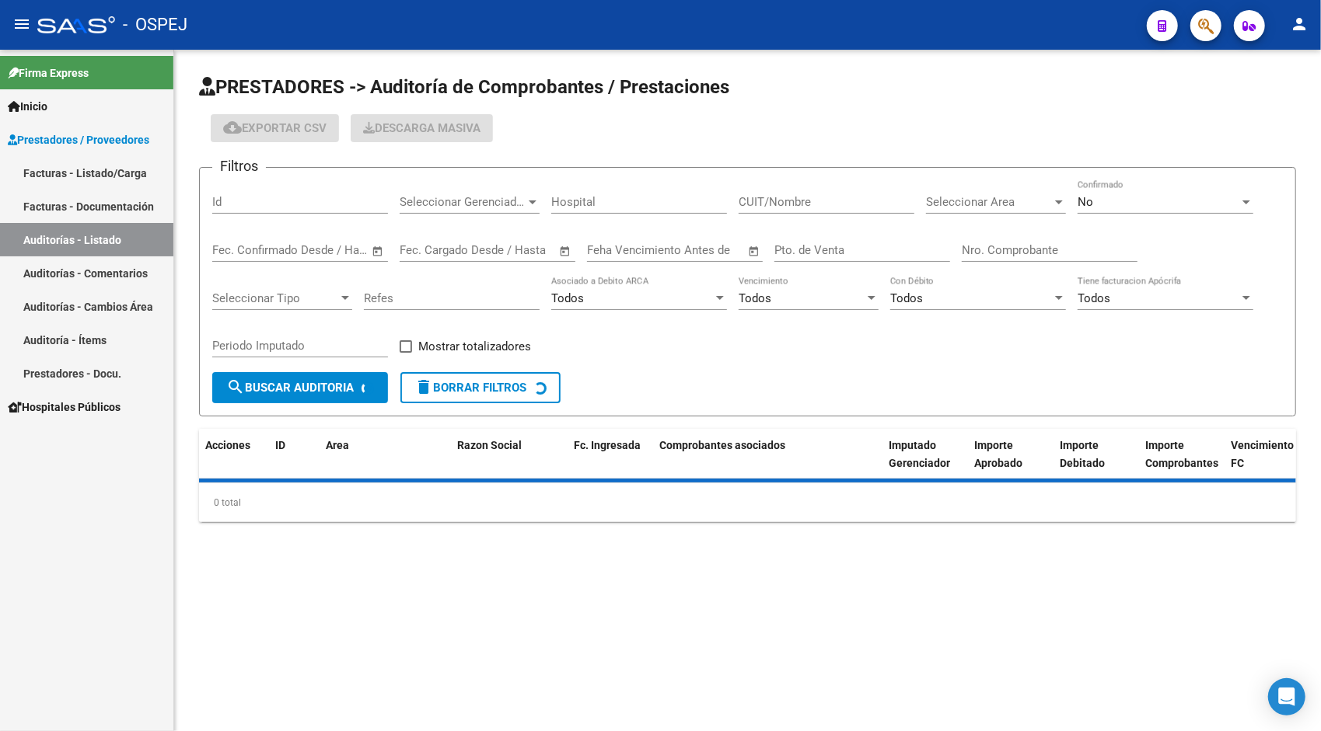
click at [280, 188] on div "Id" at bounding box center [300, 196] width 176 height 33
paste input "9011"
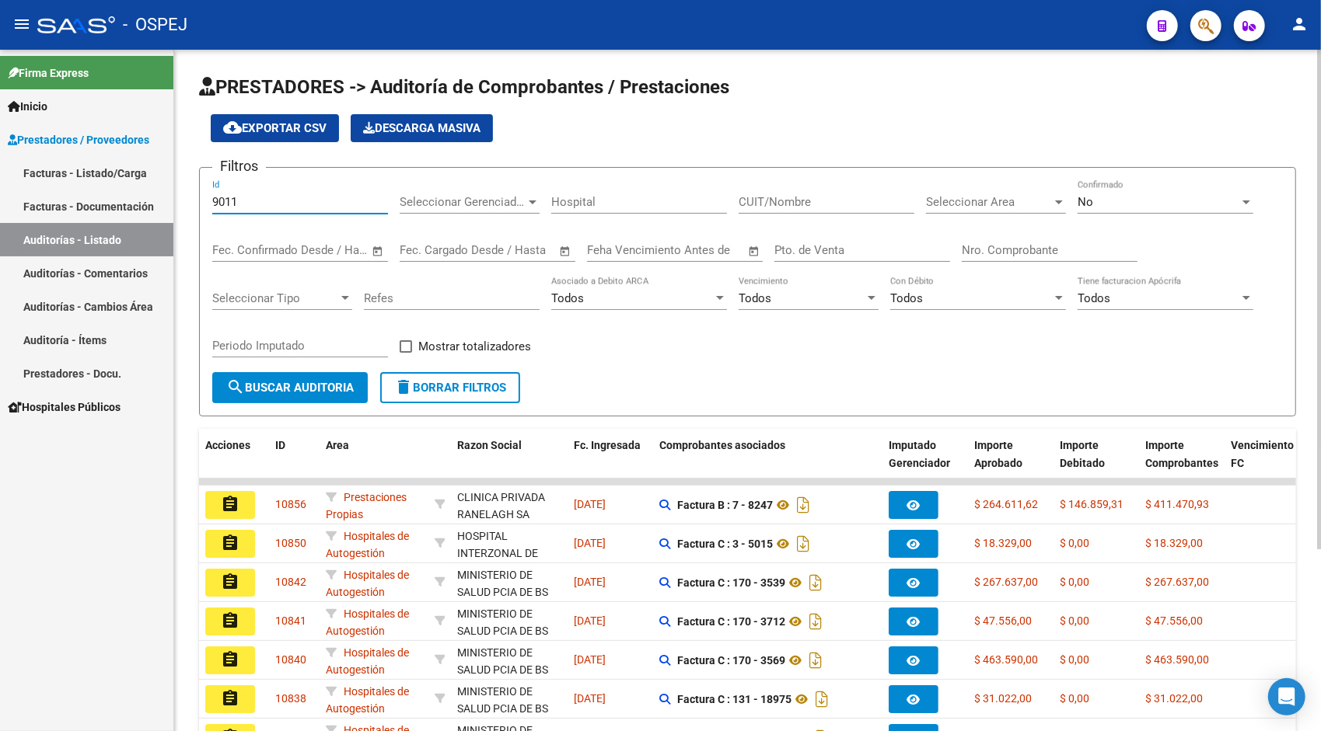
type input "9011"
click at [1166, 215] on div "No Confirmado" at bounding box center [1165, 204] width 176 height 48
click at [1112, 199] on div "No" at bounding box center [1158, 202] width 162 height 14
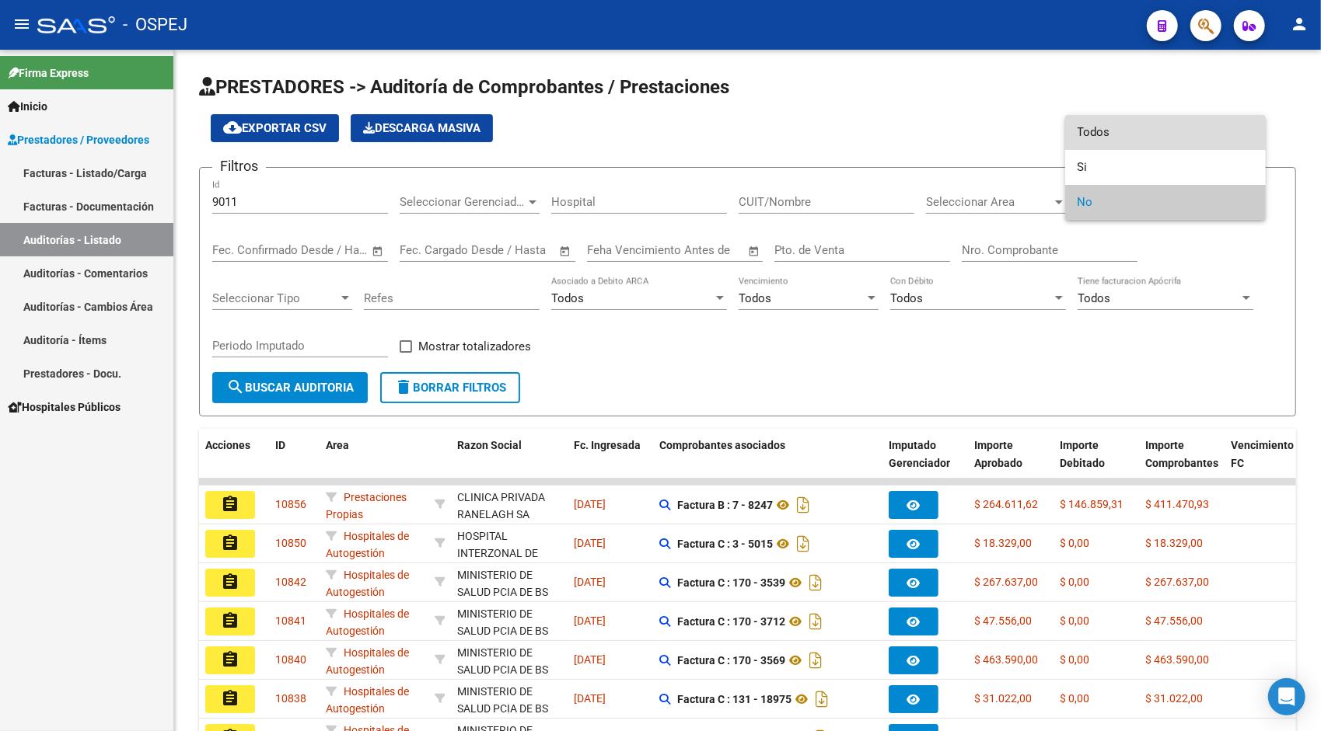
click at [1100, 137] on span "Todos" at bounding box center [1165, 132] width 176 height 35
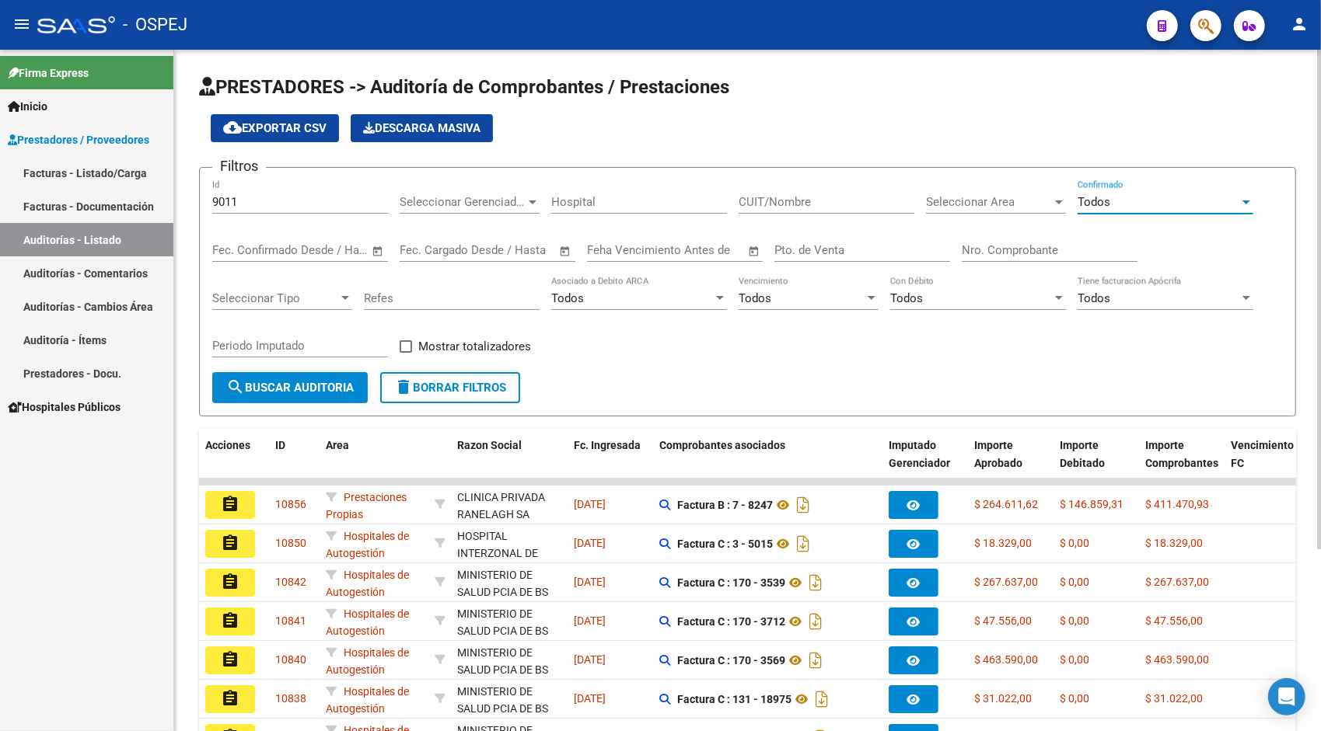
click at [301, 382] on span "search Buscar Auditoria" at bounding box center [289, 388] width 127 height 14
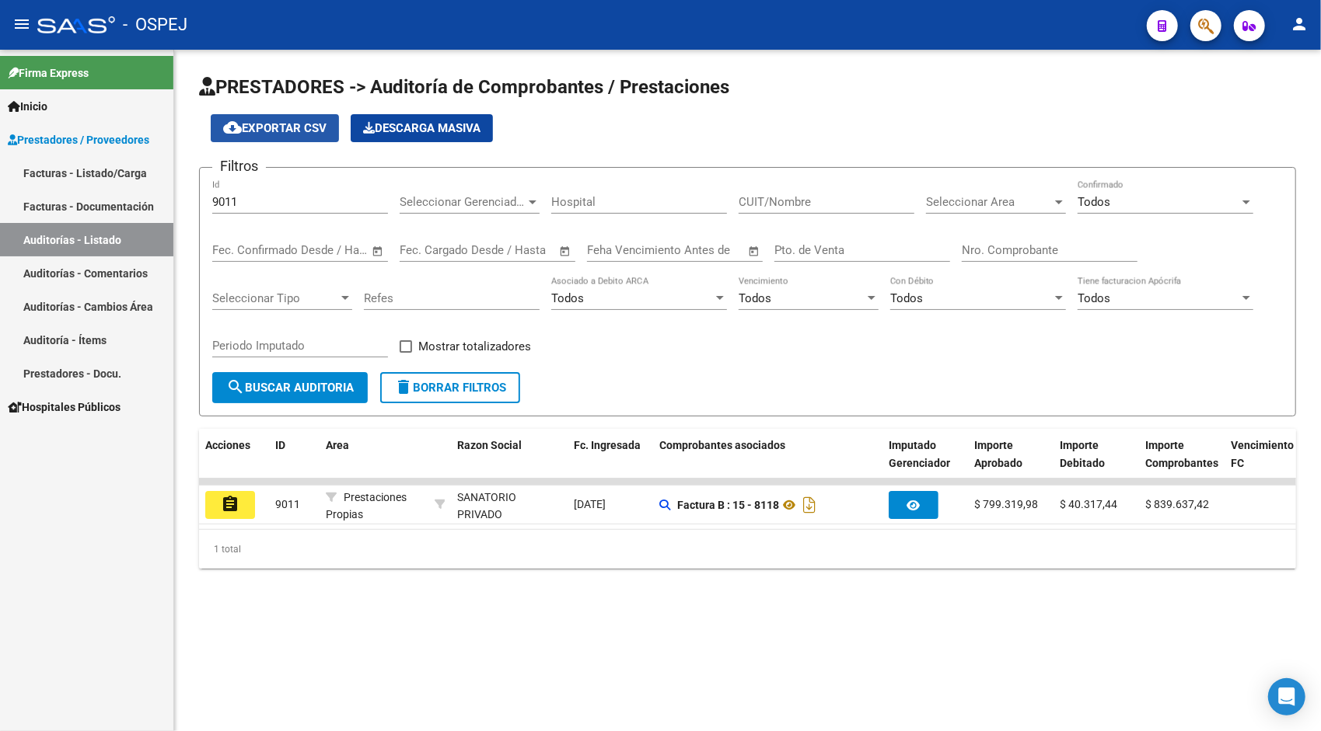
click at [298, 130] on span "cloud_download Exportar CSV" at bounding box center [274, 128] width 103 height 14
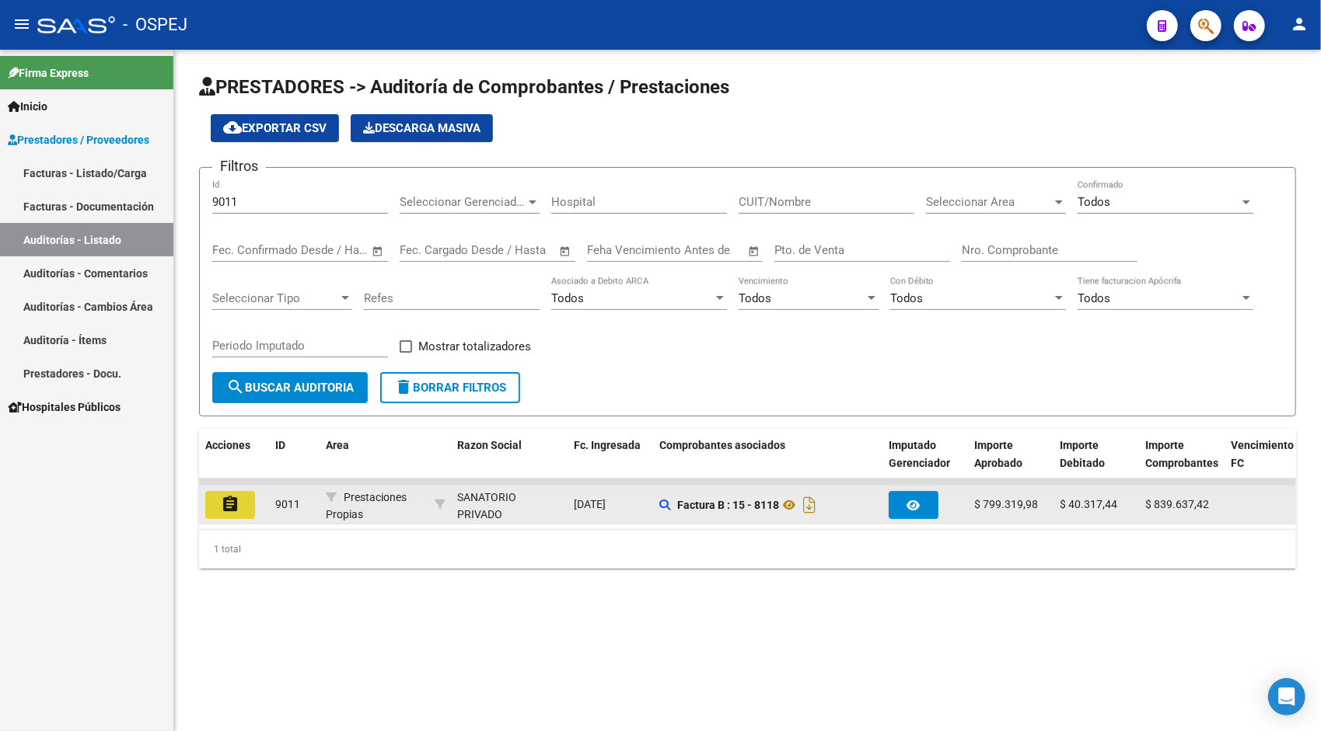
click at [230, 518] on button "assignment" at bounding box center [230, 505] width 50 height 28
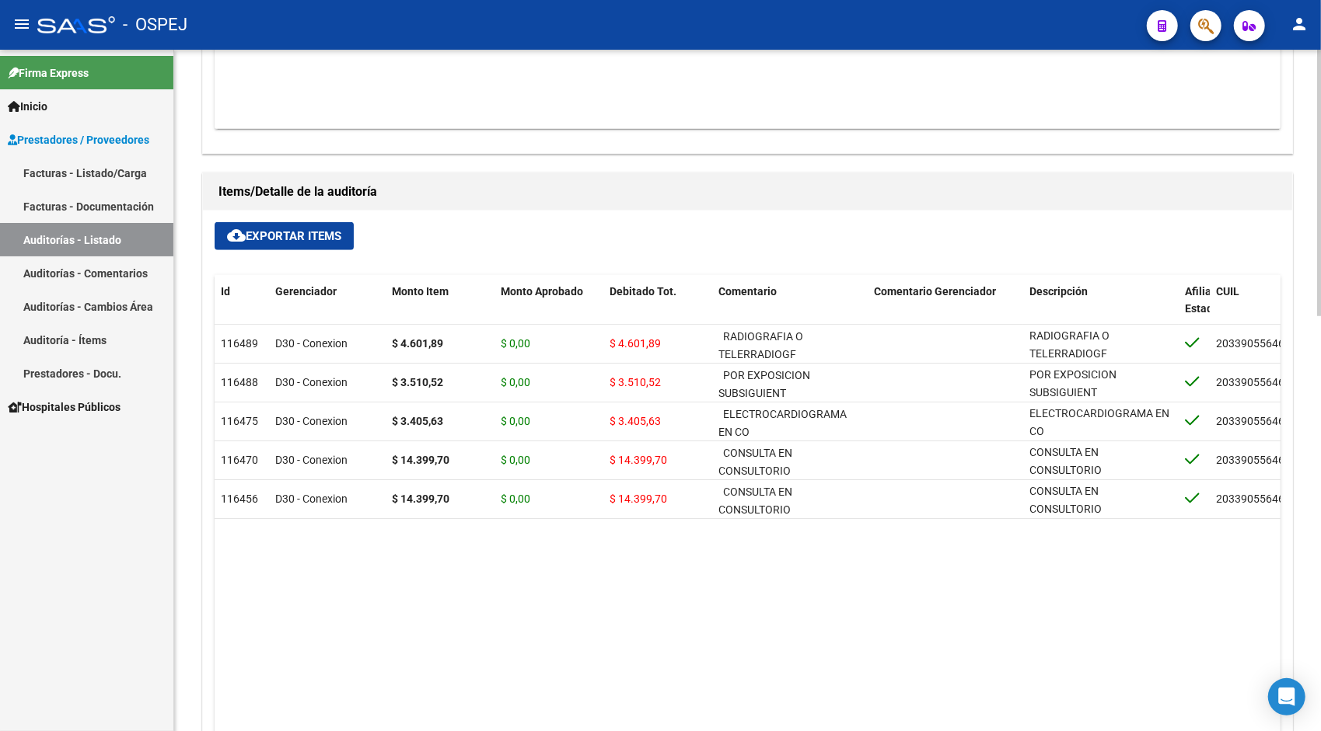
scroll to position [902, 0]
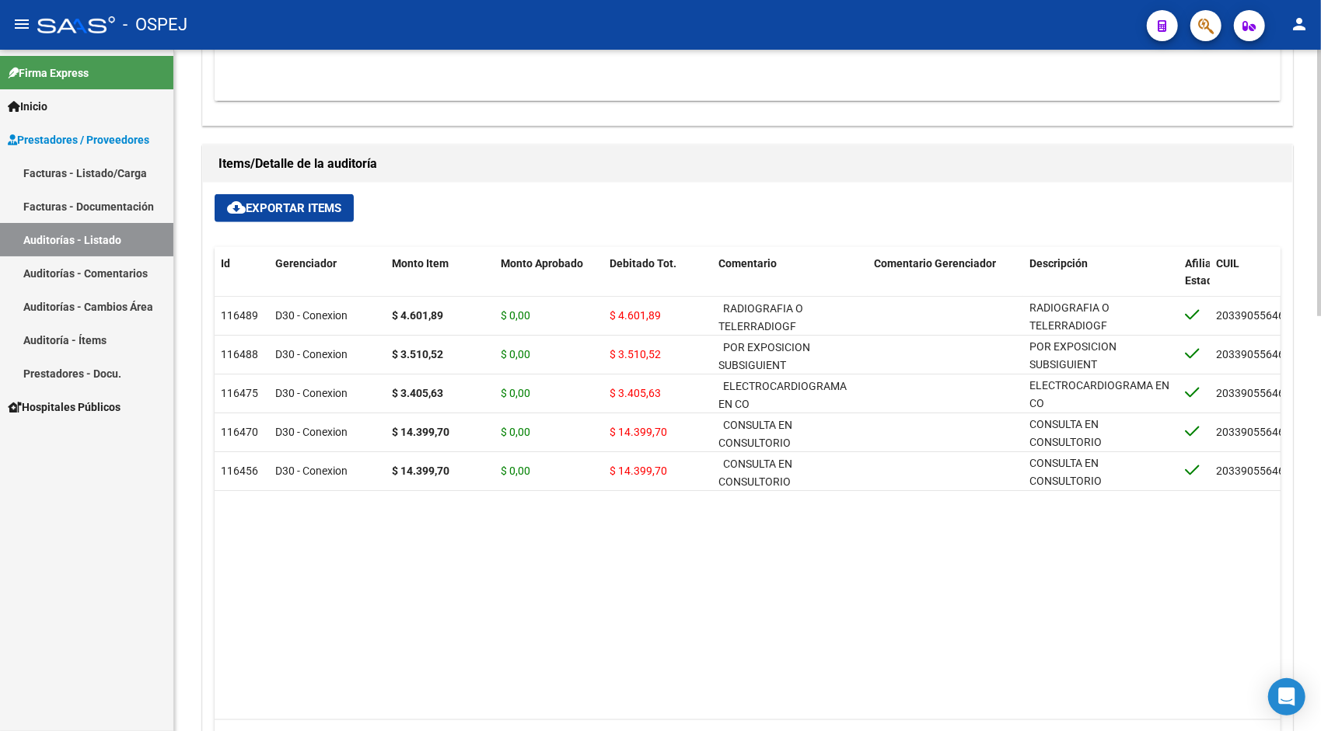
click at [294, 197] on button "cloud_download Exportar Items" at bounding box center [284, 208] width 139 height 28
click at [135, 232] on link "Auditorías - Listado" at bounding box center [86, 239] width 173 height 33
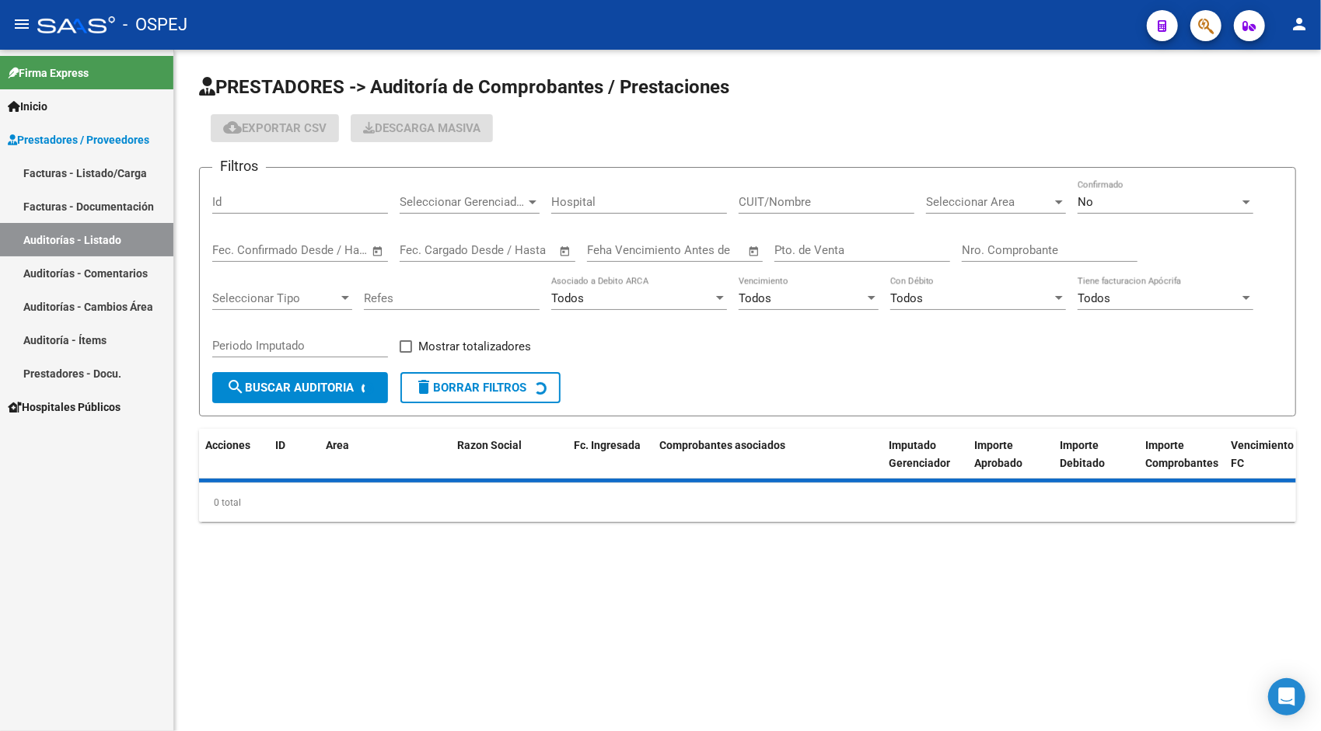
click at [267, 196] on input "Id" at bounding box center [300, 202] width 176 height 14
paste input "9083"
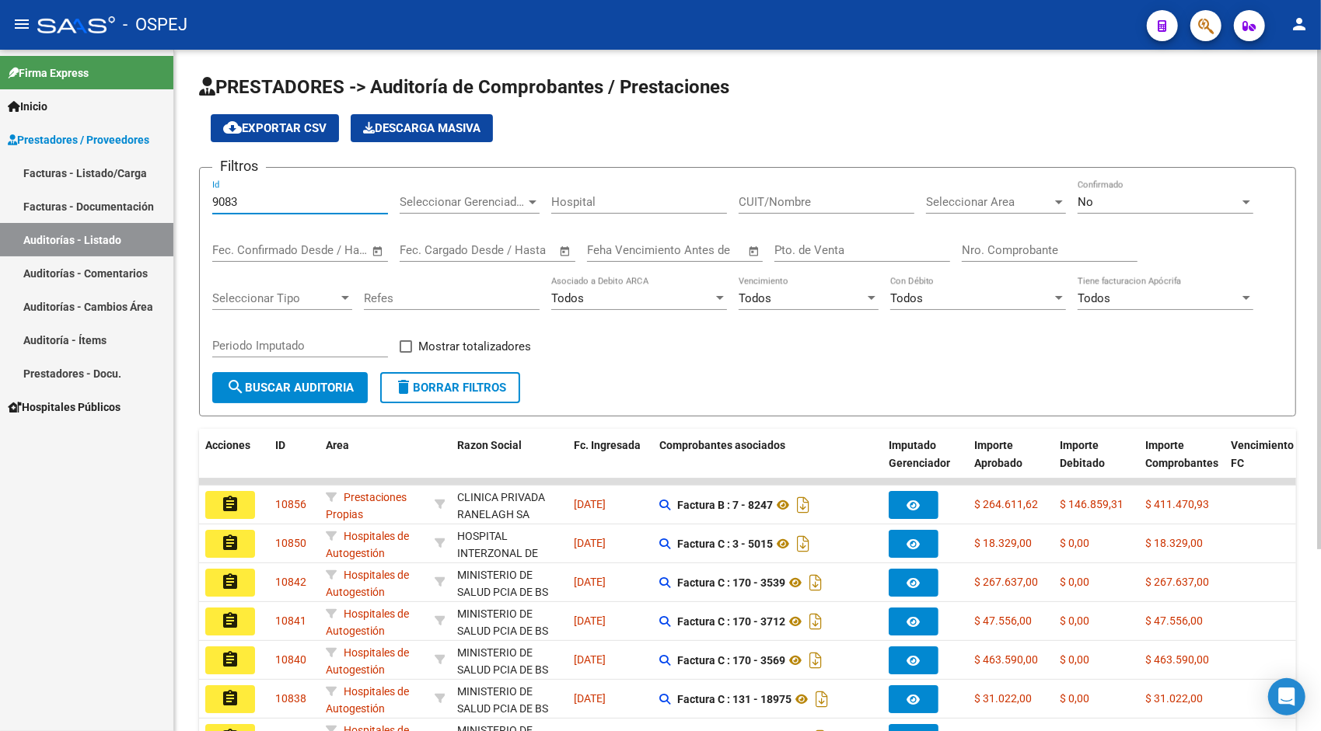
type input "9083"
click at [1164, 192] on div "No Confirmado" at bounding box center [1165, 196] width 176 height 33
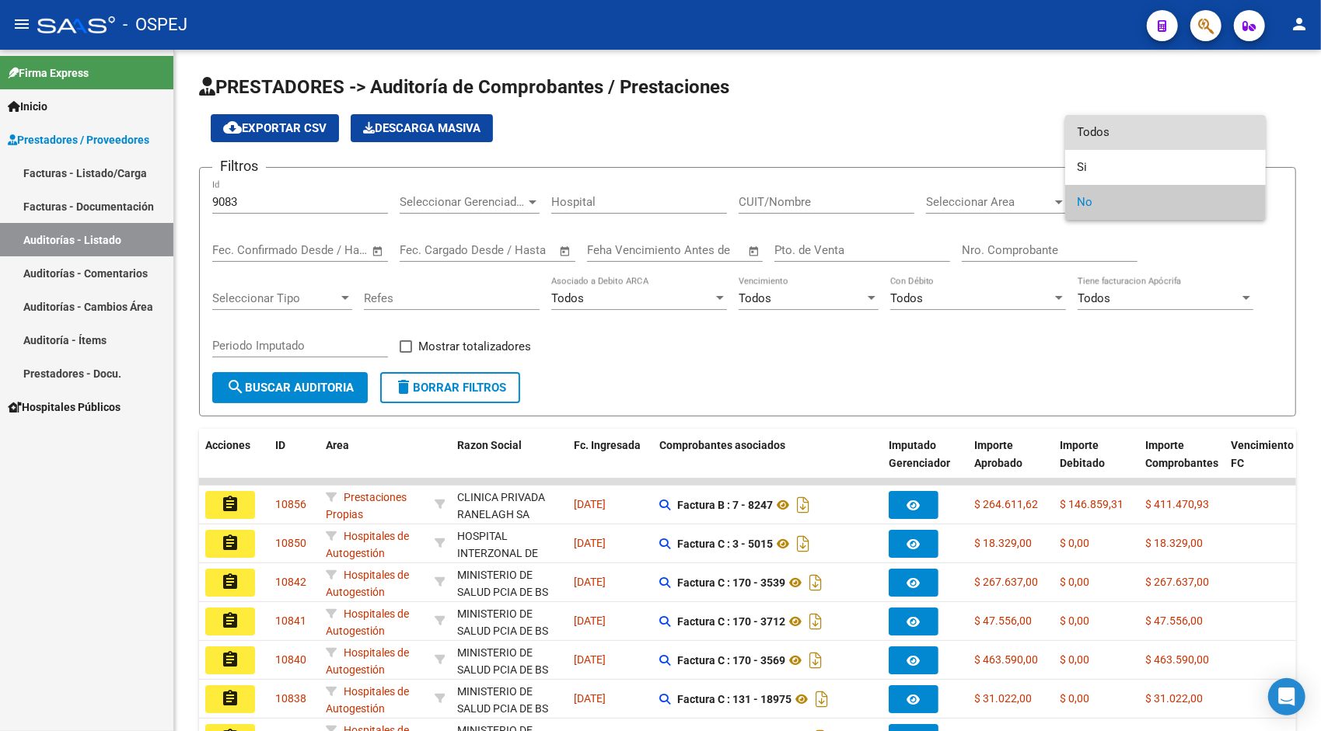
click at [1129, 128] on span "Todos" at bounding box center [1165, 132] width 176 height 35
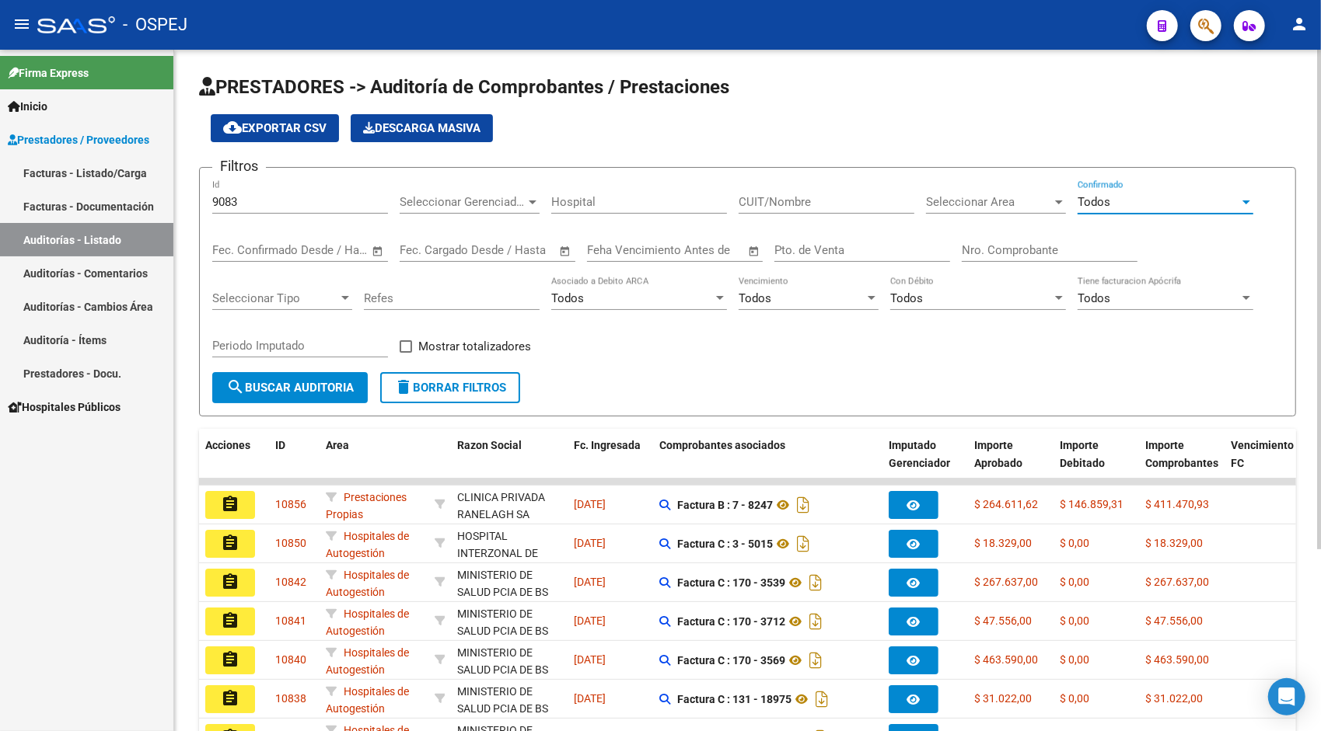
click at [277, 395] on button "search Buscar Auditoria" at bounding box center [289, 387] width 155 height 31
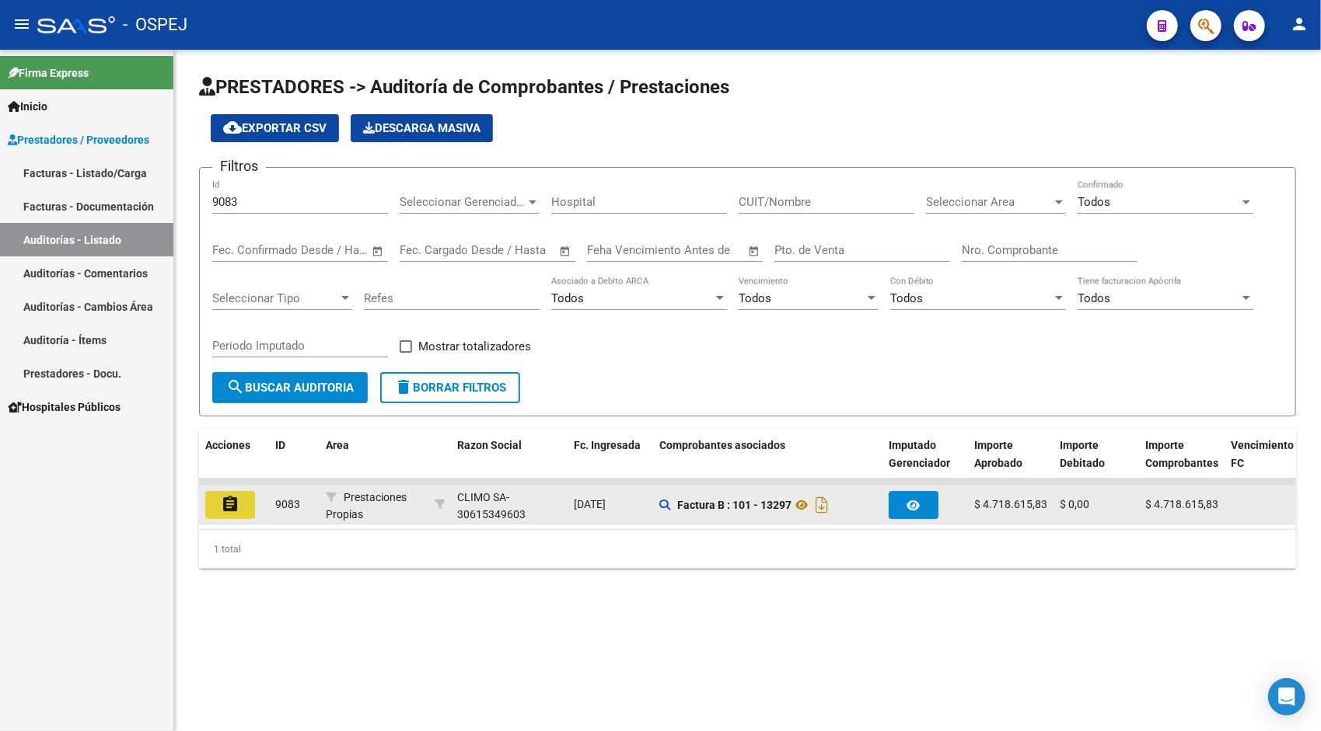
click at [235, 504] on mat-icon "assignment" at bounding box center [230, 504] width 19 height 19
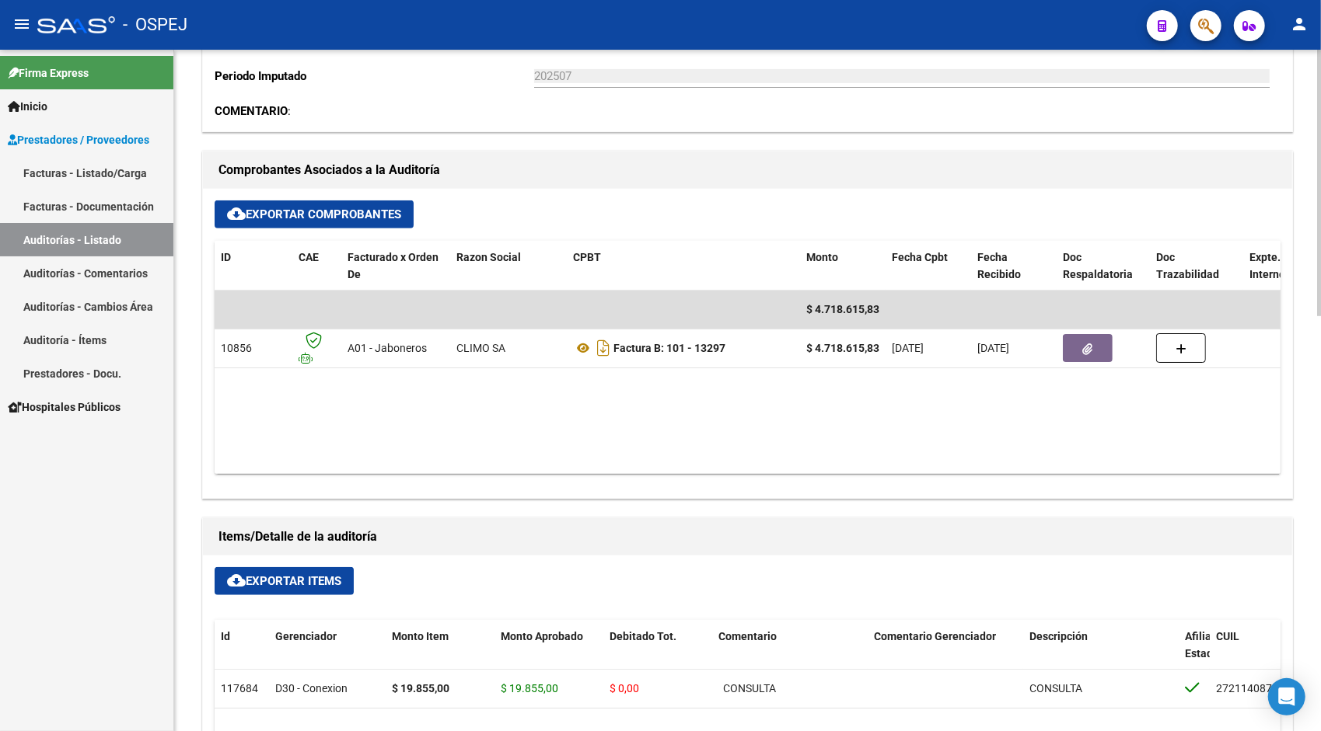
scroll to position [529, 0]
click at [302, 575] on span "cloud_download Exportar Items" at bounding box center [284, 581] width 114 height 14
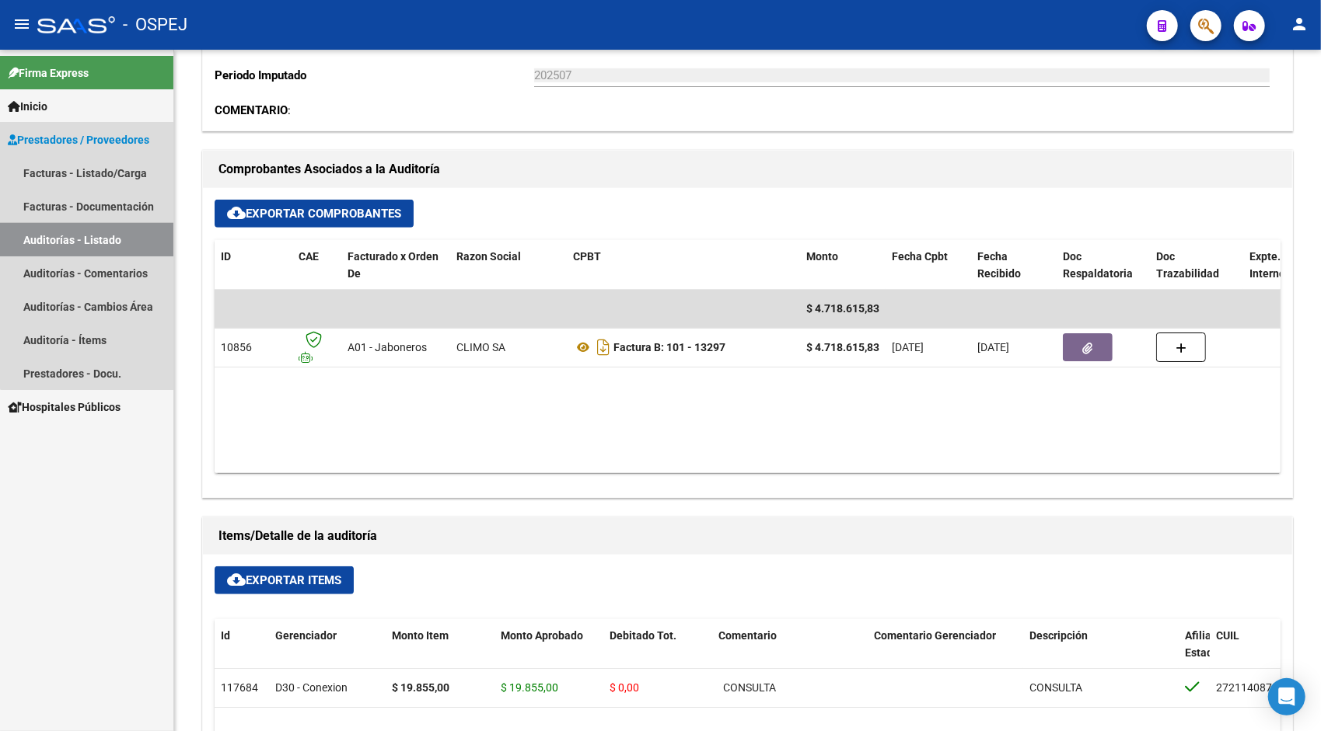
click at [99, 235] on link "Auditorías - Listado" at bounding box center [86, 239] width 173 height 33
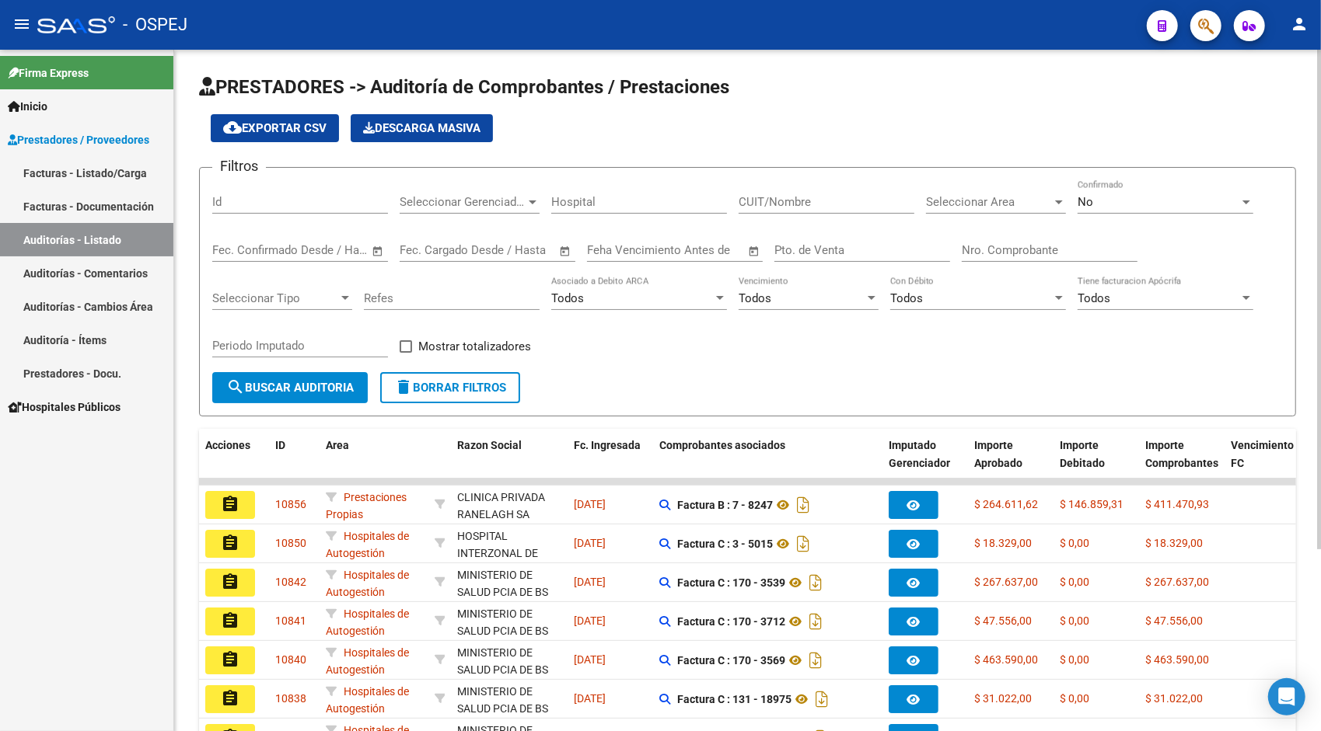
click at [316, 208] on div "Id" at bounding box center [300, 196] width 176 height 33
paste input "9096"
type input "9096"
click at [1172, 199] on div "No" at bounding box center [1158, 202] width 162 height 14
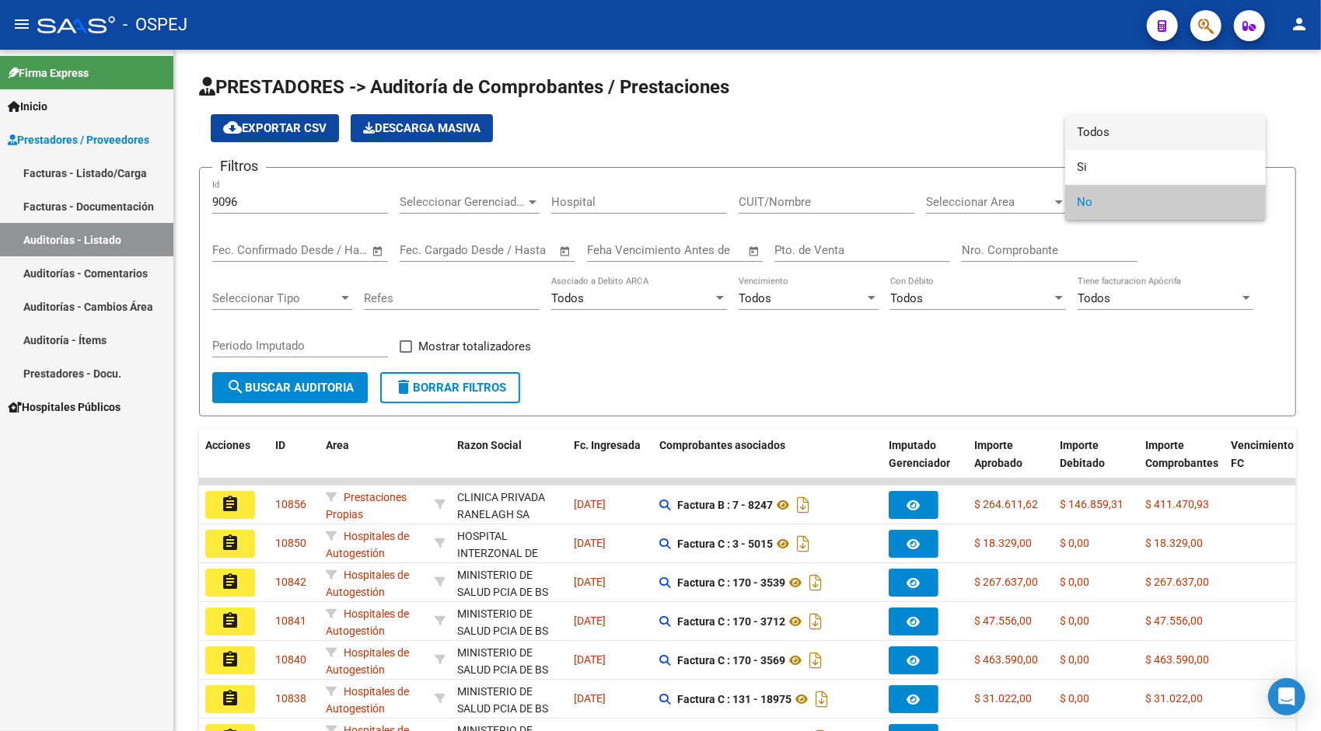
click at [1124, 137] on span "Todos" at bounding box center [1165, 132] width 176 height 35
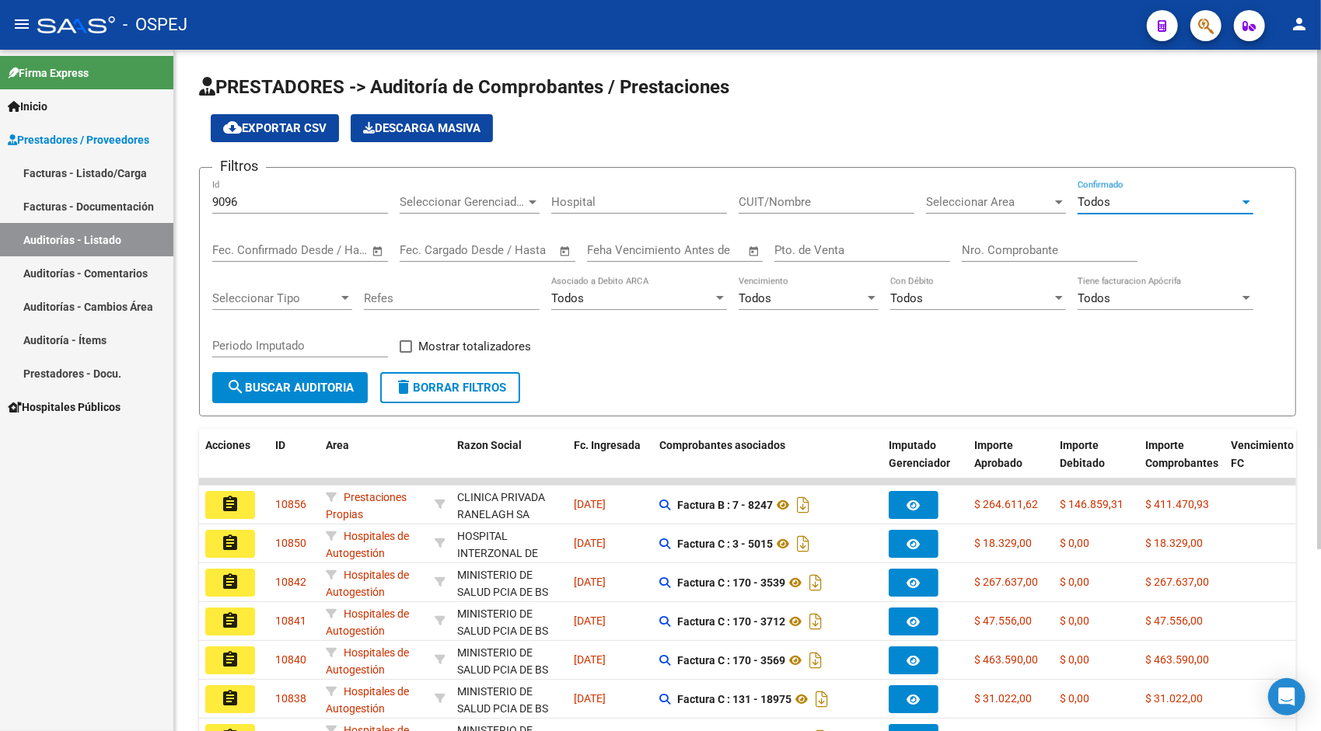
click at [318, 403] on button "search Buscar Auditoria" at bounding box center [289, 387] width 155 height 31
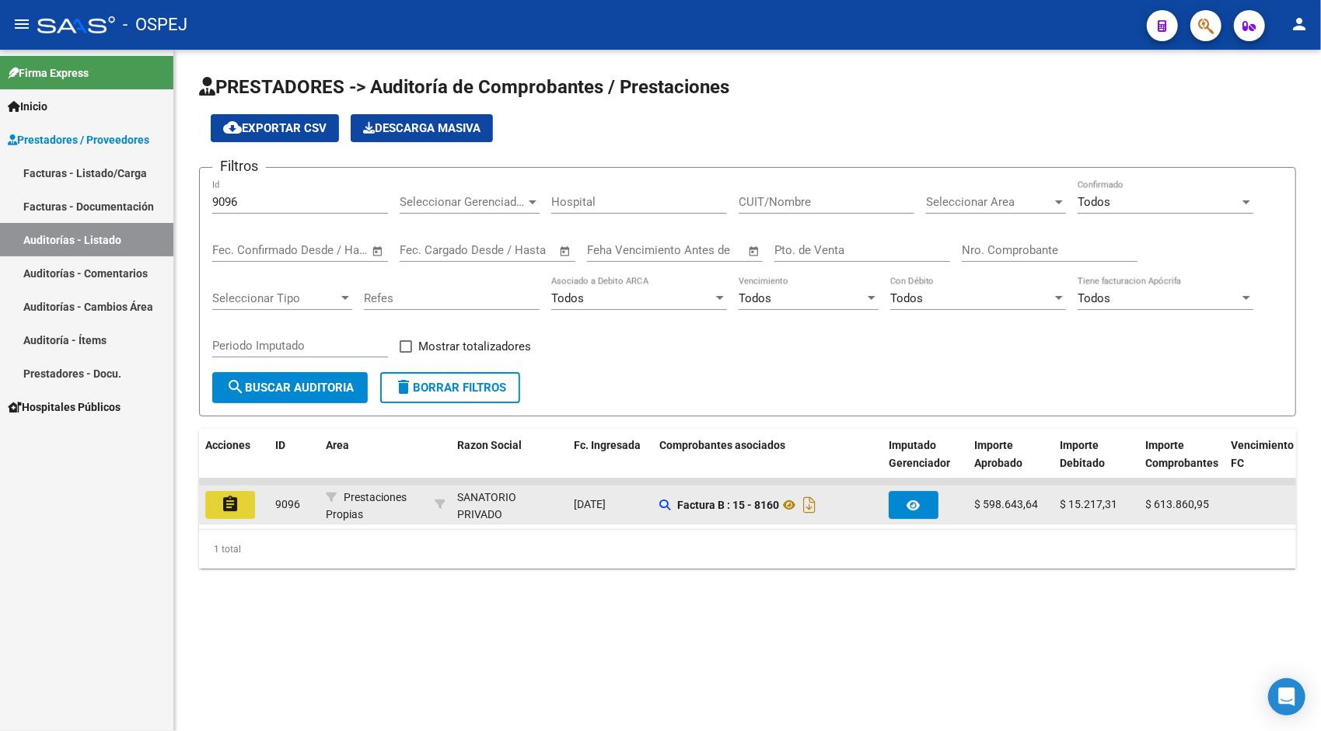
click at [239, 502] on button "assignment" at bounding box center [230, 505] width 50 height 28
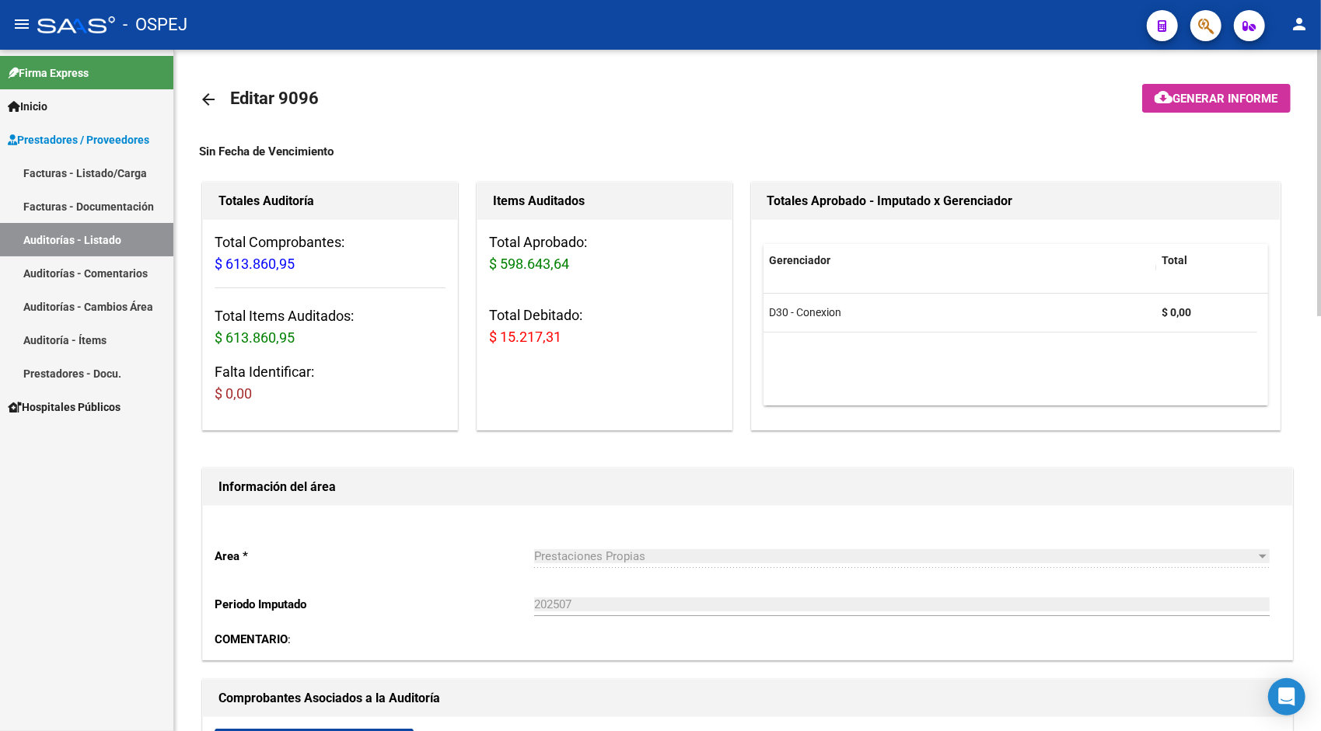
click at [415, 578] on div "Area * Prestaciones Propias Seleccionar area Periodo Imputado 202507 Ingresar e…" at bounding box center [747, 583] width 1089 height 154
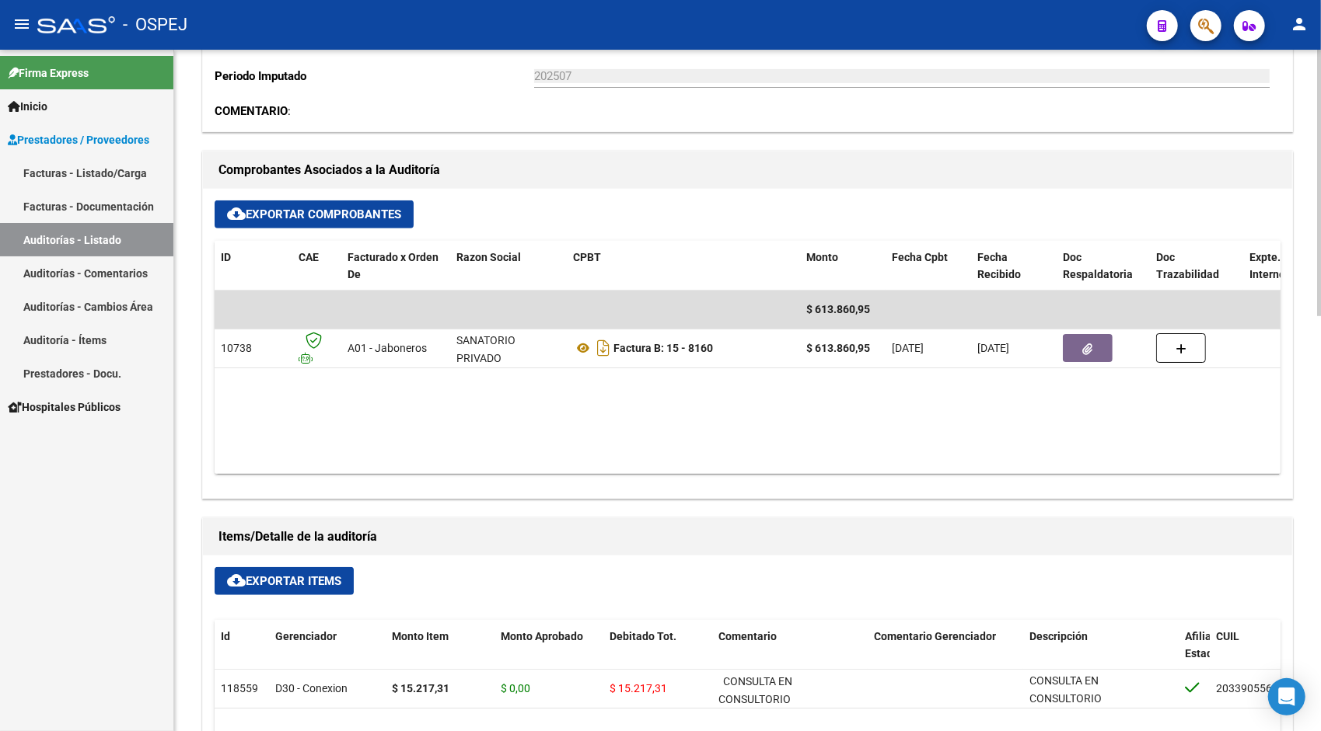
scroll to position [560, 0]
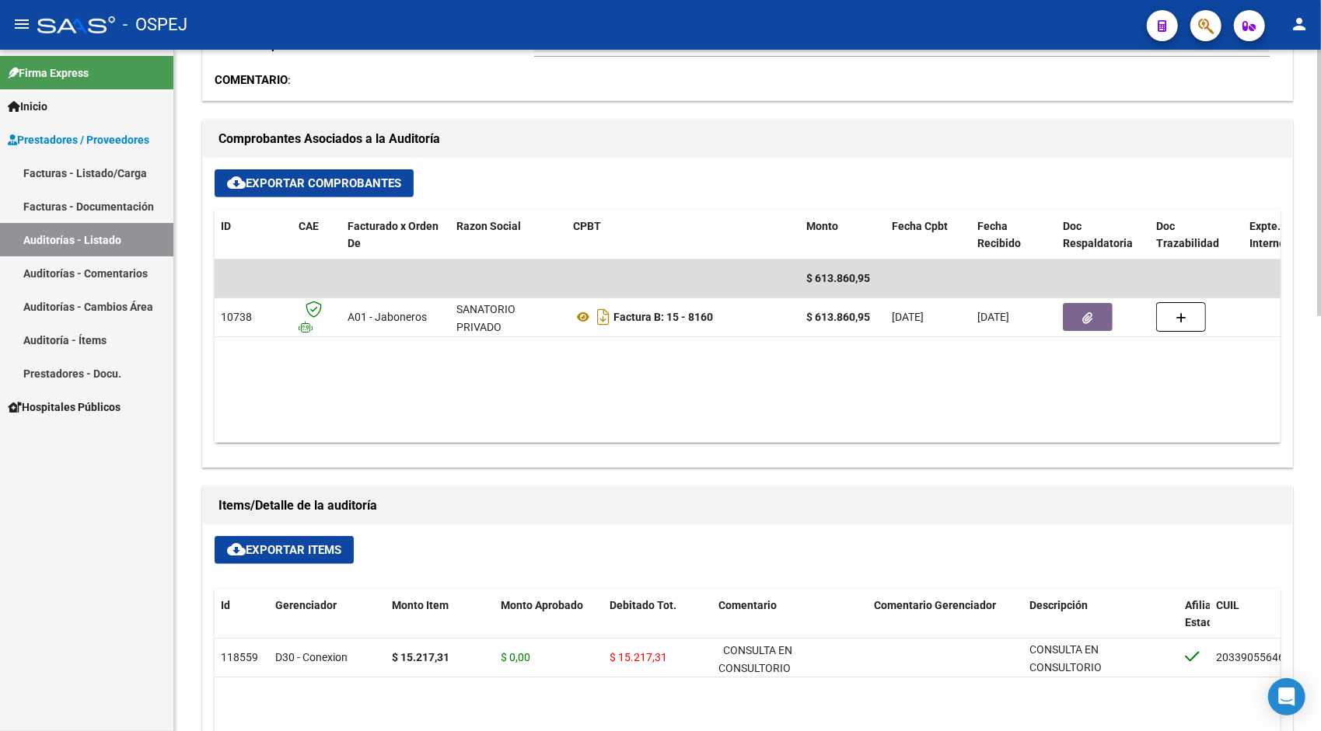
click at [266, 554] on span "cloud_download Exportar Items" at bounding box center [284, 550] width 114 height 14
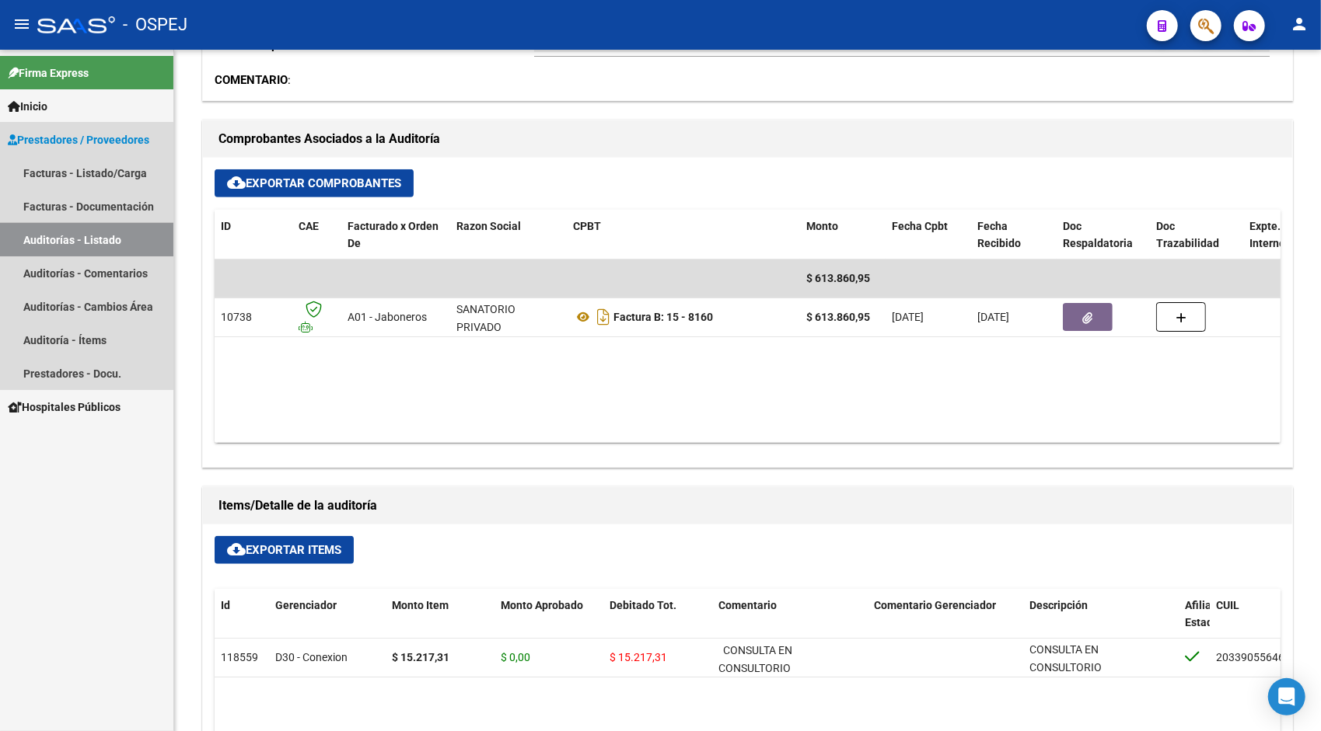
click at [76, 233] on link "Auditorías - Listado" at bounding box center [86, 239] width 173 height 33
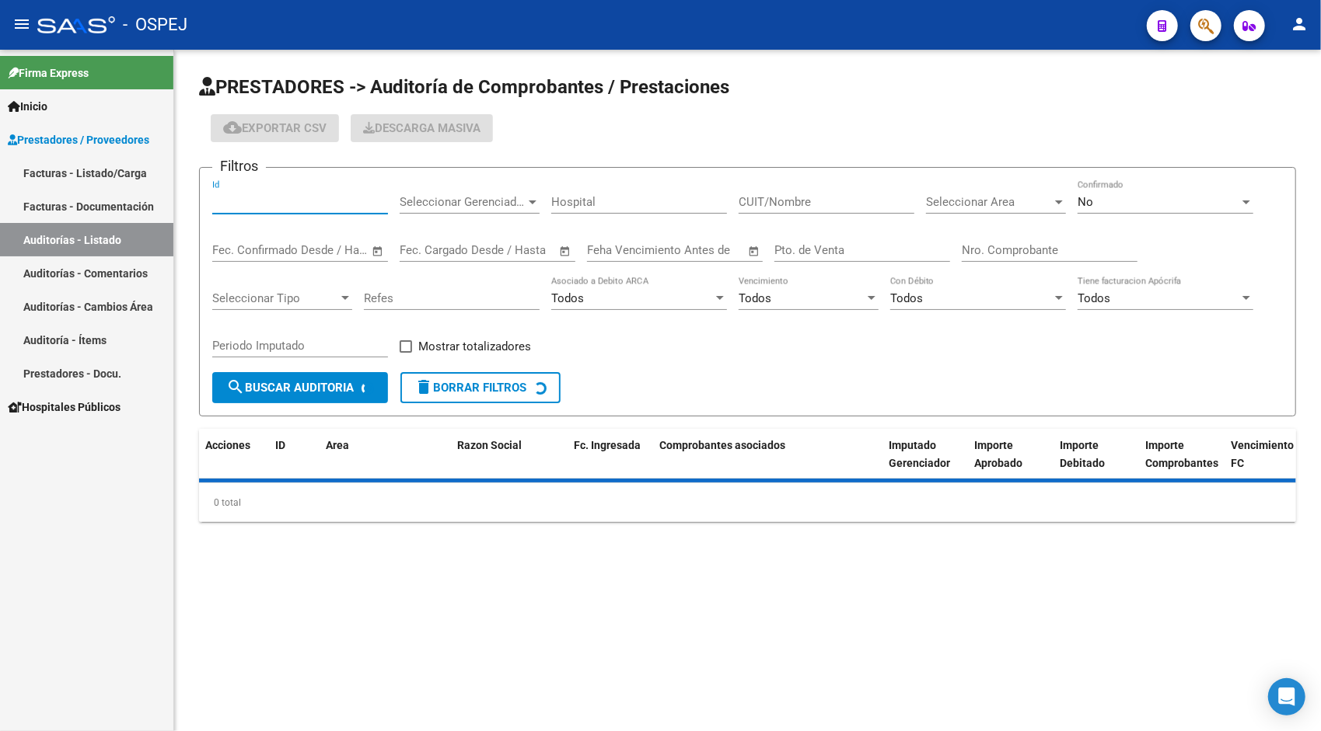
click at [244, 205] on input "Id" at bounding box center [300, 202] width 176 height 14
paste input "9243"
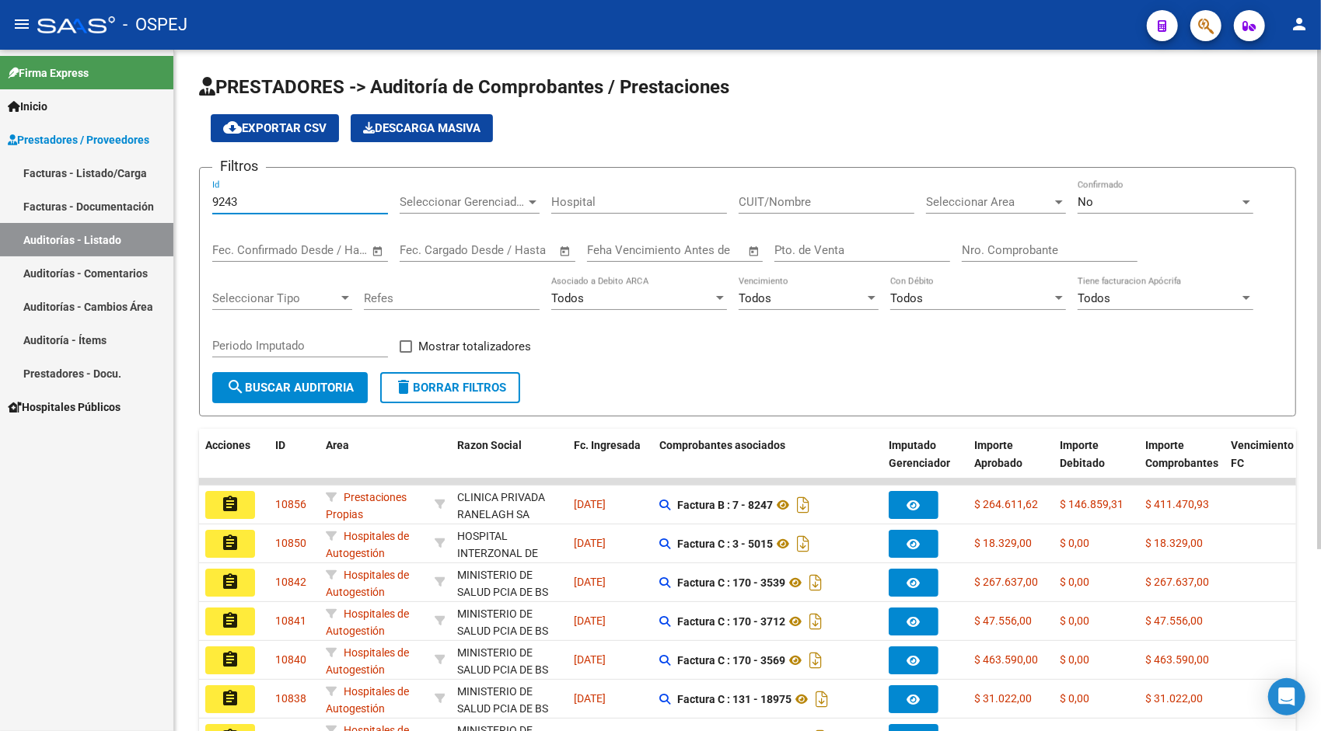
type input "9243"
click at [1118, 194] on div "No Confirmado" at bounding box center [1165, 196] width 176 height 33
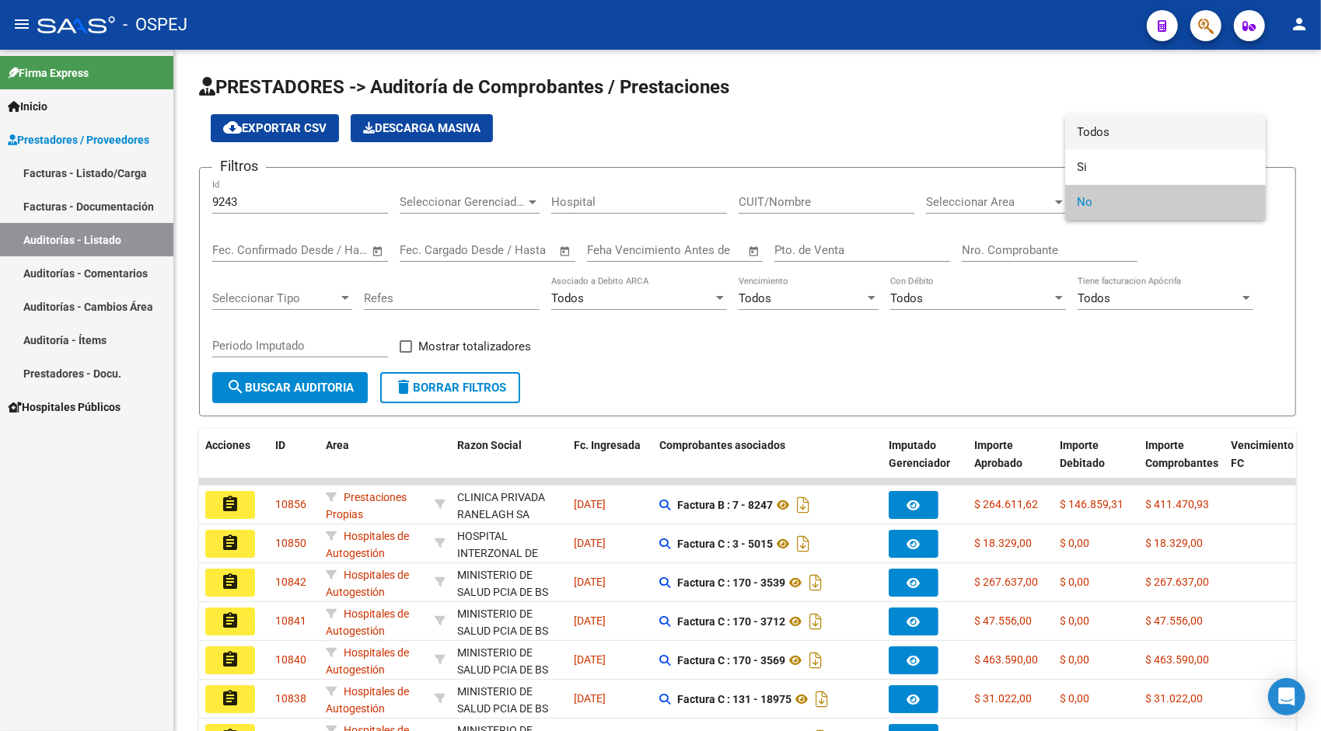
click at [1141, 135] on span "Todos" at bounding box center [1165, 132] width 176 height 35
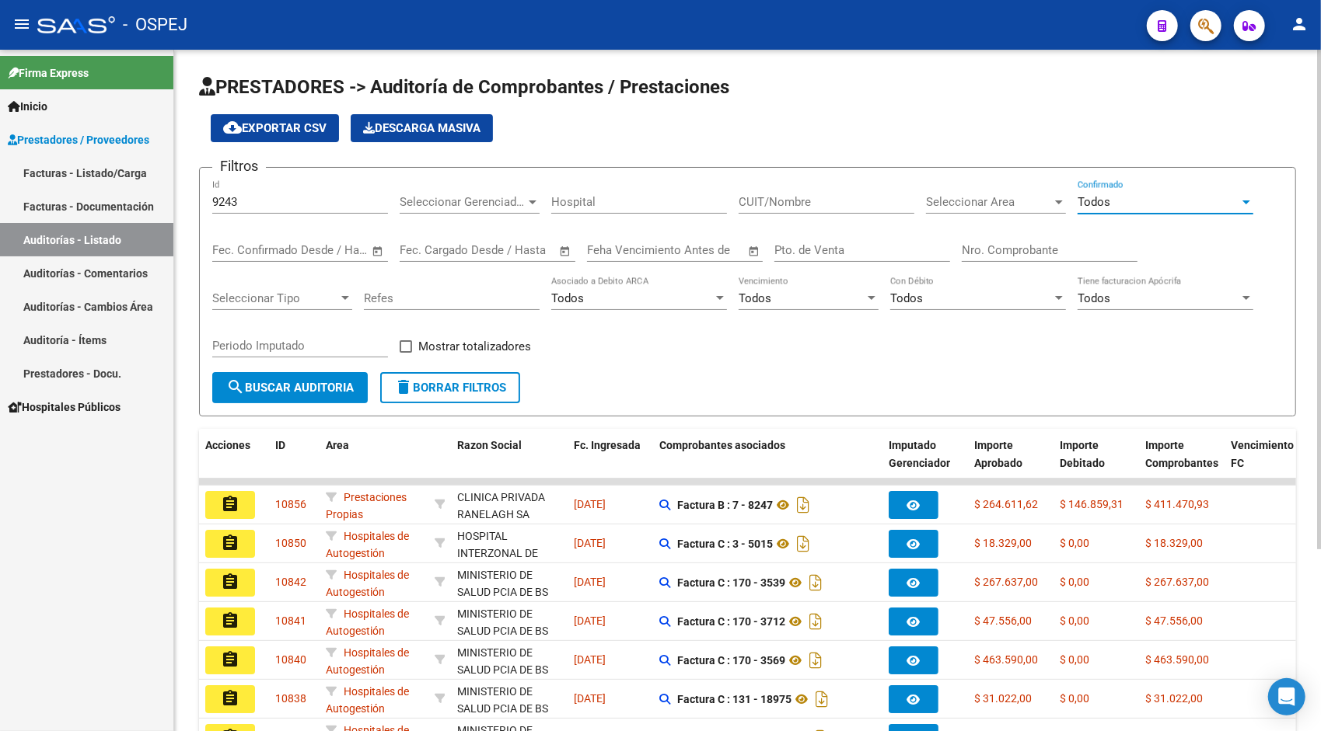
click at [334, 375] on button "search Buscar Auditoria" at bounding box center [289, 387] width 155 height 31
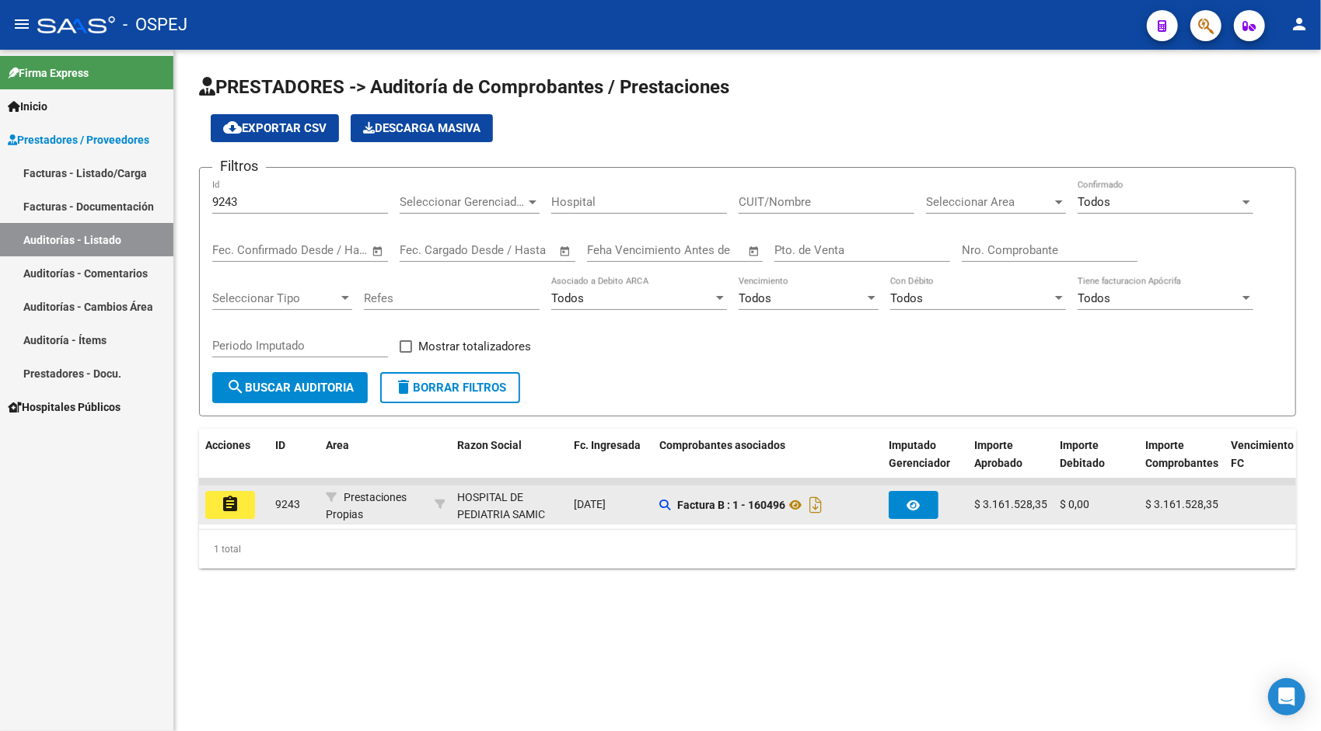
click at [237, 508] on mat-icon "assignment" at bounding box center [230, 504] width 19 height 19
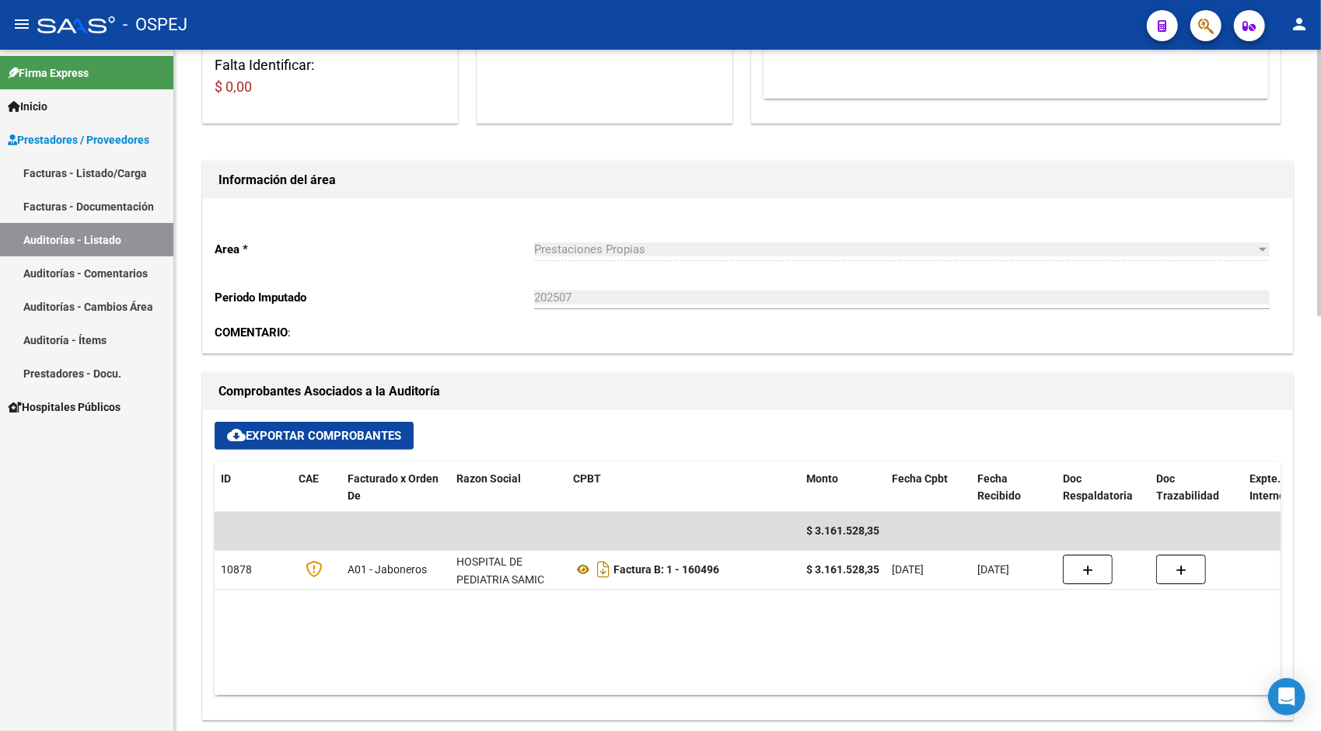
scroll to position [404, 0]
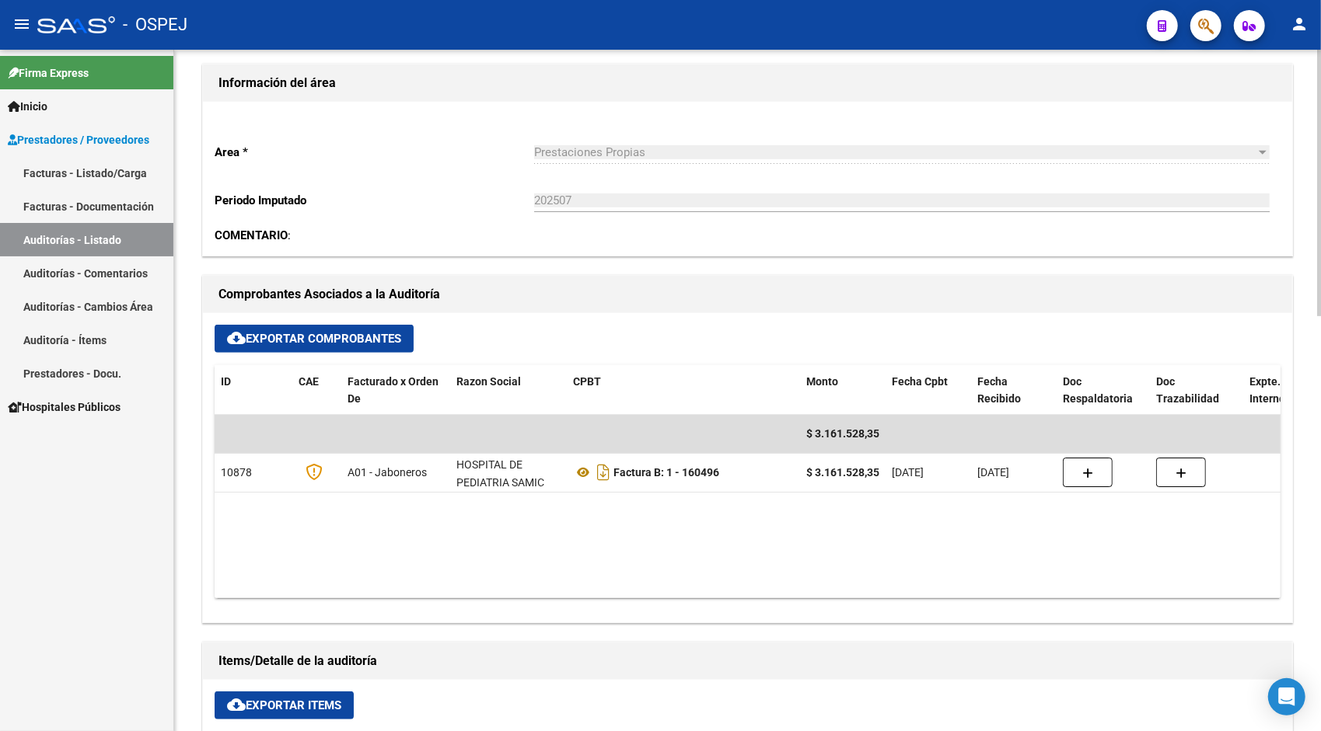
click at [285, 713] on button "cloud_download Exportar Items" at bounding box center [284, 706] width 139 height 28
click at [72, 236] on link "Auditorías - Listado" at bounding box center [86, 239] width 173 height 33
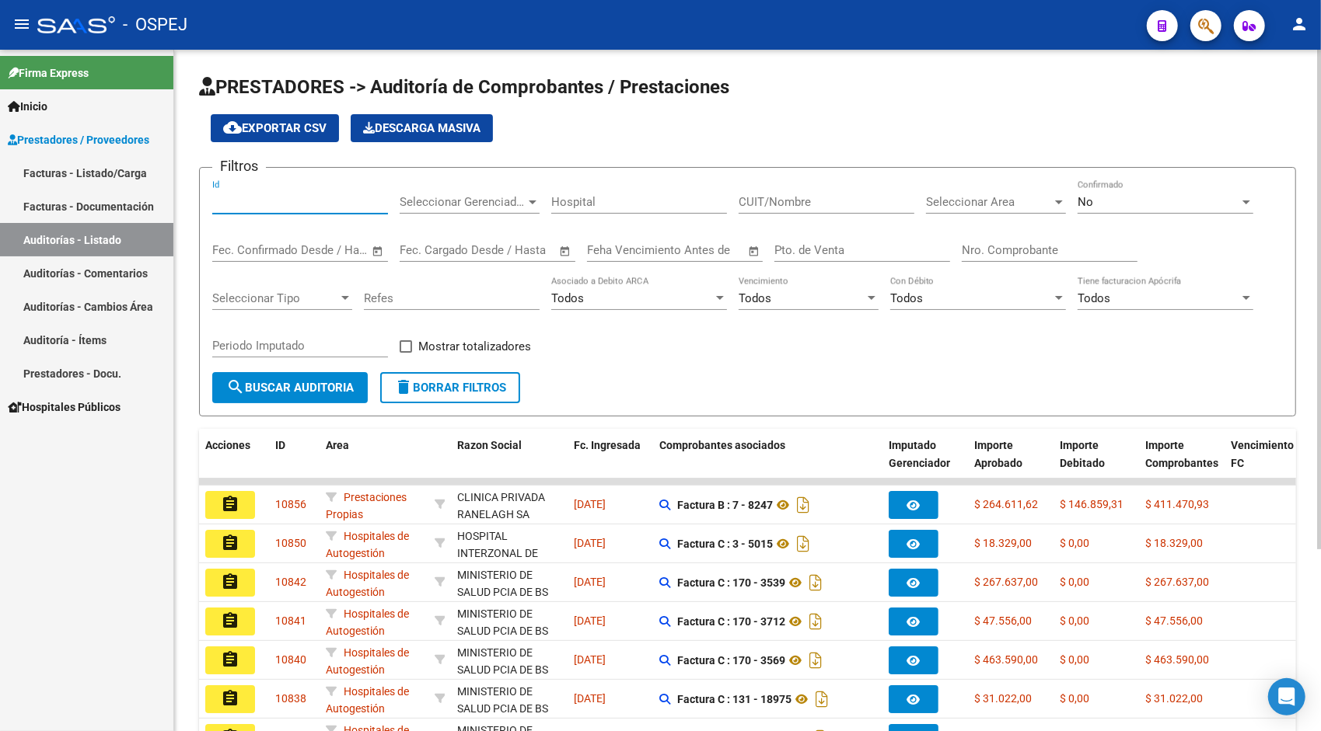
click at [260, 199] on input "Id" at bounding box center [300, 202] width 176 height 14
paste input "10233"
type input "10233"
click at [1115, 190] on div "No Confirmado" at bounding box center [1165, 196] width 176 height 33
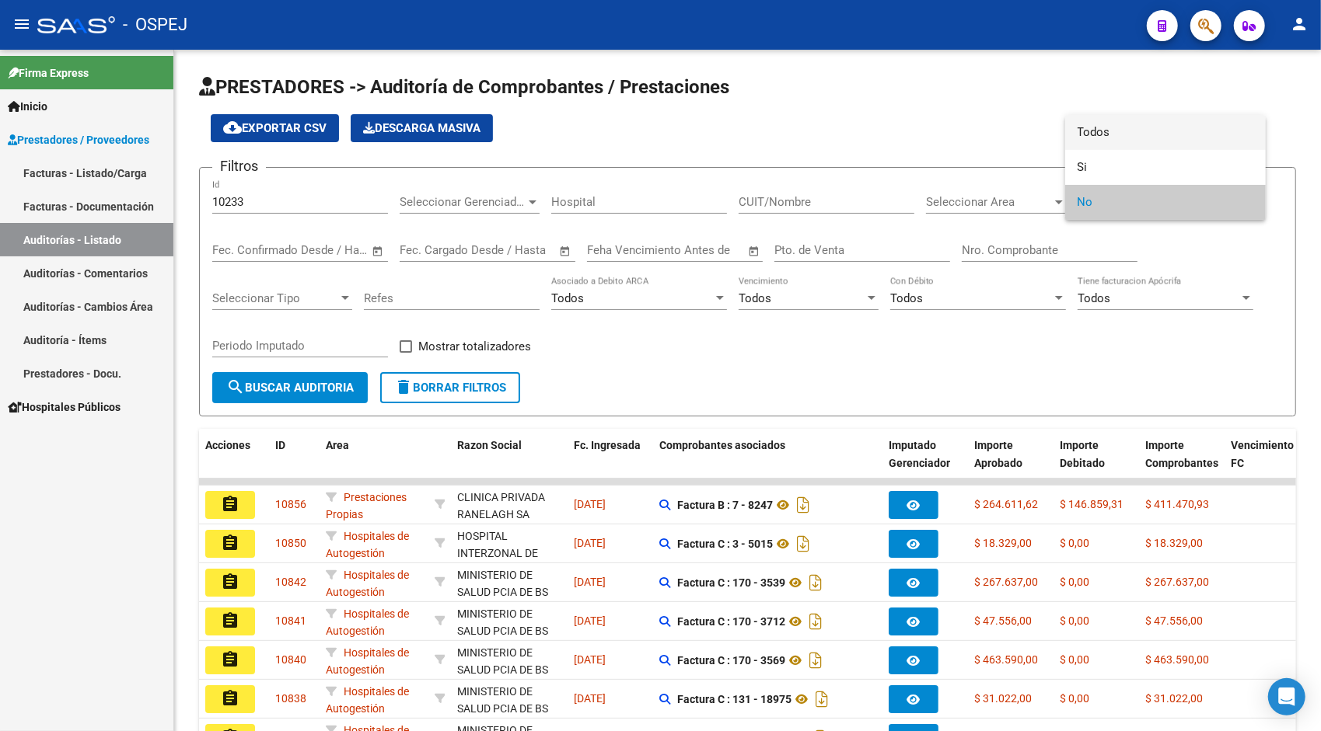
click at [1098, 124] on span "Todos" at bounding box center [1165, 132] width 176 height 35
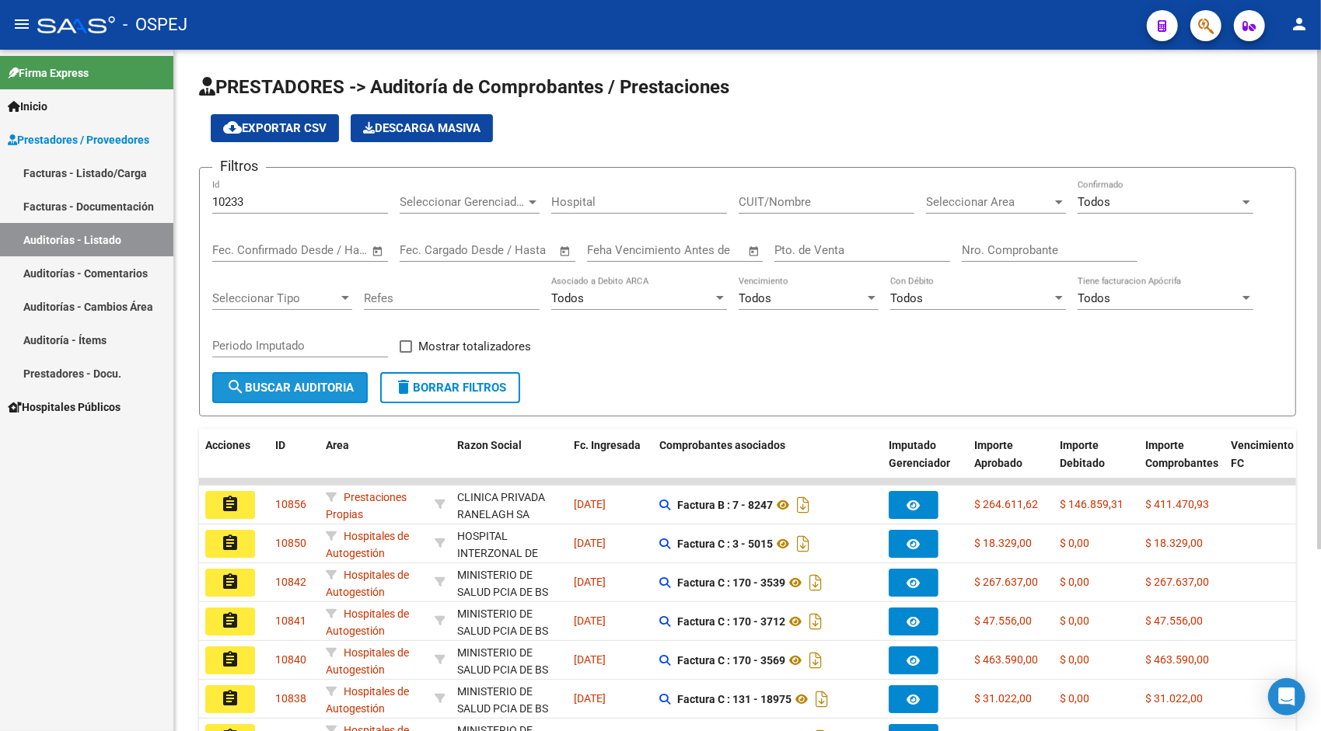
click at [281, 387] on span "search Buscar Auditoria" at bounding box center [289, 388] width 127 height 14
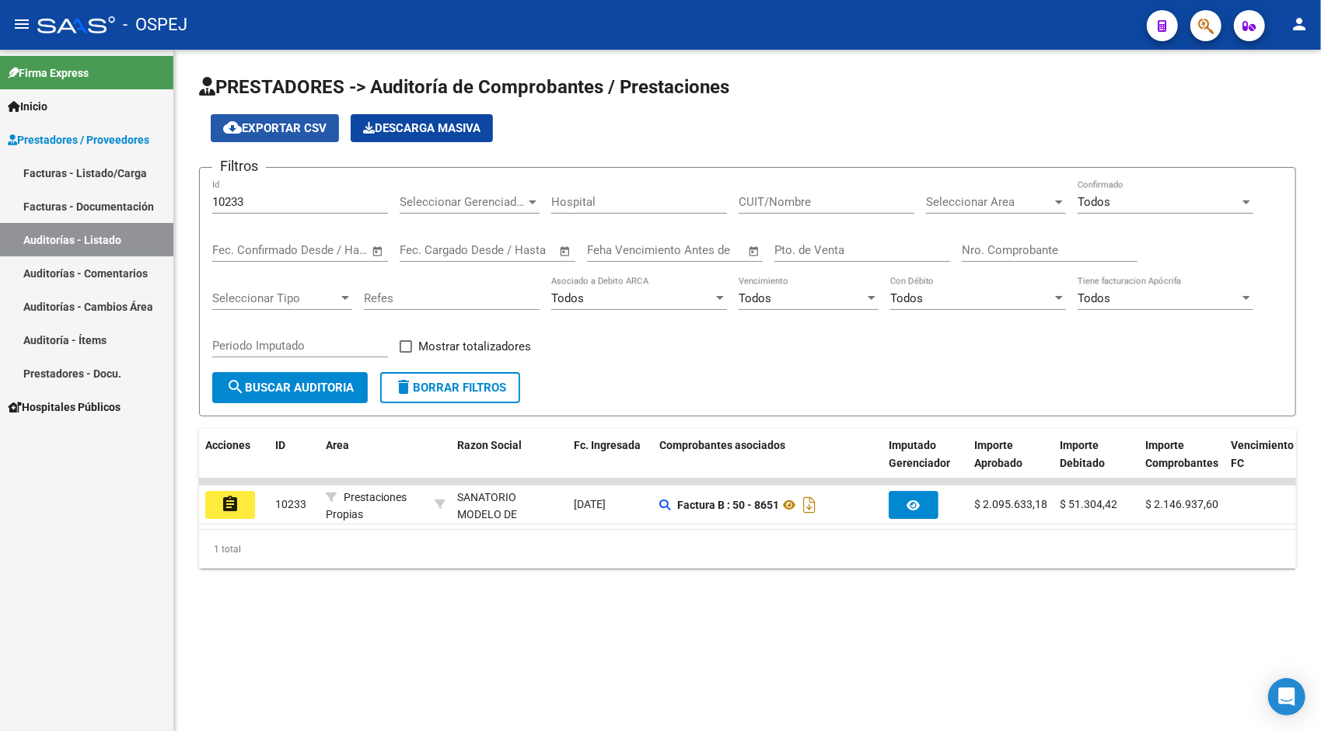
click at [268, 132] on span "cloud_download Exportar CSV" at bounding box center [274, 128] width 103 height 14
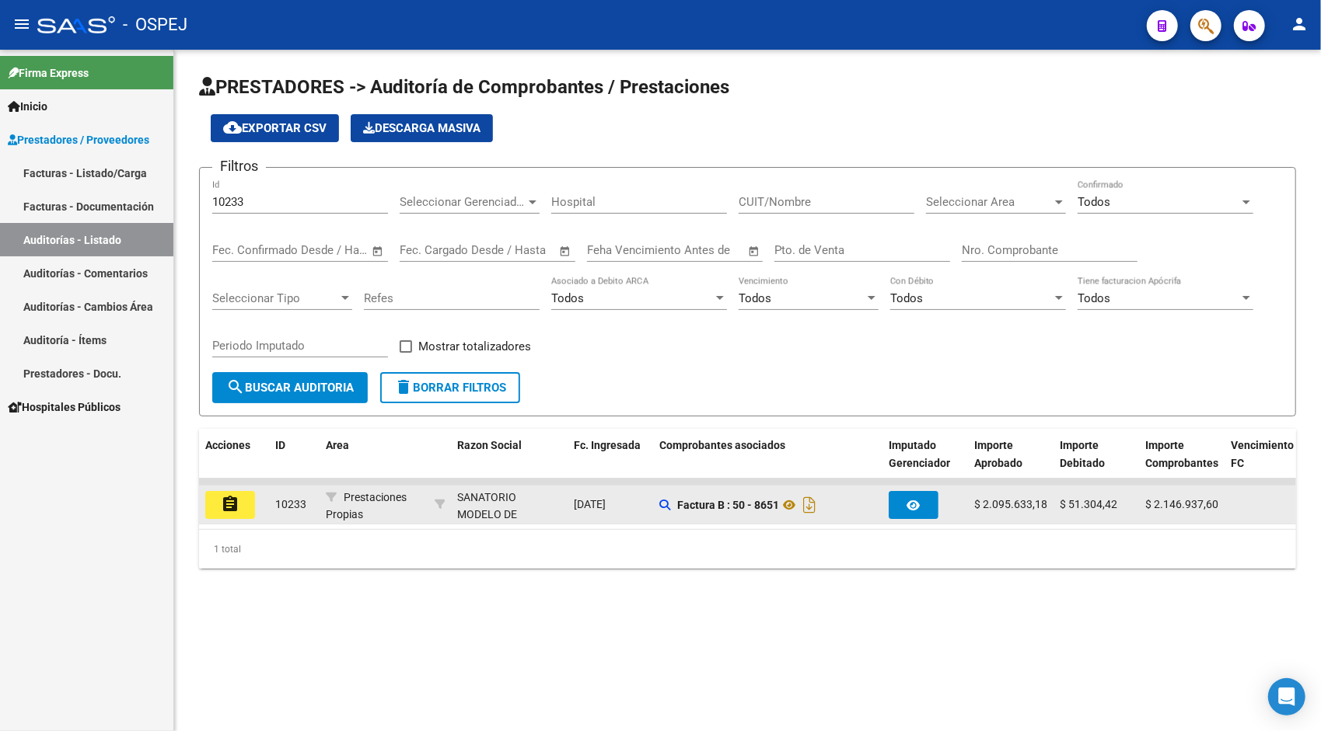
click at [213, 520] on datatable-body-cell "assignment" at bounding box center [234, 505] width 70 height 38
click at [220, 512] on button "assignment" at bounding box center [230, 505] width 50 height 28
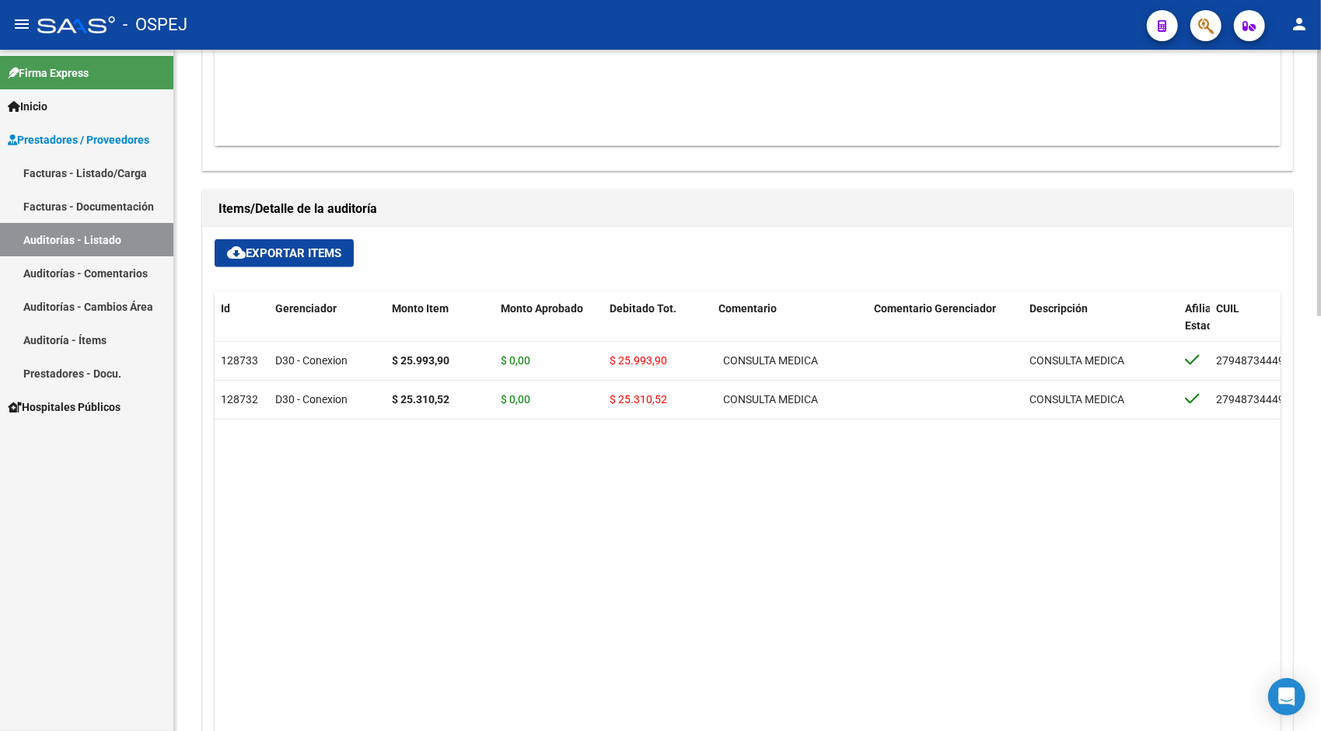
scroll to position [933, 0]
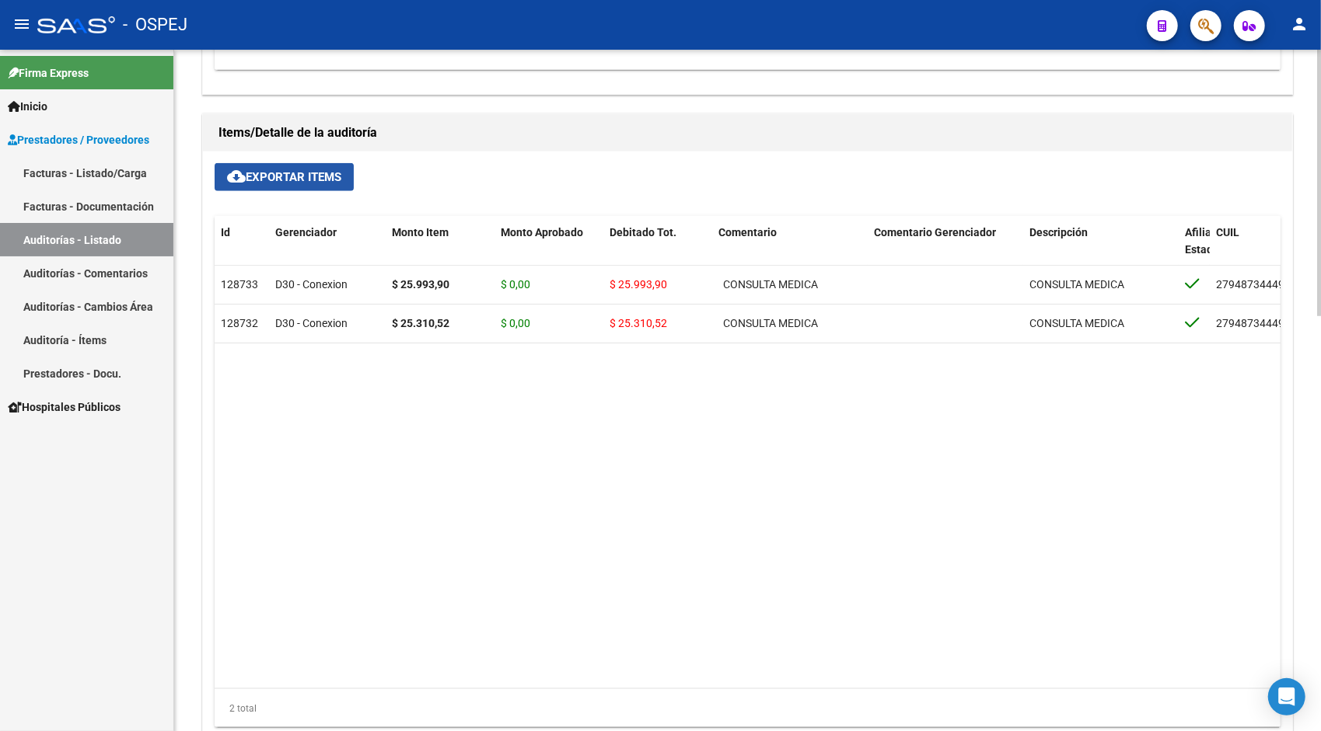
drag, startPoint x: 354, startPoint y: 182, endPoint x: 306, endPoint y: 172, distance: 49.2
click at [306, 172] on span "cloud_download Exportar Items" at bounding box center [284, 177] width 114 height 14
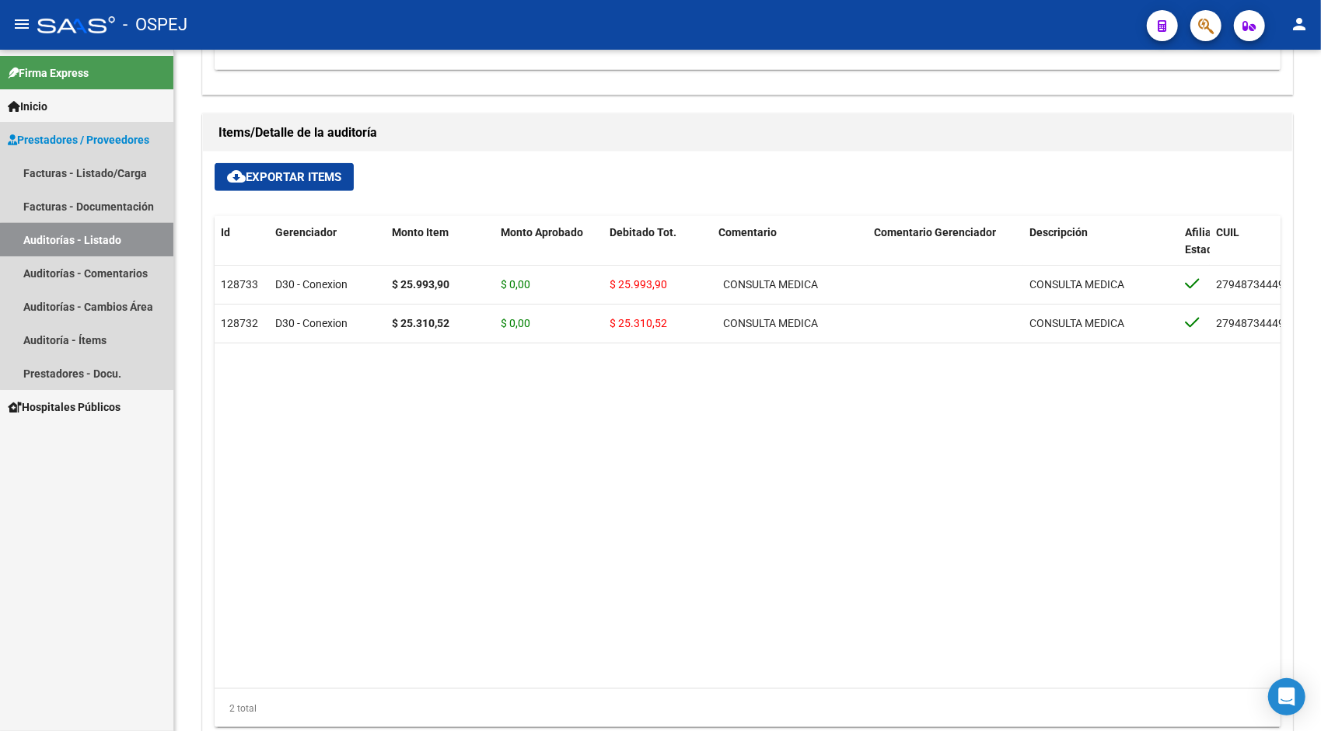
click at [99, 253] on link "Auditorías - Listado" at bounding box center [86, 239] width 173 height 33
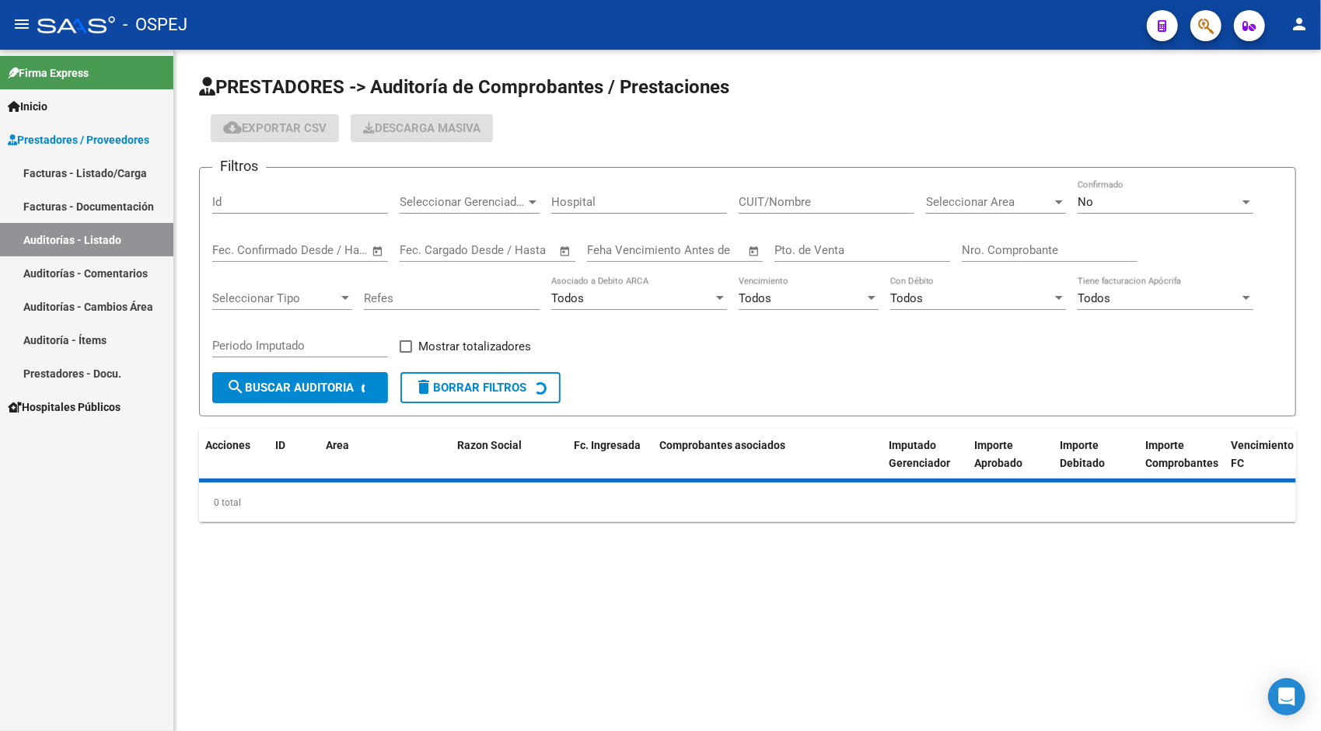
drag, startPoint x: 337, startPoint y: 192, endPoint x: 330, endPoint y: 195, distance: 8.4
click at [330, 195] on div "Id" at bounding box center [300, 196] width 176 height 33
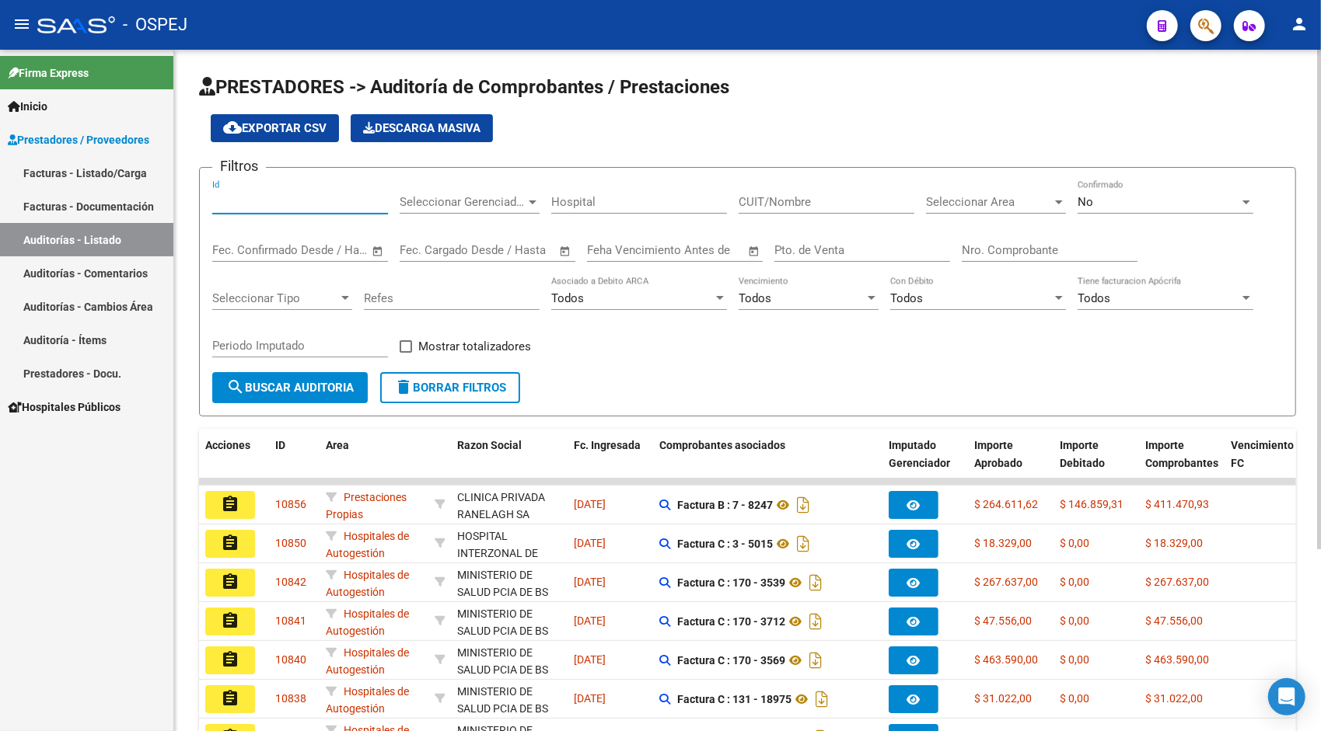
paste input "10521"
type input "10521"
click at [1138, 201] on div "No" at bounding box center [1158, 202] width 162 height 14
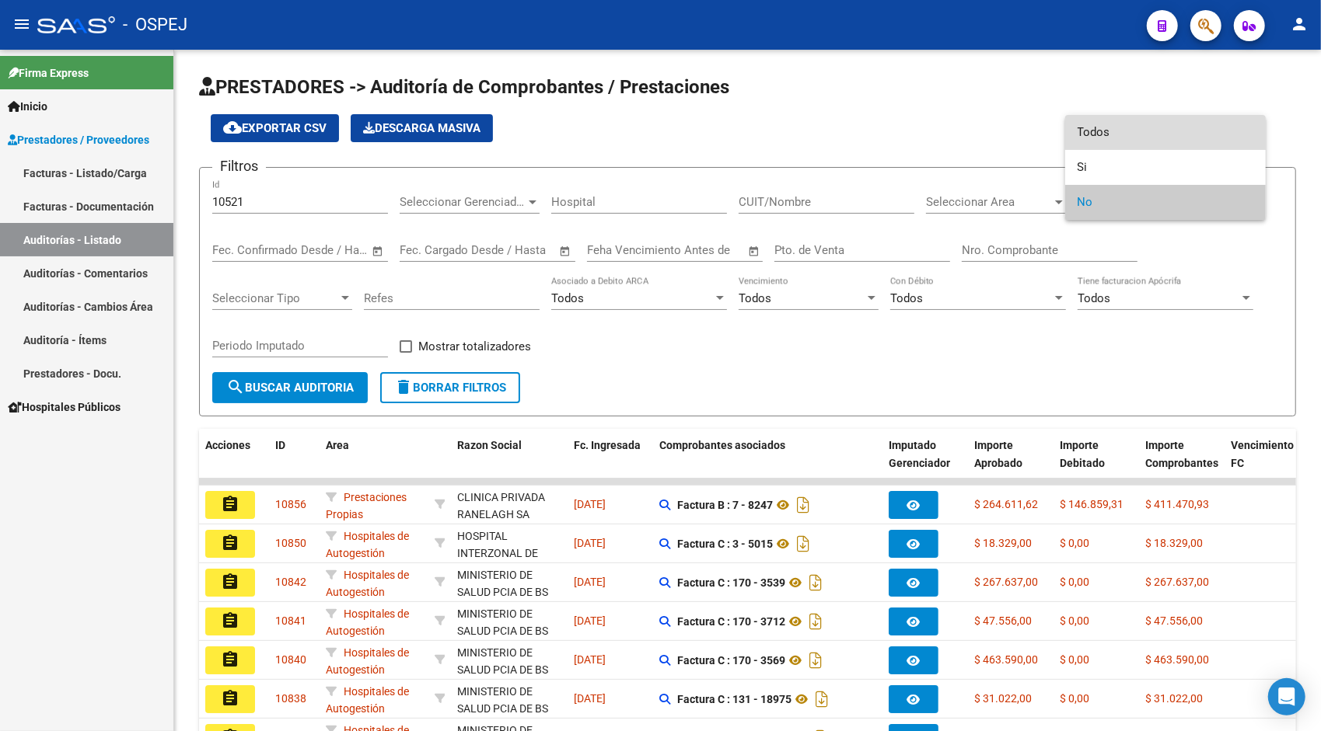
click at [1086, 138] on span "Todos" at bounding box center [1165, 132] width 176 height 35
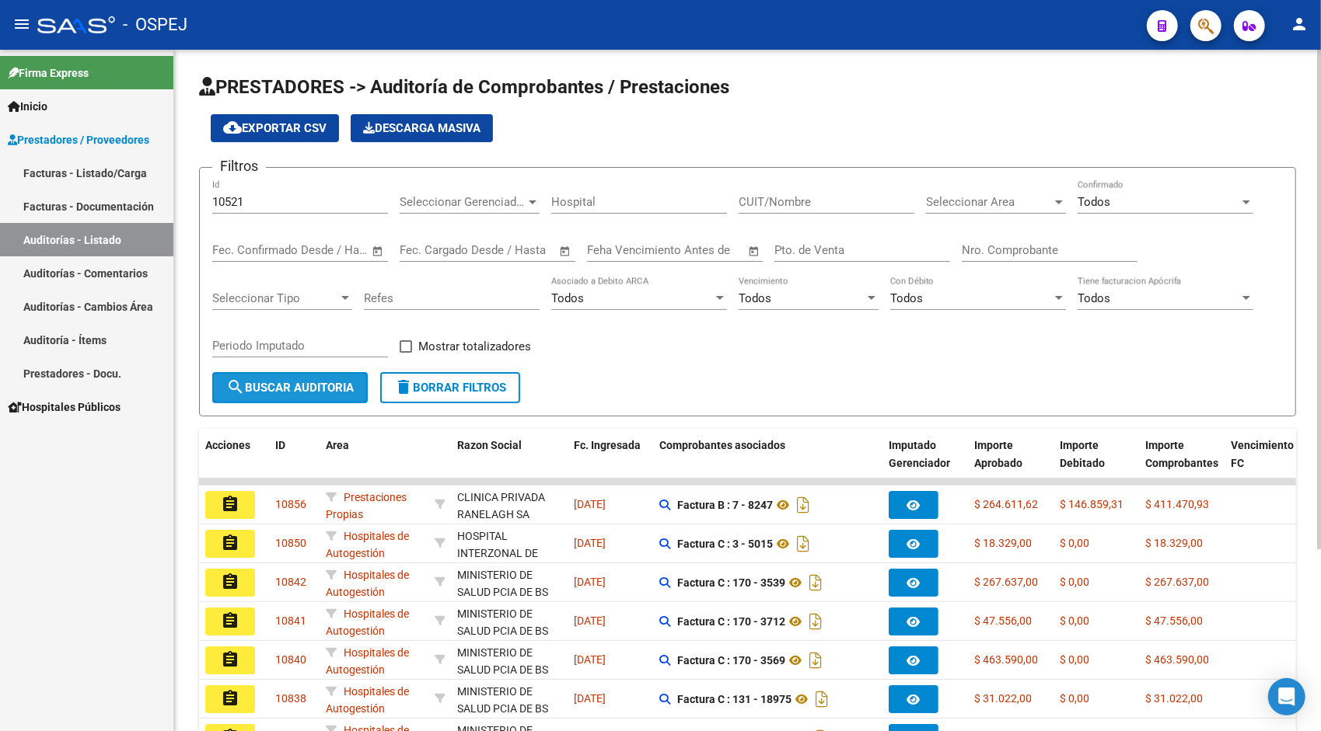
click at [319, 379] on button "search Buscar Auditoria" at bounding box center [289, 387] width 155 height 31
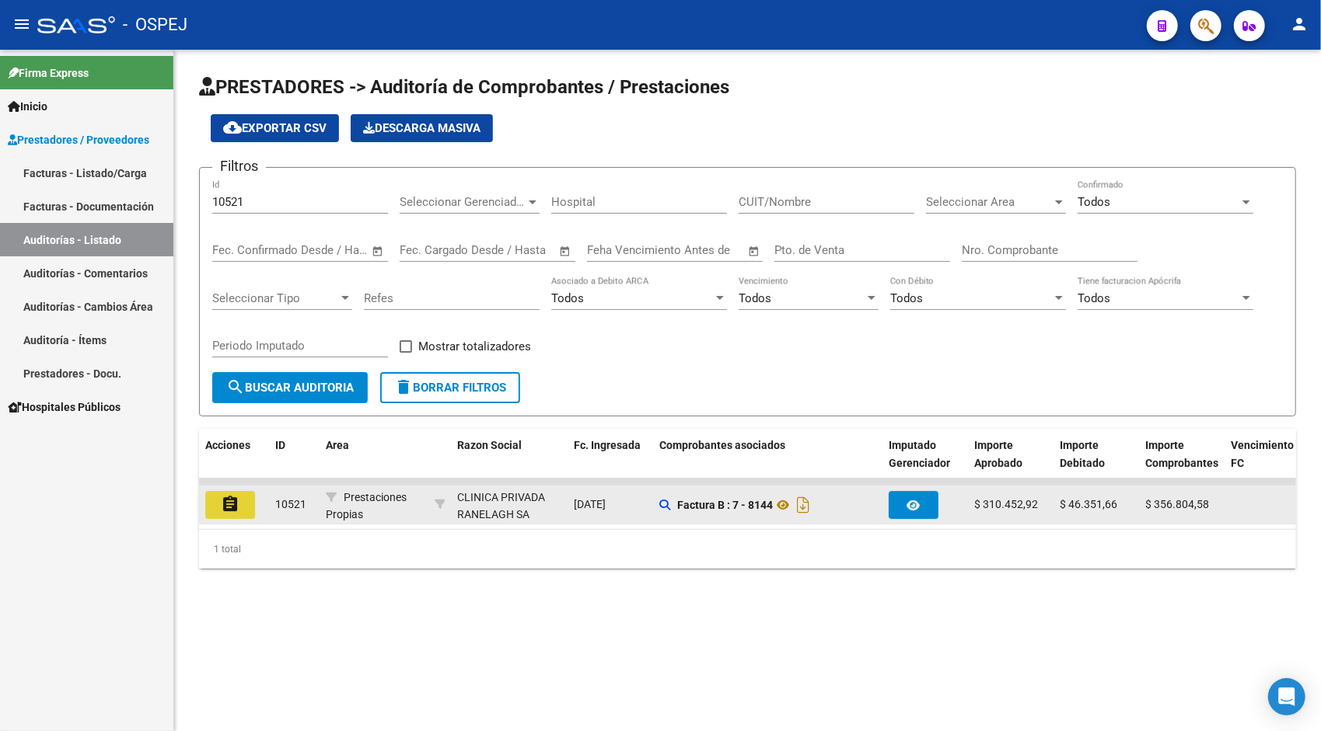
click at [246, 510] on button "assignment" at bounding box center [230, 505] width 50 height 28
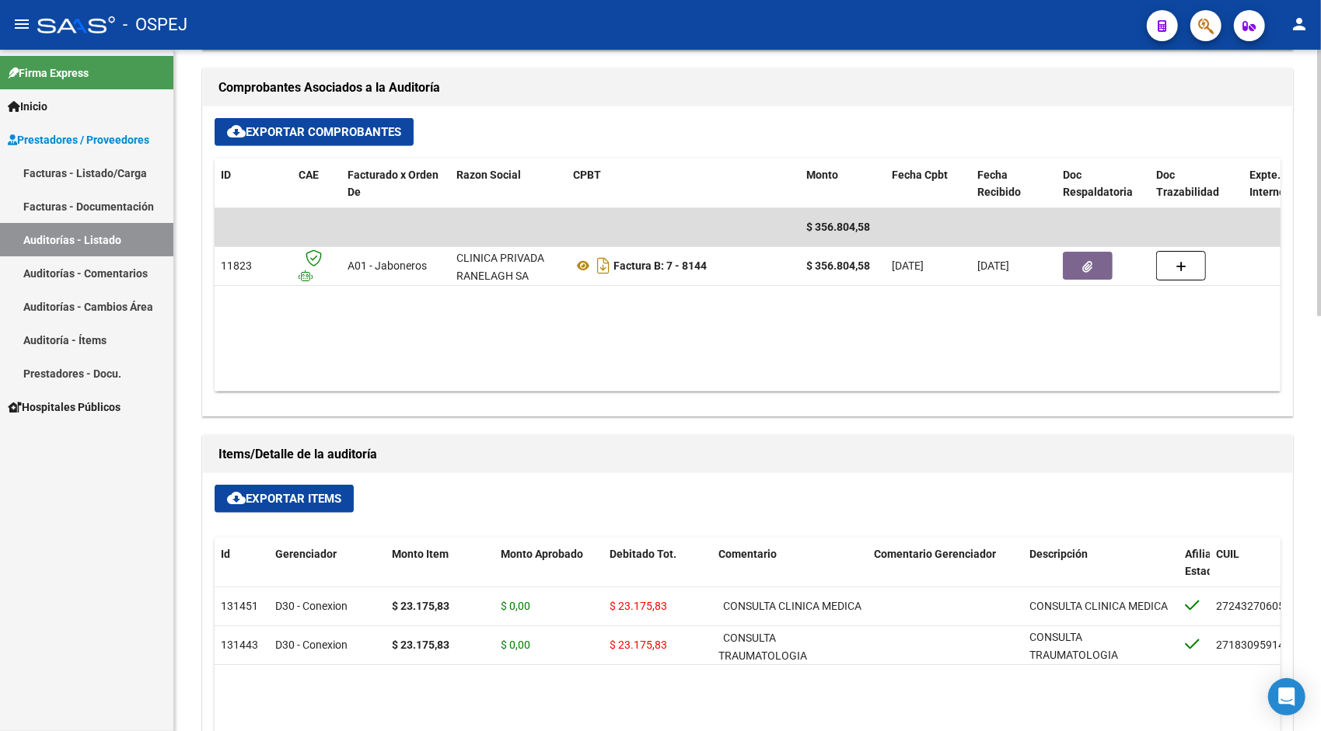
scroll to position [653, 0]
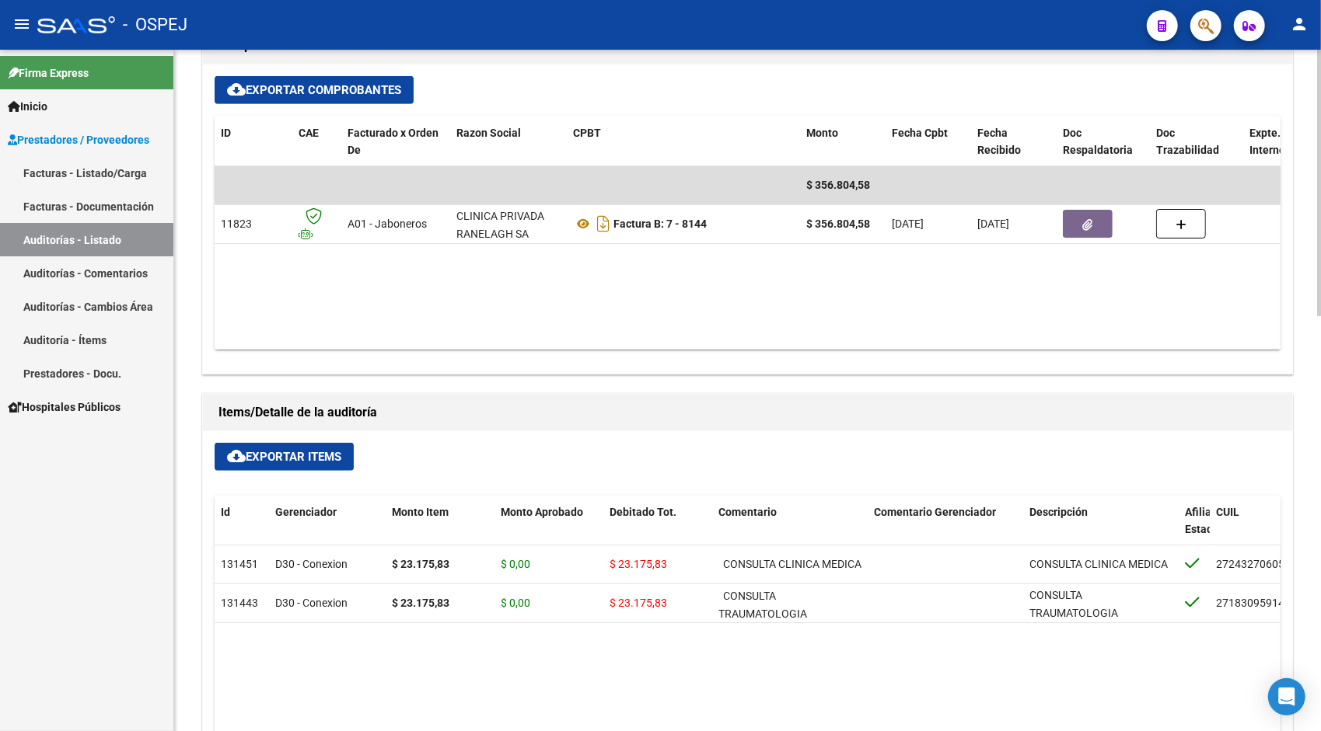
click at [328, 443] on button "cloud_download Exportar Items" at bounding box center [284, 457] width 139 height 28
click at [124, 236] on link "Auditorías - Listado" at bounding box center [86, 239] width 173 height 33
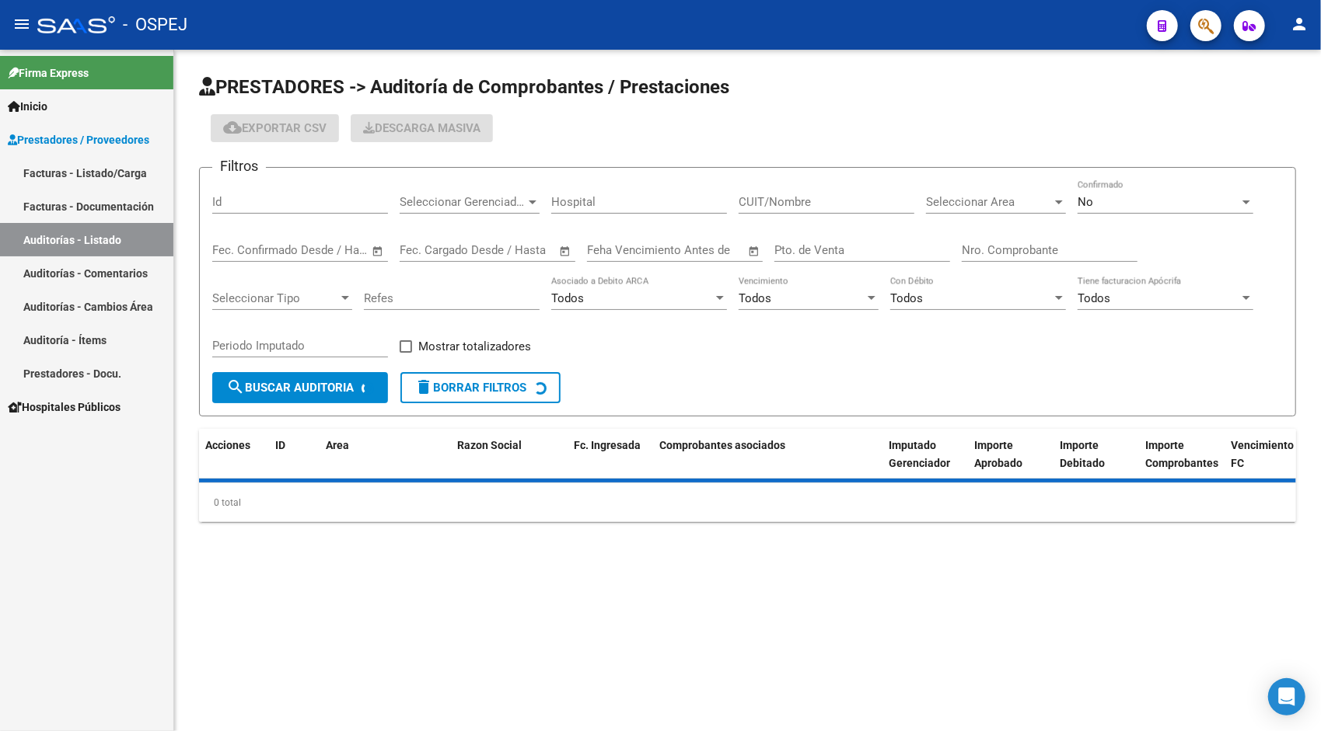
click at [276, 190] on div "Id" at bounding box center [300, 196] width 176 height 33
paste input "10837"
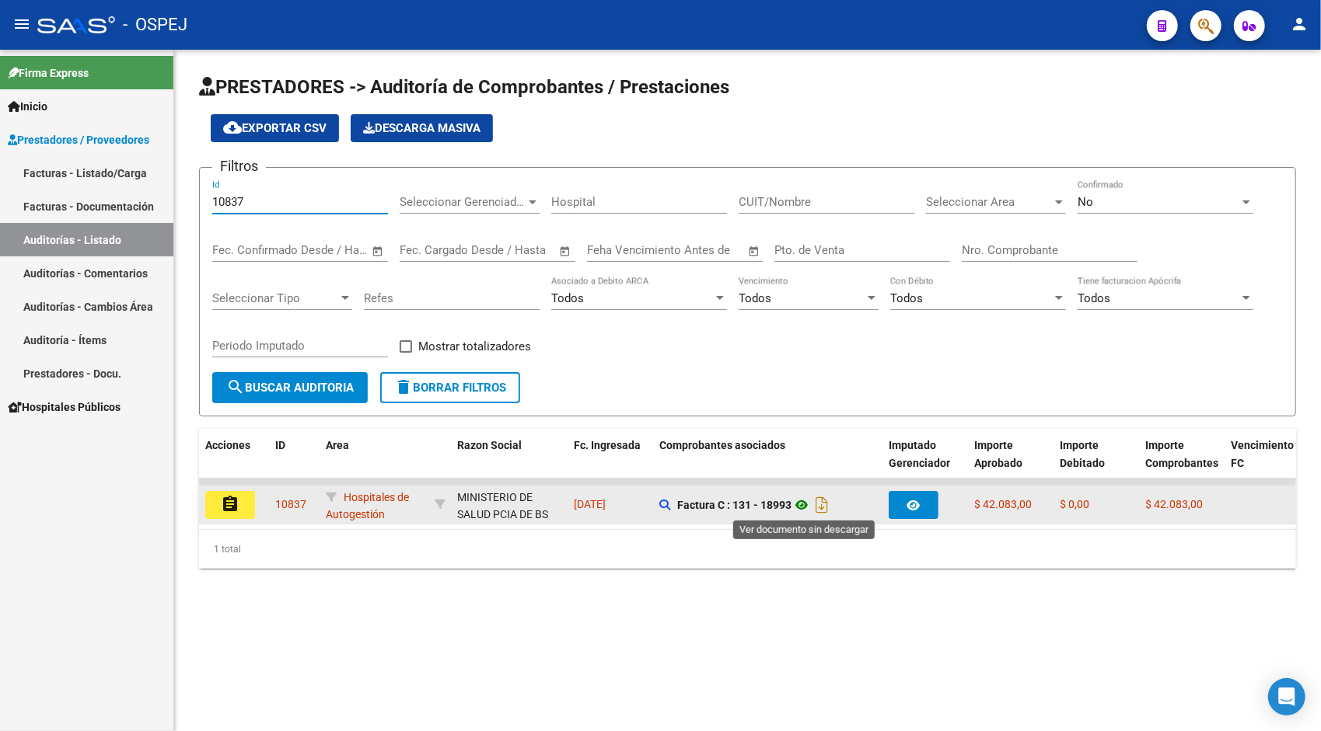
click at [800, 504] on icon at bounding box center [801, 505] width 20 height 19
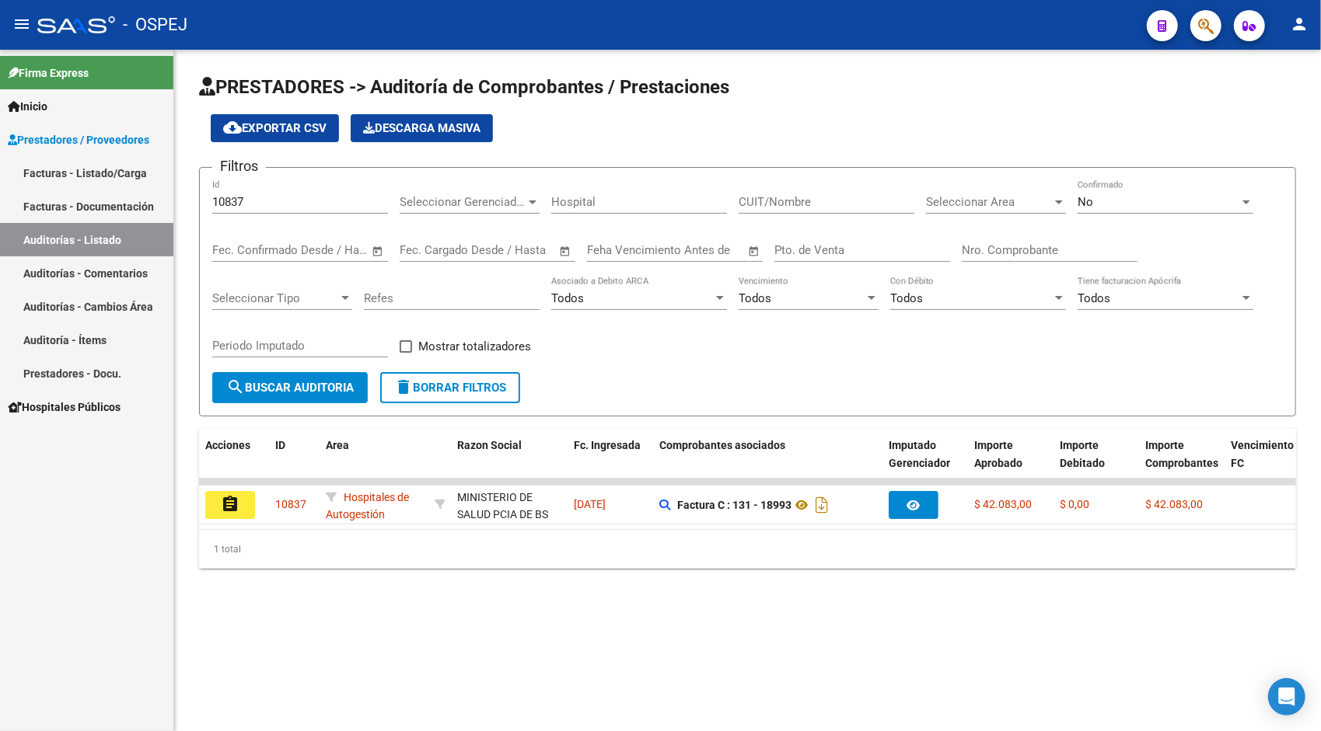
click at [232, 199] on input "10837" at bounding box center [300, 202] width 176 height 14
paste input "8"
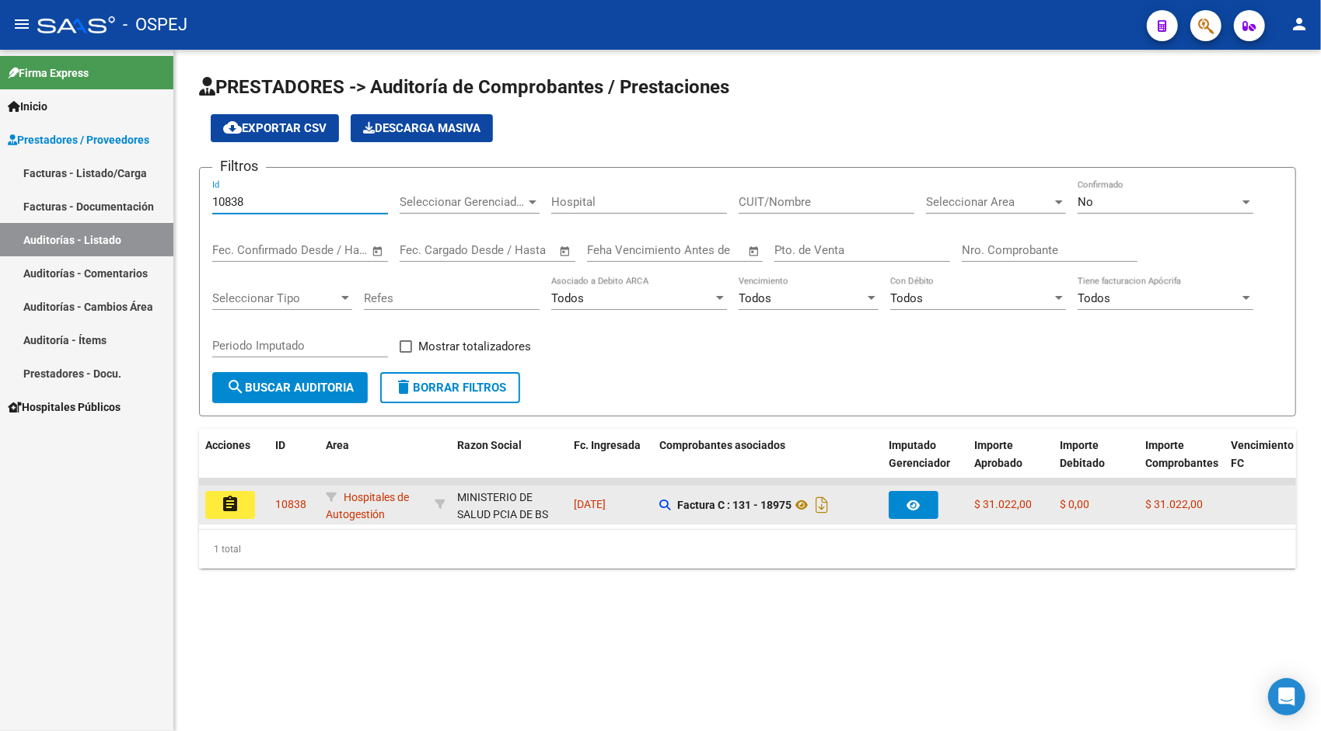
type input "10838"
click at [223, 502] on mat-icon "assignment" at bounding box center [230, 504] width 19 height 19
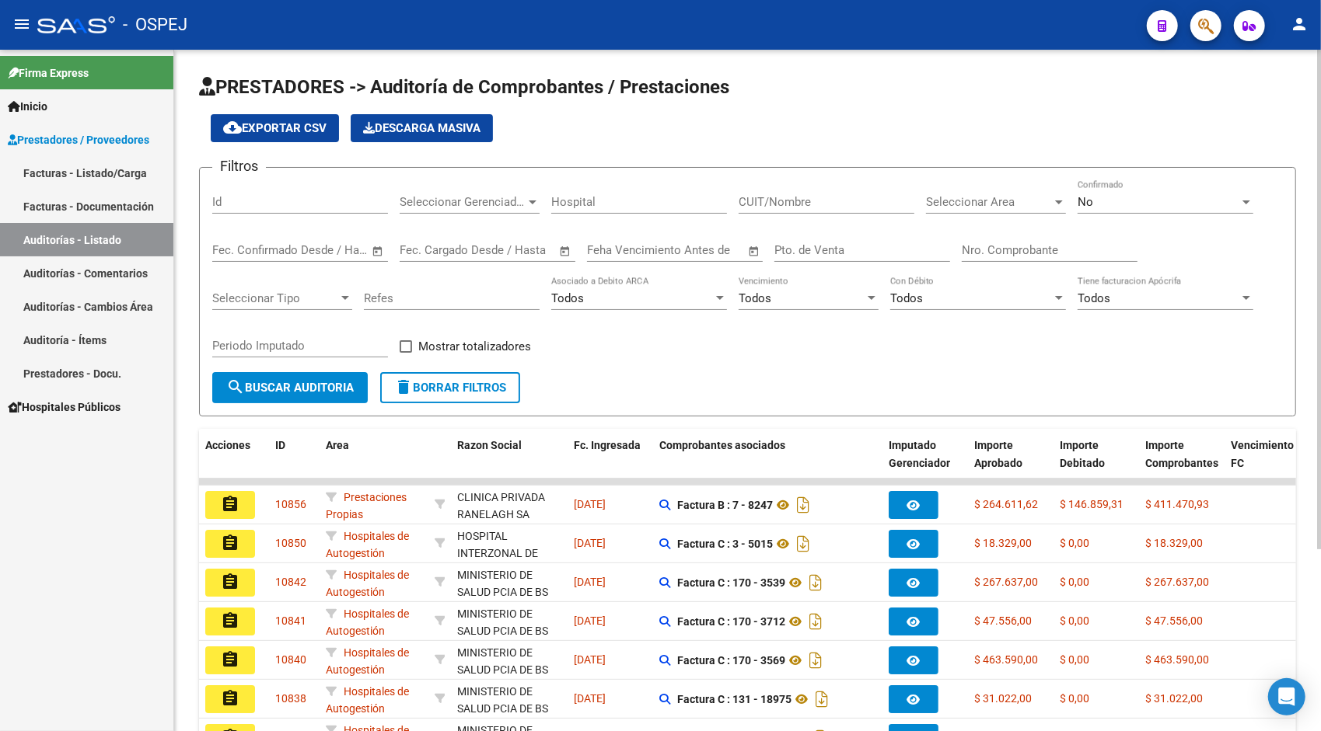
click at [342, 204] on input "Id" at bounding box center [300, 202] width 176 height 14
paste input "10838"
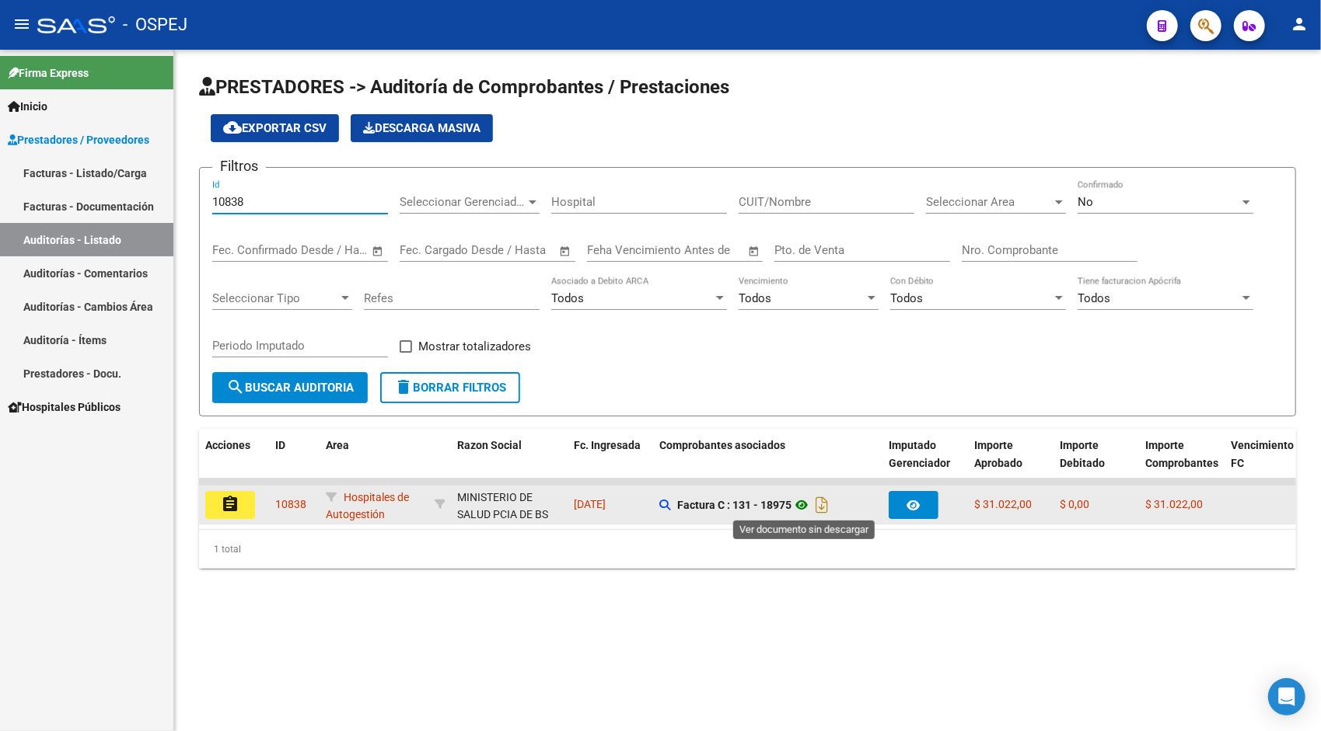
click at [806, 508] on icon at bounding box center [801, 505] width 20 height 19
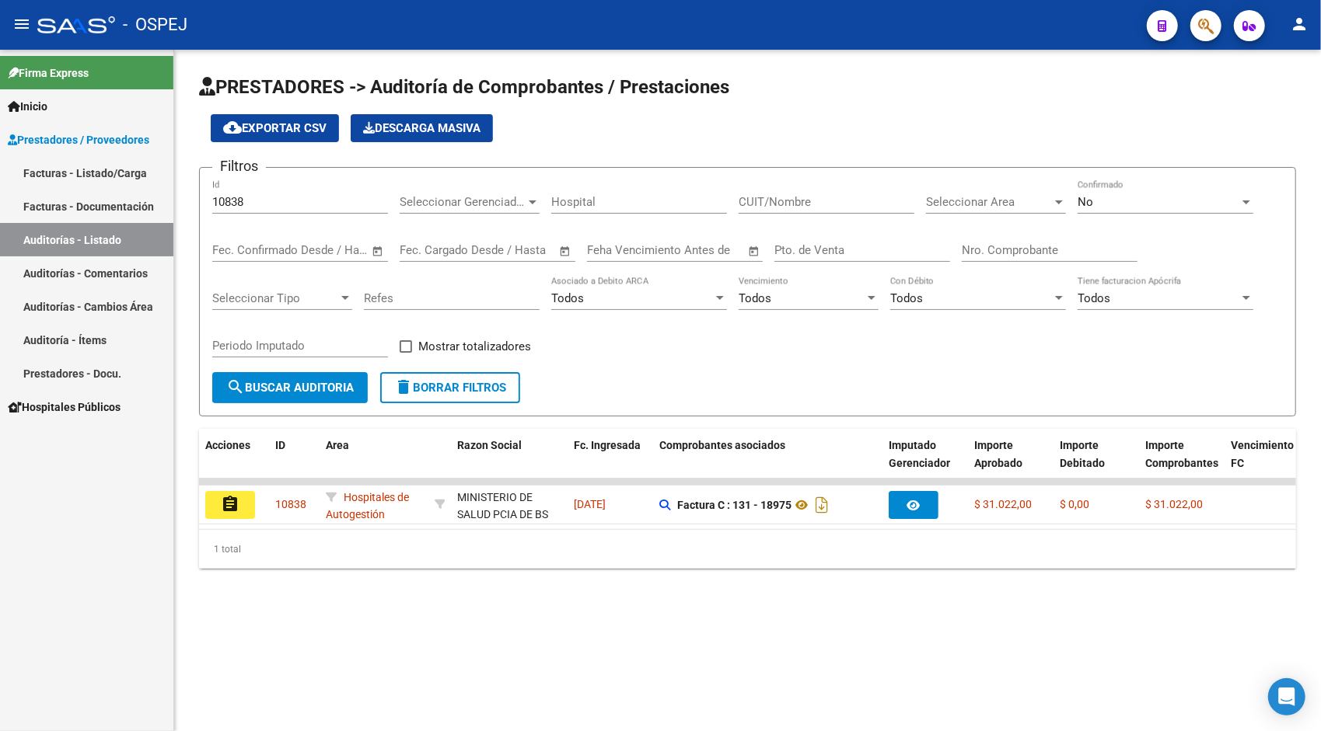
click at [239, 201] on input "10838" at bounding box center [300, 202] width 176 height 14
paste input "40"
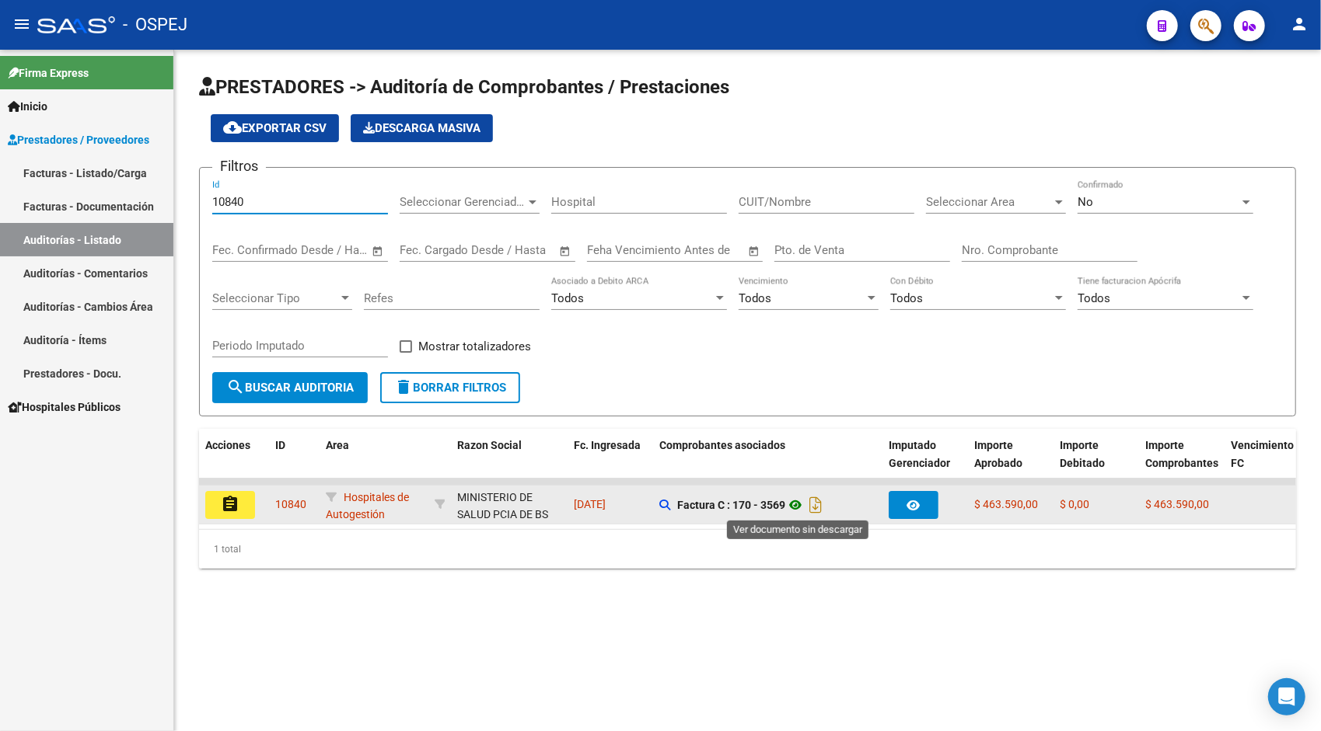
click at [804, 507] on icon at bounding box center [795, 505] width 20 height 19
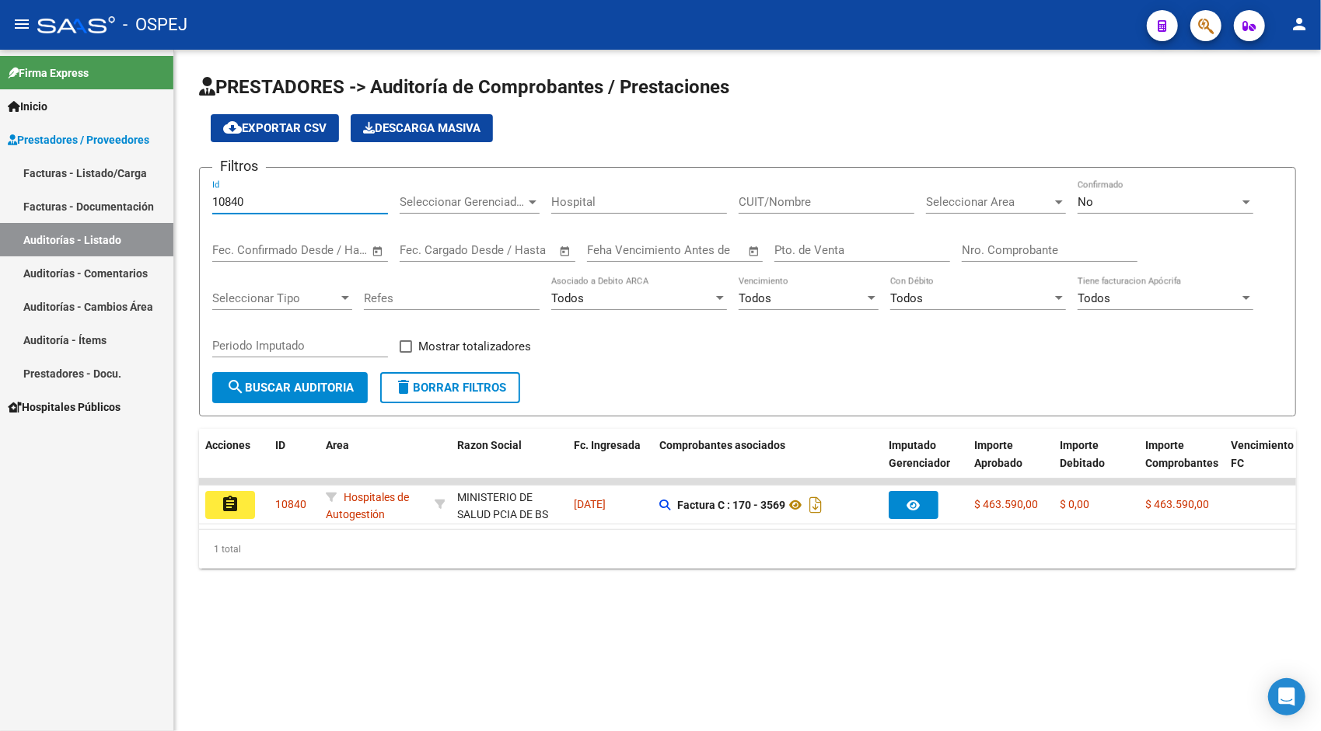
click at [278, 203] on input "10840" at bounding box center [300, 202] width 176 height 14
paste input "1"
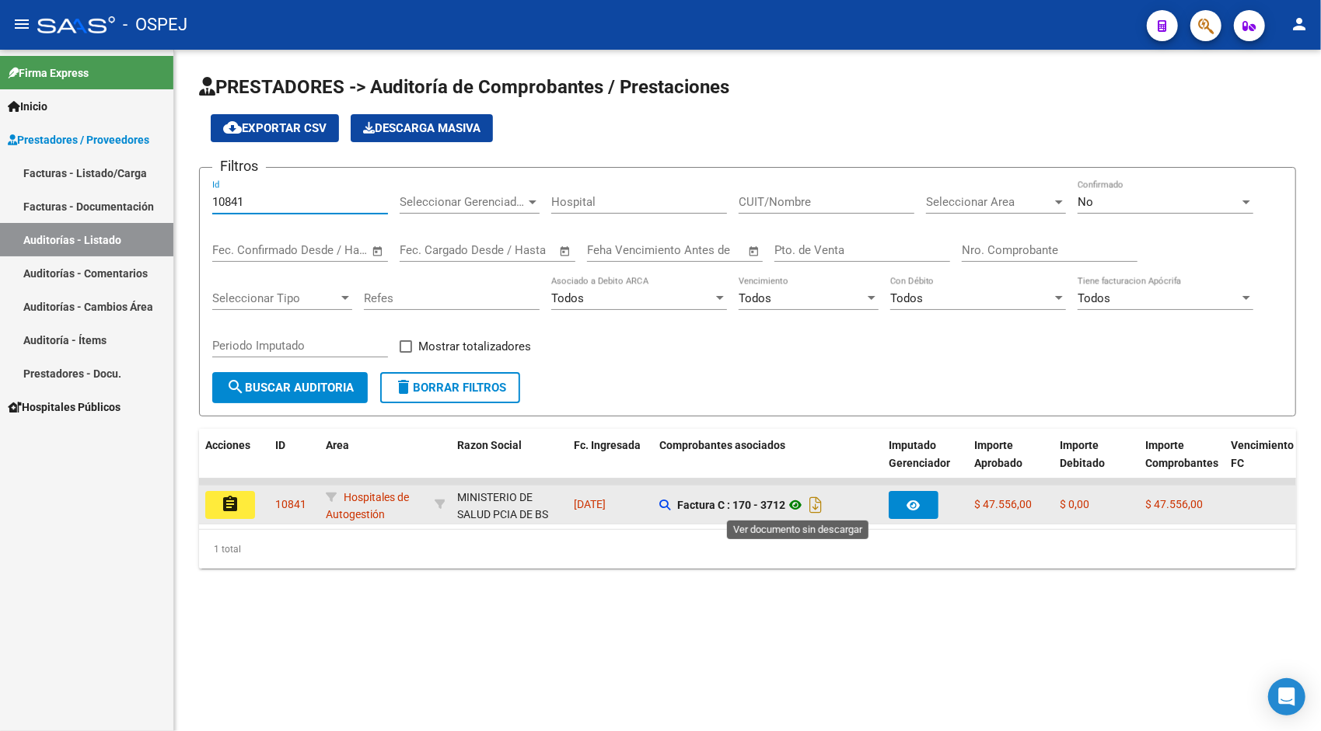
click at [798, 501] on icon at bounding box center [795, 505] width 20 height 19
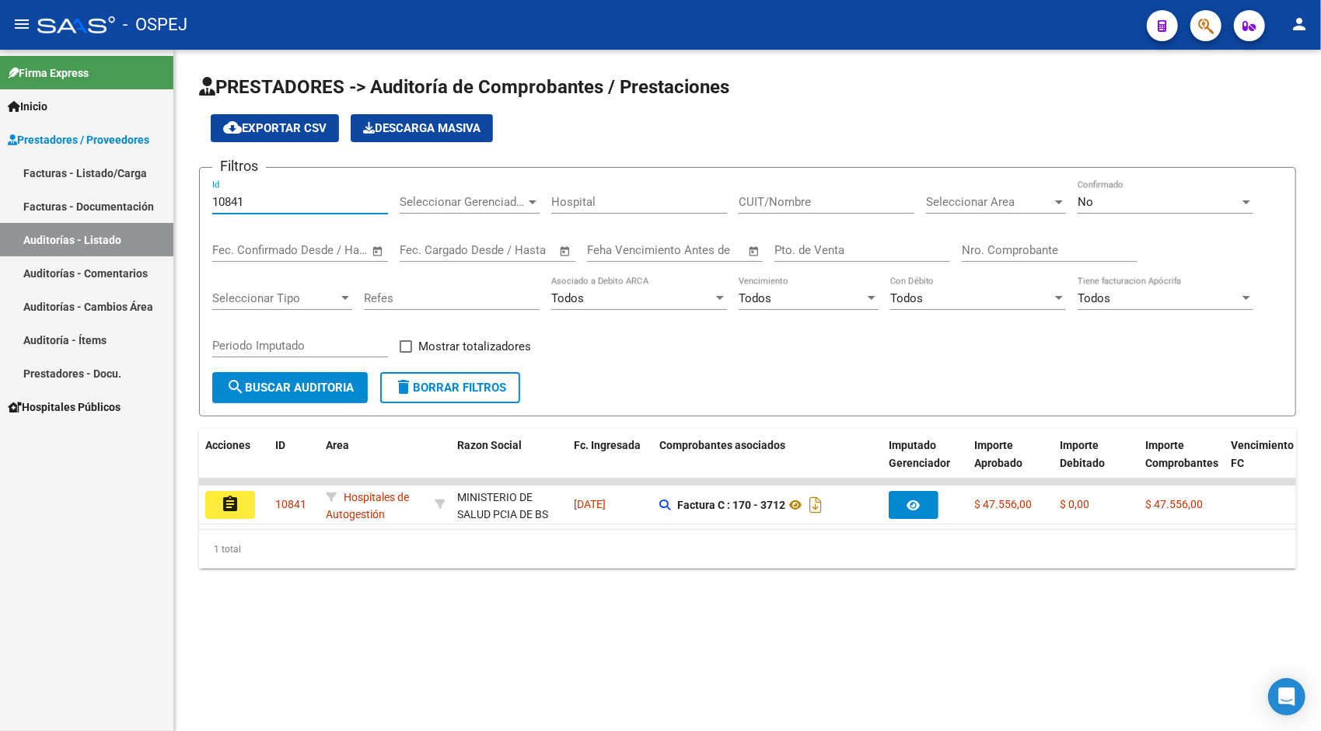
click at [238, 204] on input "10841" at bounding box center [300, 202] width 176 height 14
paste input "2"
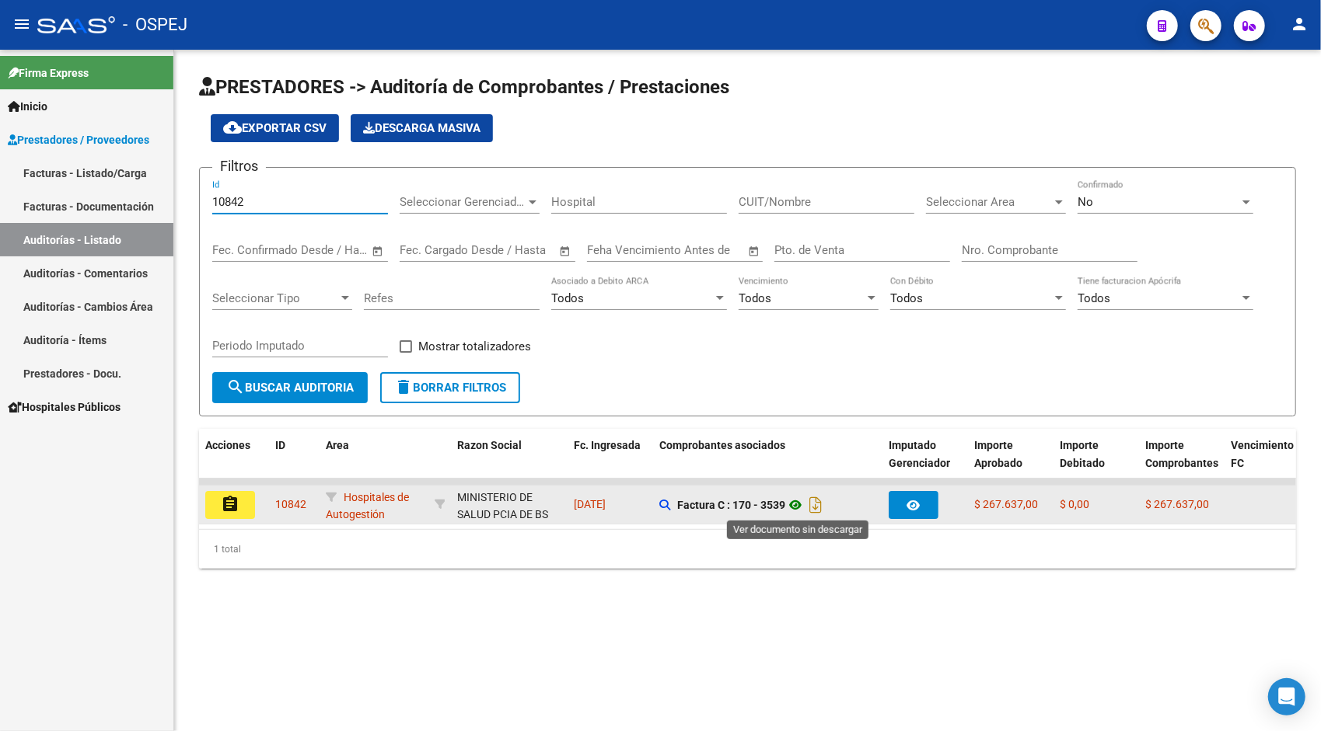
type input "10842"
click at [799, 510] on icon at bounding box center [795, 505] width 20 height 19
